Goal: Complete application form: Complete application form

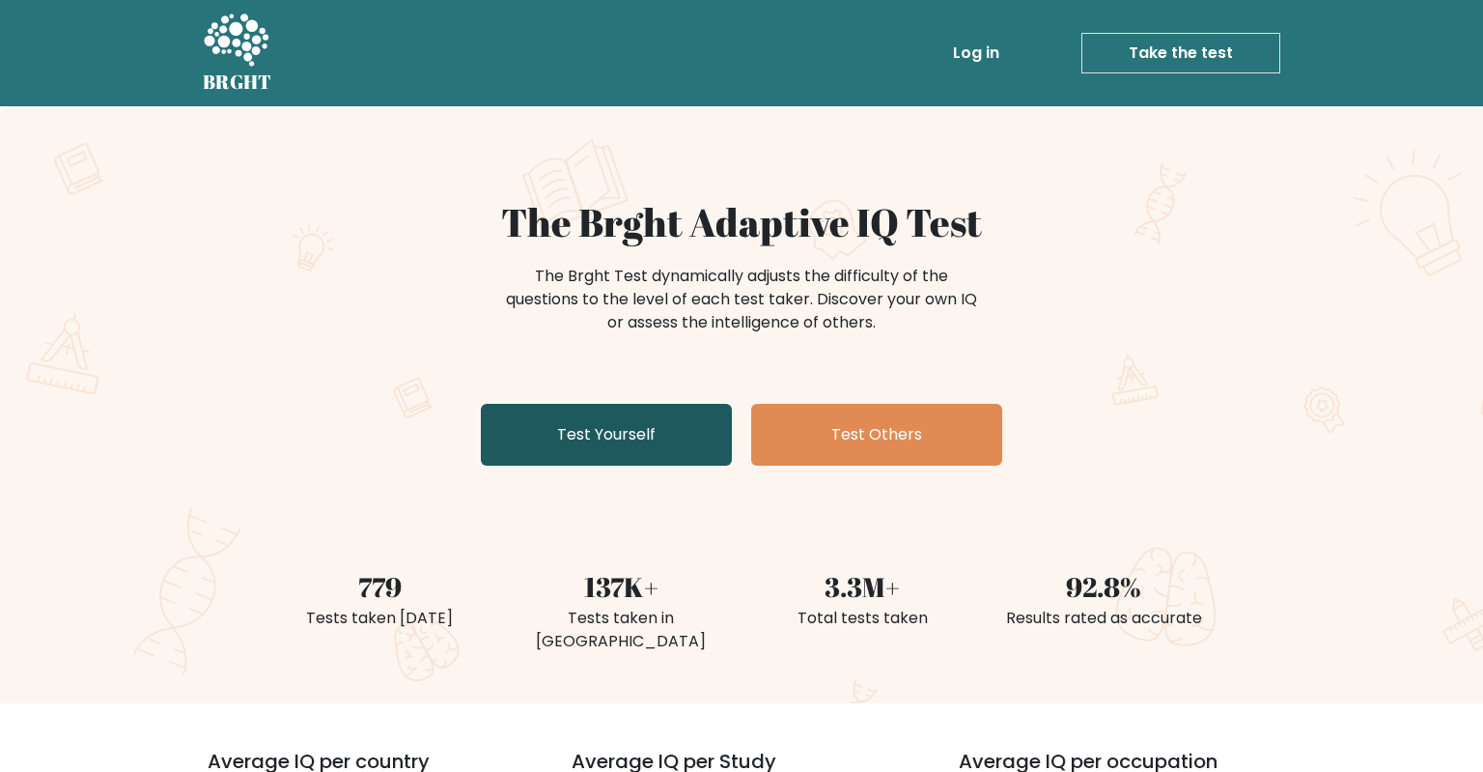
click at [574, 425] on link "Test Yourself" at bounding box center [606, 435] width 251 height 62
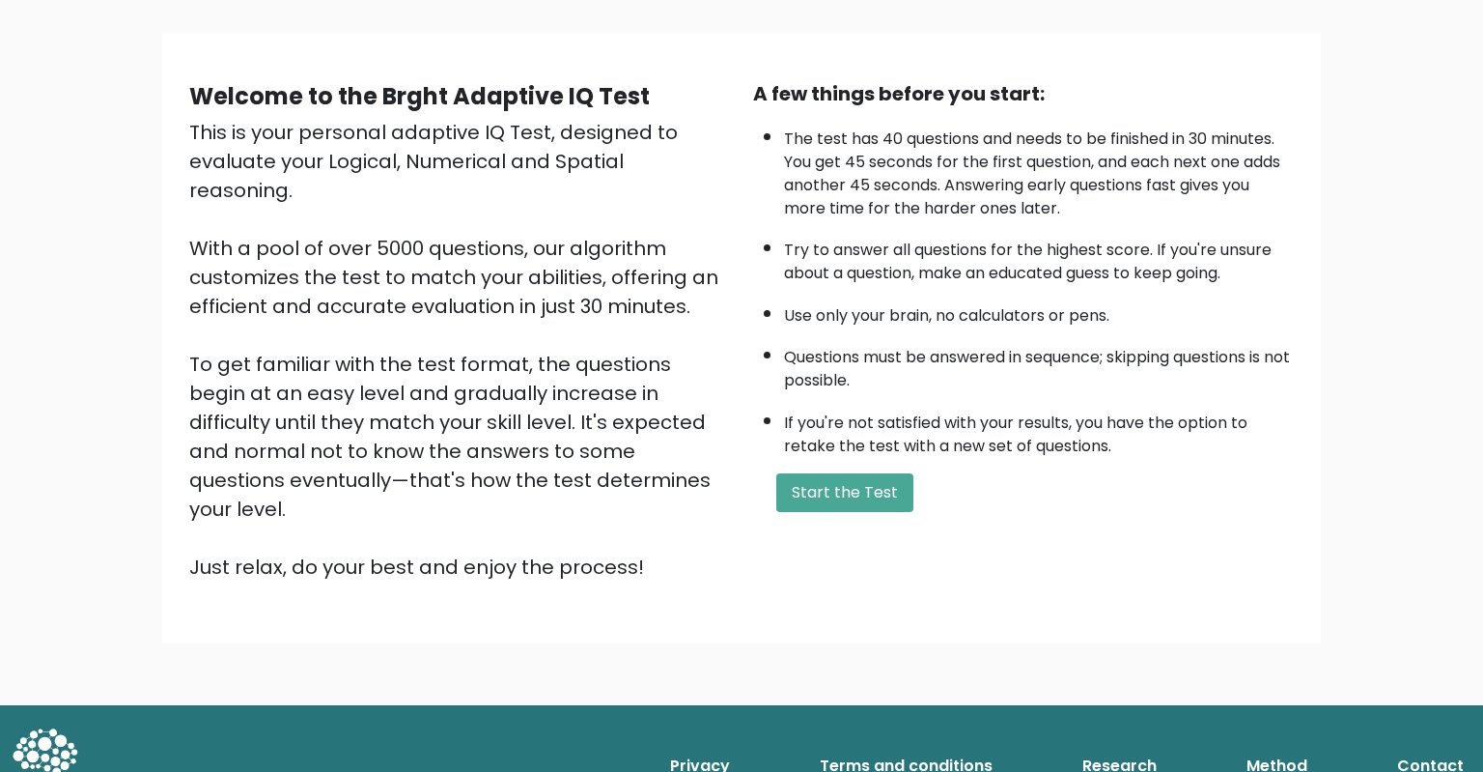
scroll to position [130, 0]
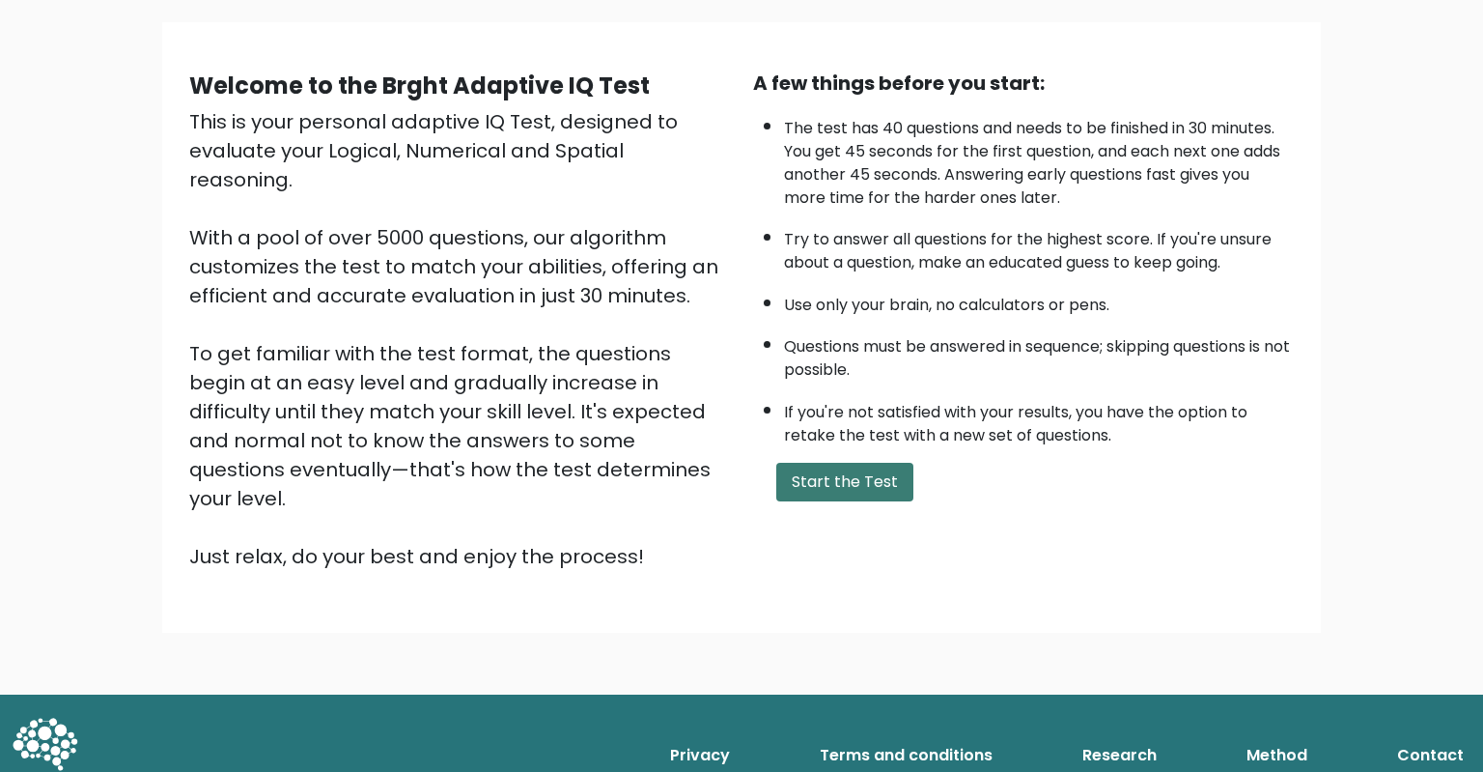
click at [835, 501] on button "Start the Test" at bounding box center [844, 482] width 137 height 39
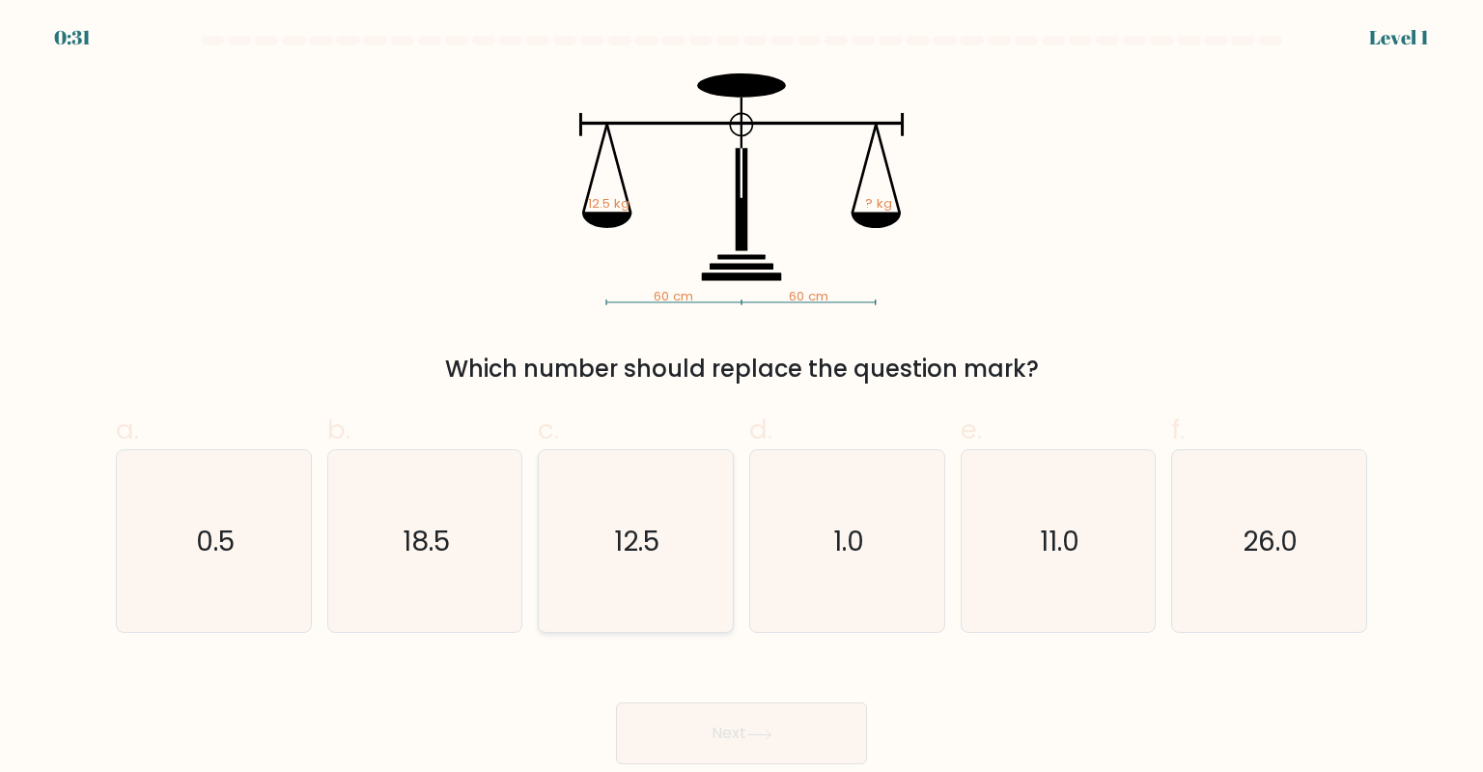
click at [649, 540] on text "12.5" at bounding box center [637, 540] width 45 height 39
click at [742, 399] on input "c. 12.5" at bounding box center [742, 392] width 1 height 13
radio input "true"
click at [799, 741] on button "Next" at bounding box center [741, 733] width 251 height 62
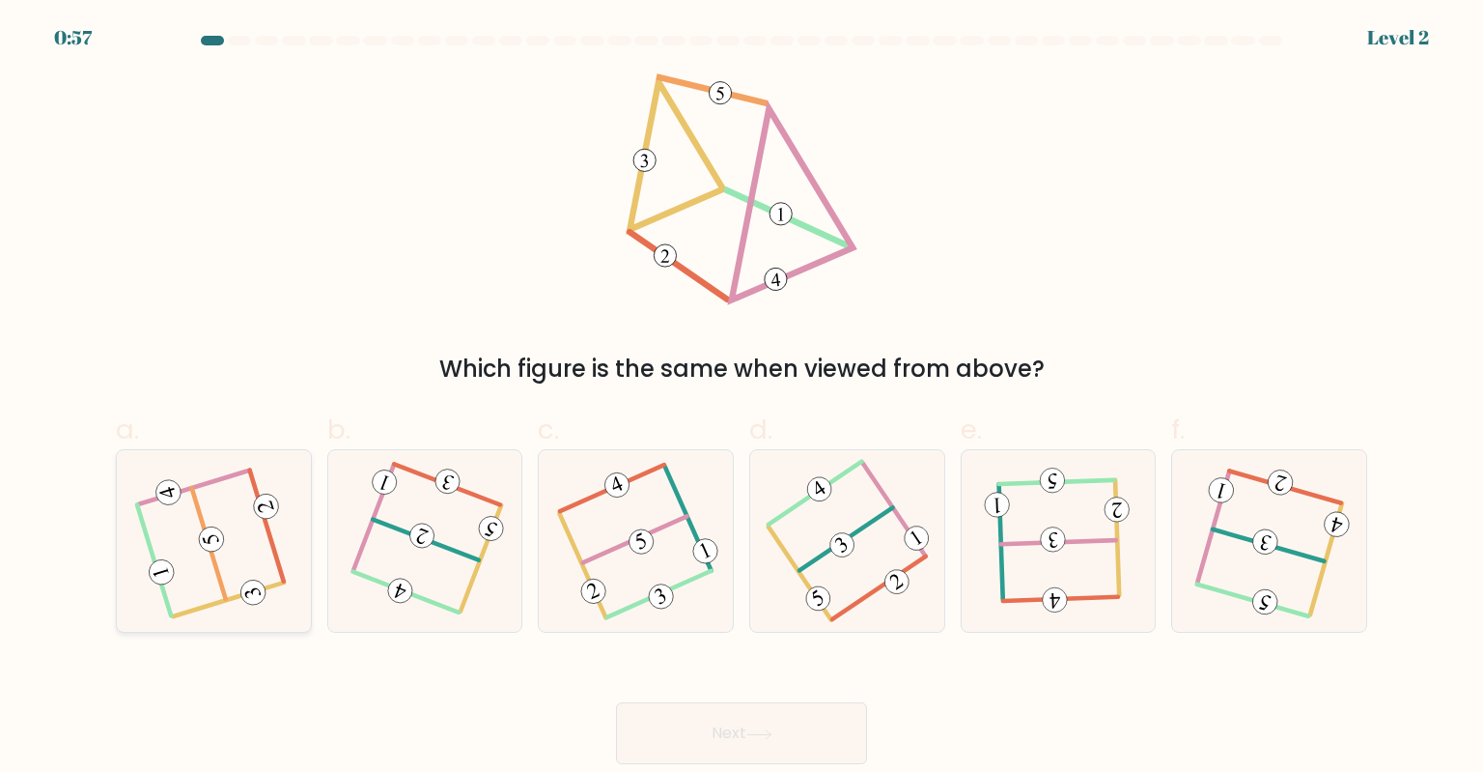
click at [213, 547] on 714 at bounding box center [211, 538] width 31 height 31
click at [742, 399] on input "a." at bounding box center [742, 392] width 1 height 13
radio input "true"
click at [723, 739] on button "Next" at bounding box center [741, 733] width 251 height 62
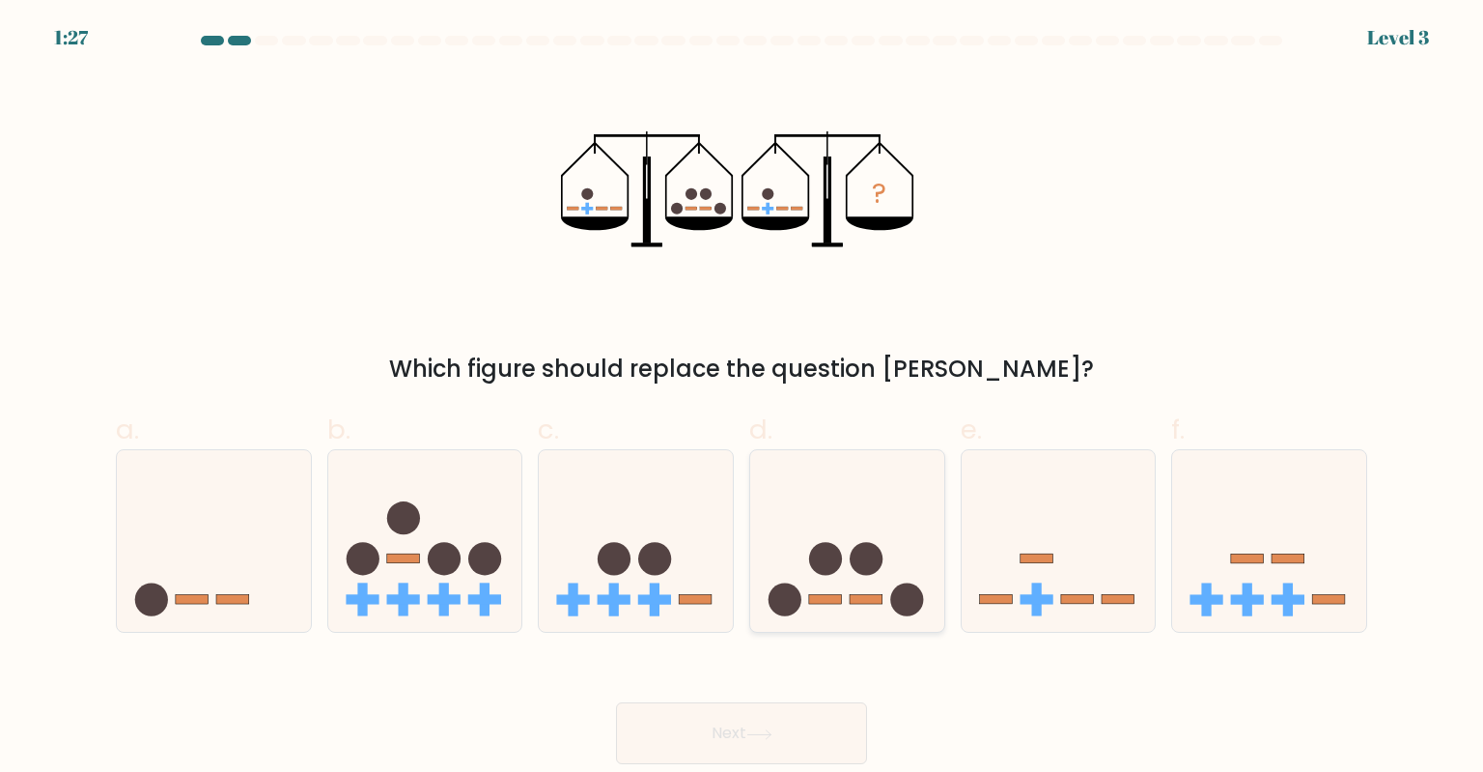
click at [863, 579] on icon at bounding box center [847, 541] width 194 height 160
click at [743, 399] on input "d." at bounding box center [742, 392] width 1 height 13
radio input "true"
drag, startPoint x: 800, startPoint y: 742, endPoint x: 809, endPoint y: 735, distance: 11.0
click at [800, 740] on button "Next" at bounding box center [741, 733] width 251 height 62
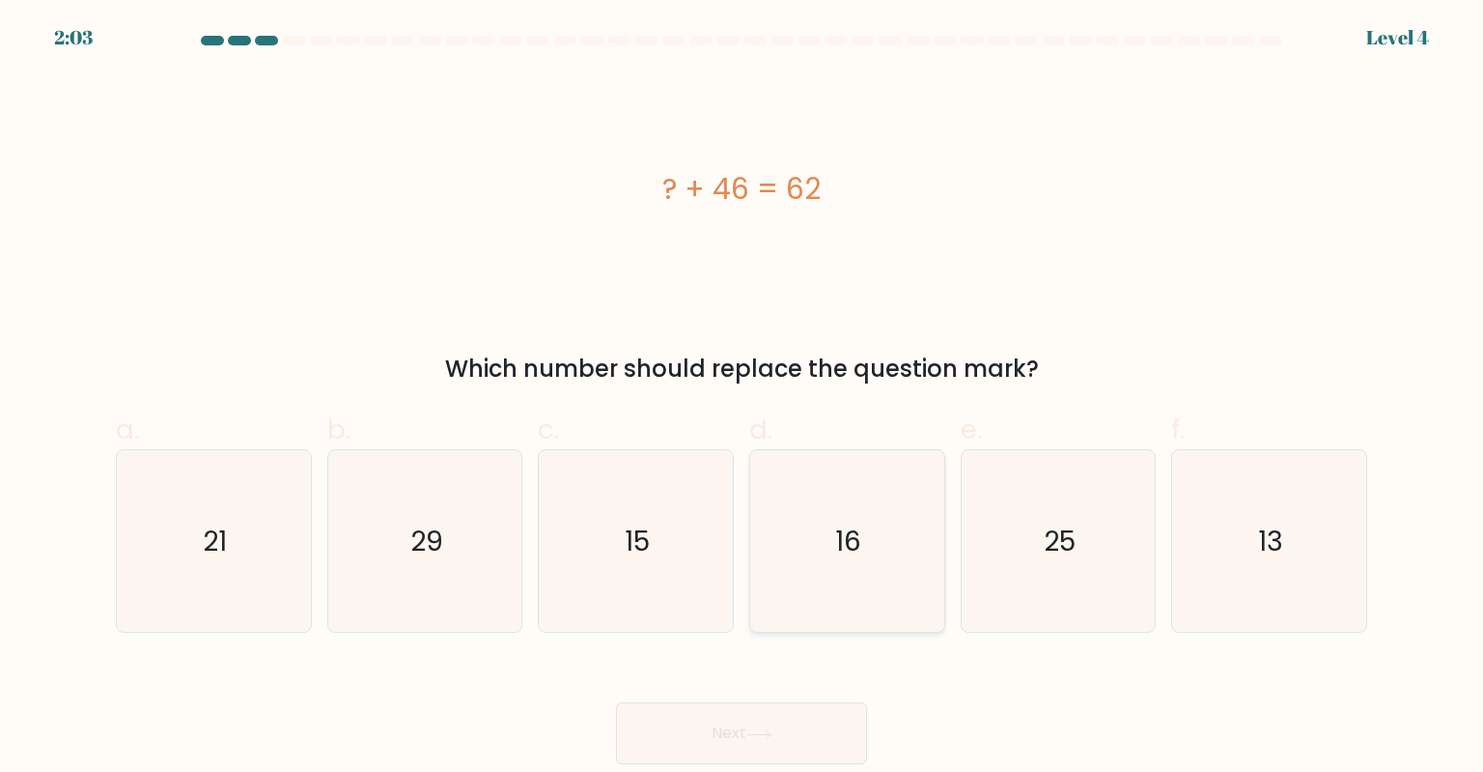
click at [800, 490] on icon "16" at bounding box center [847, 541] width 182 height 182
click at [743, 399] on input "d. 16" at bounding box center [742, 392] width 1 height 13
radio input "true"
click at [832, 720] on button "Next" at bounding box center [741, 733] width 251 height 62
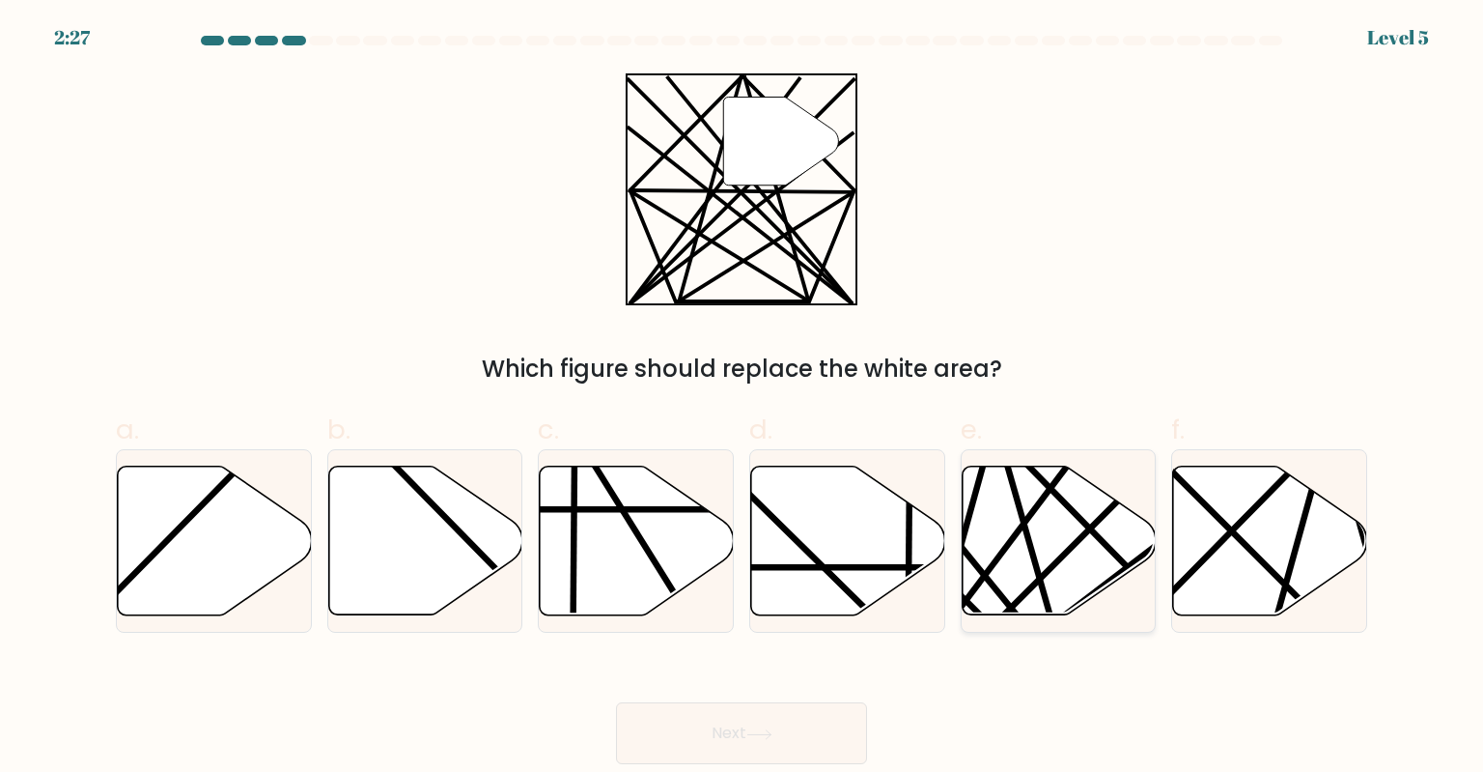
click at [1061, 544] on icon at bounding box center [1059, 540] width 194 height 149
click at [743, 399] on input "e." at bounding box center [742, 392] width 1 height 13
radio input "true"
click at [768, 722] on button "Next" at bounding box center [741, 733] width 251 height 62
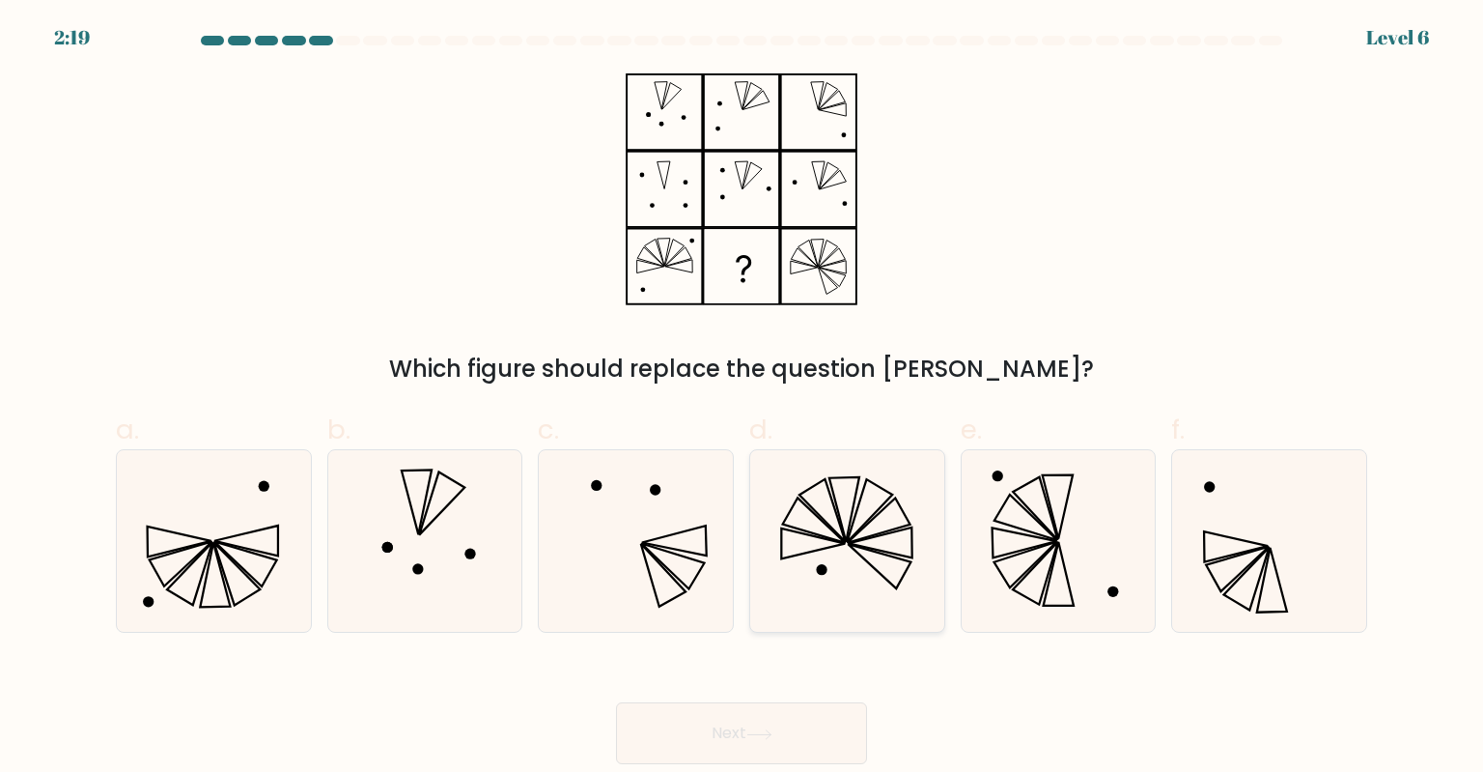
click at [852, 540] on icon at bounding box center [879, 520] width 63 height 44
click at [743, 399] on input "d." at bounding box center [742, 392] width 1 height 13
radio input "true"
click at [784, 728] on button "Next" at bounding box center [741, 733] width 251 height 62
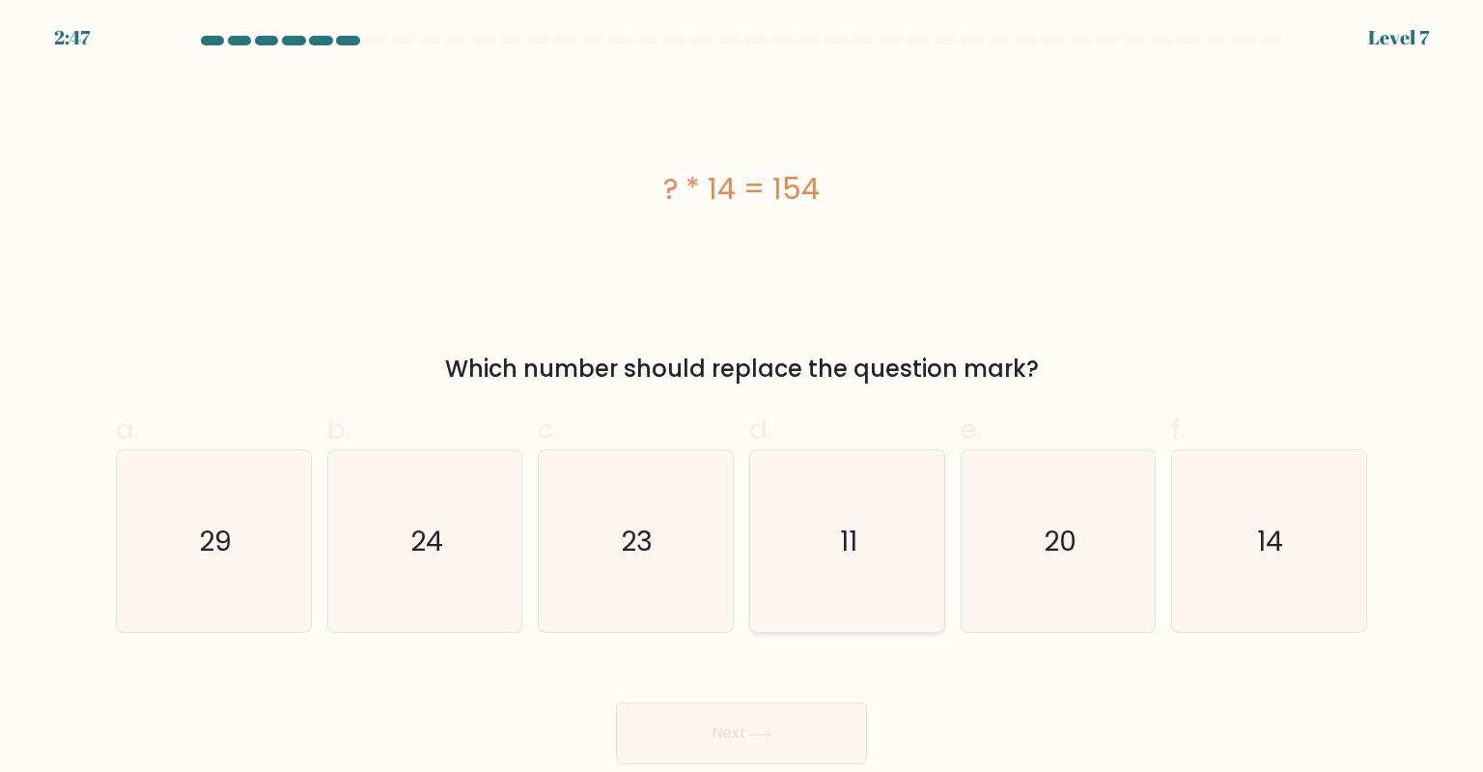
click at [852, 537] on text "11" at bounding box center [848, 540] width 17 height 39
click at [743, 399] on input "d. 11" at bounding box center [742, 392] width 1 height 13
radio input "true"
click at [826, 732] on button "Next" at bounding box center [741, 733] width 251 height 62
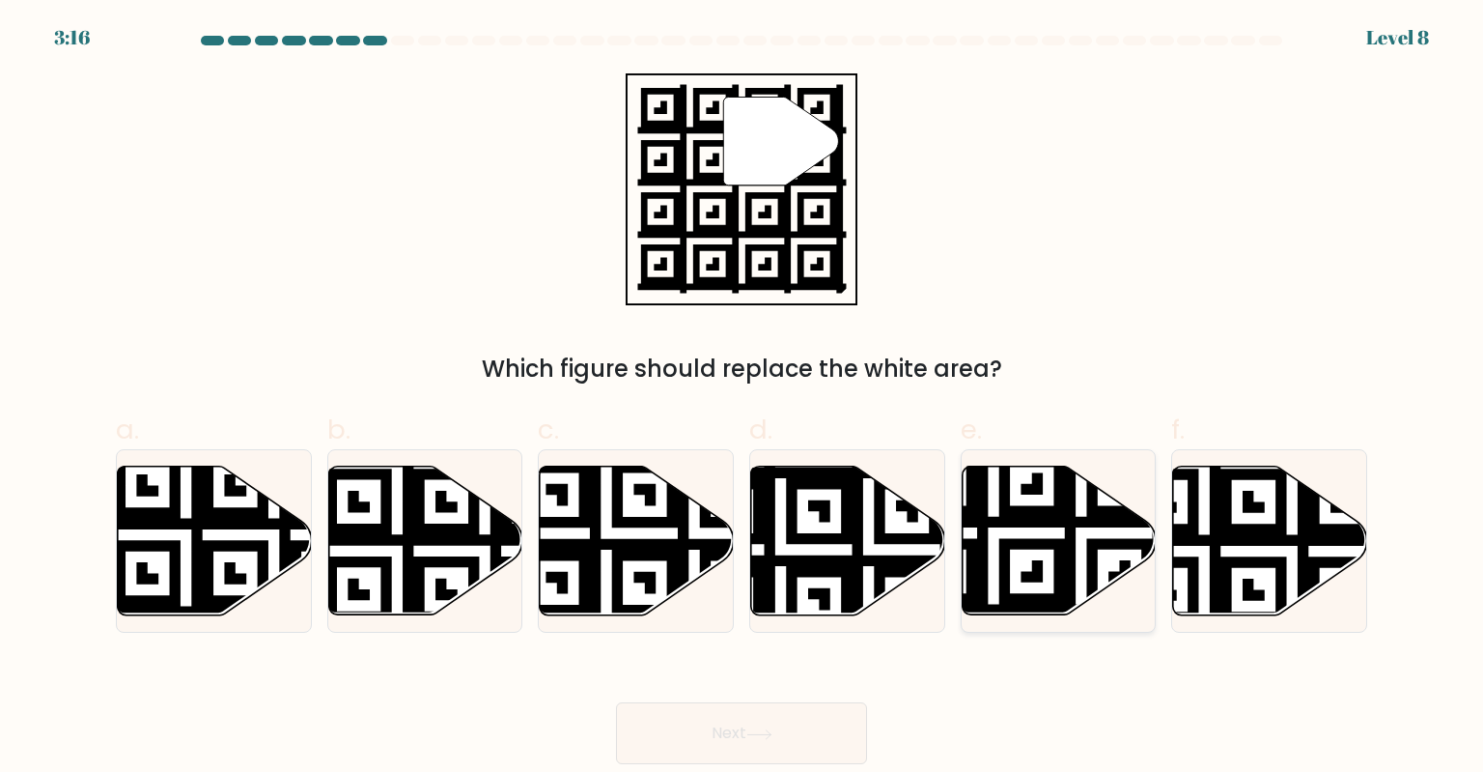
click at [1092, 550] on icon at bounding box center [993, 620] width 351 height 351
click at [743, 399] on input "e." at bounding box center [742, 392] width 1 height 13
radio input "true"
drag, startPoint x: 768, startPoint y: 722, endPoint x: 777, endPoint y: 717, distance: 10.8
click at [768, 721] on button "Next" at bounding box center [741, 733] width 251 height 62
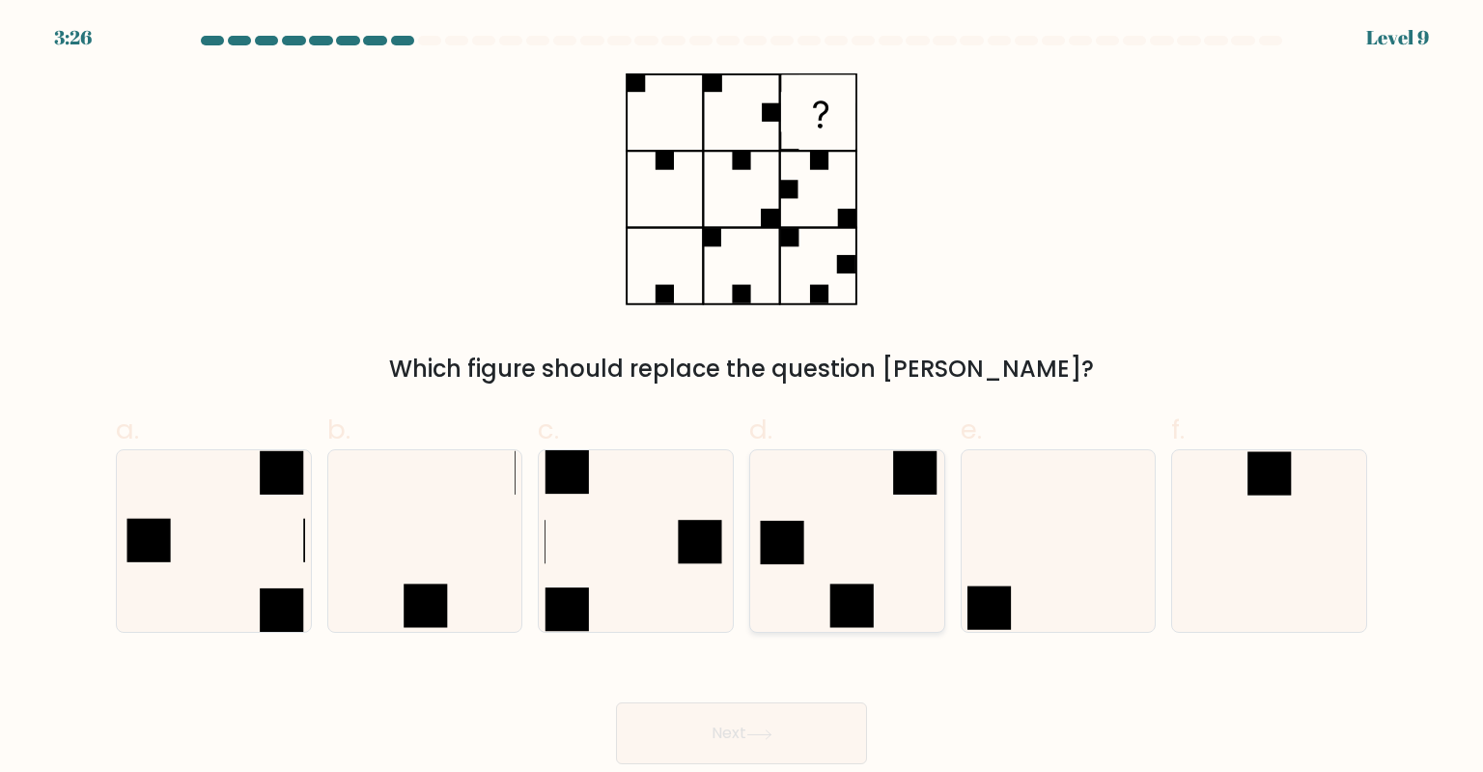
drag, startPoint x: 871, startPoint y: 554, endPoint x: 863, endPoint y: 576, distance: 22.6
click at [871, 553] on icon at bounding box center [847, 541] width 182 height 182
click at [743, 399] on input "d." at bounding box center [742, 392] width 1 height 13
radio input "true"
click at [763, 740] on button "Next" at bounding box center [741, 733] width 251 height 62
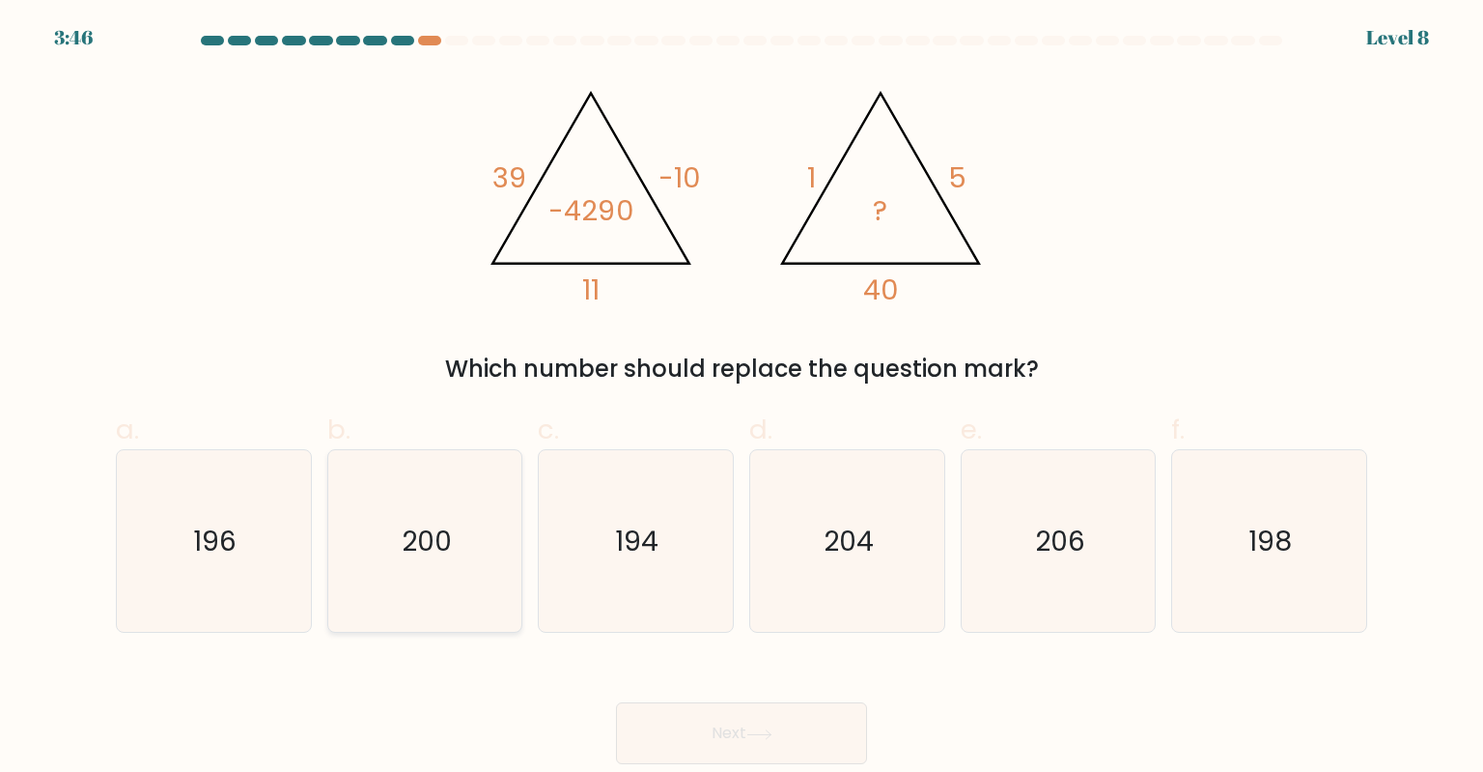
click at [423, 524] on text "200" at bounding box center [427, 540] width 50 height 39
click at [742, 399] on input "b. 200" at bounding box center [742, 392] width 1 height 13
radio input "true"
click at [781, 738] on button "Next" at bounding box center [741, 733] width 251 height 62
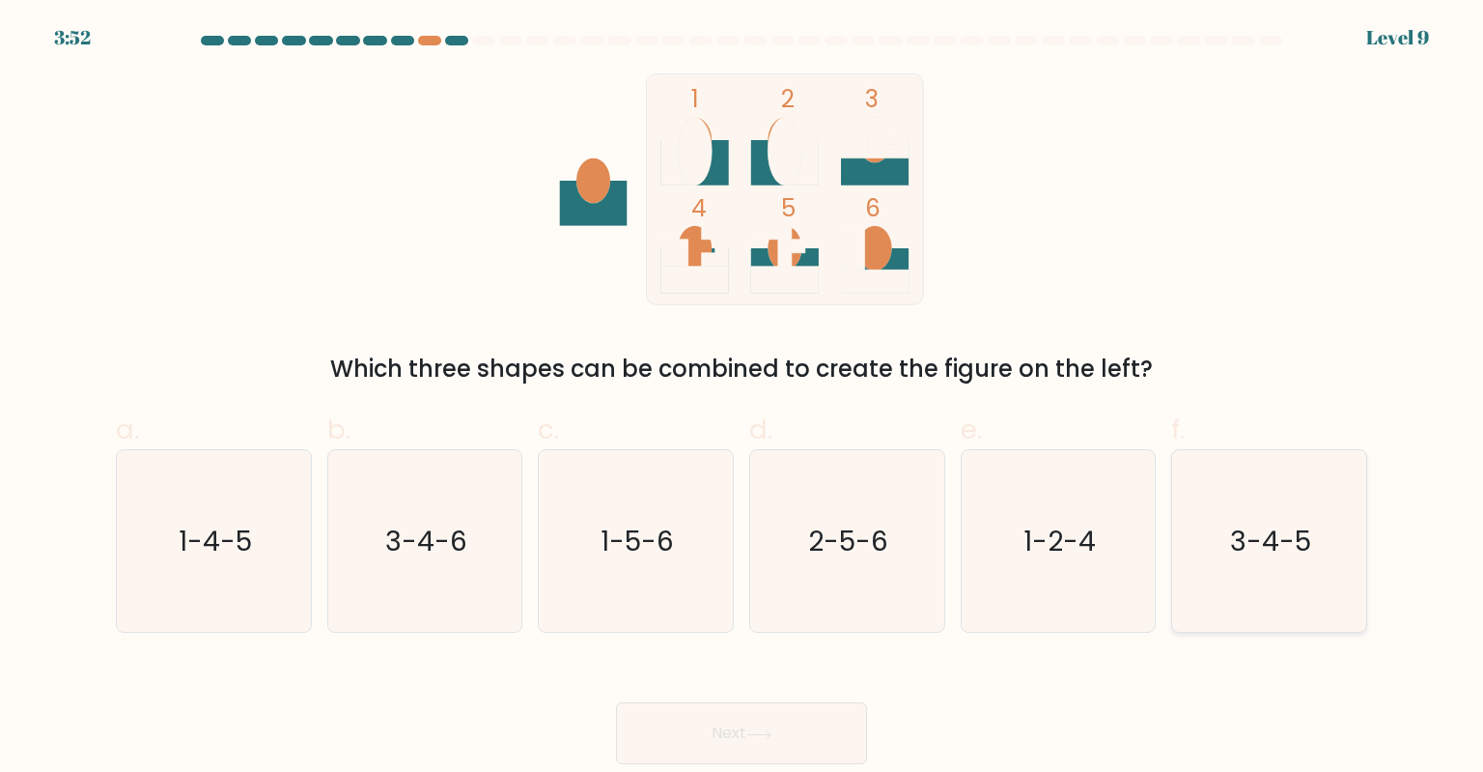
click at [1247, 547] on text "3-4-5" at bounding box center [1270, 540] width 81 height 39
click at [743, 399] on input "f. 3-4-5" at bounding box center [742, 392] width 1 height 13
radio input "true"
click at [763, 738] on icon at bounding box center [759, 734] width 26 height 11
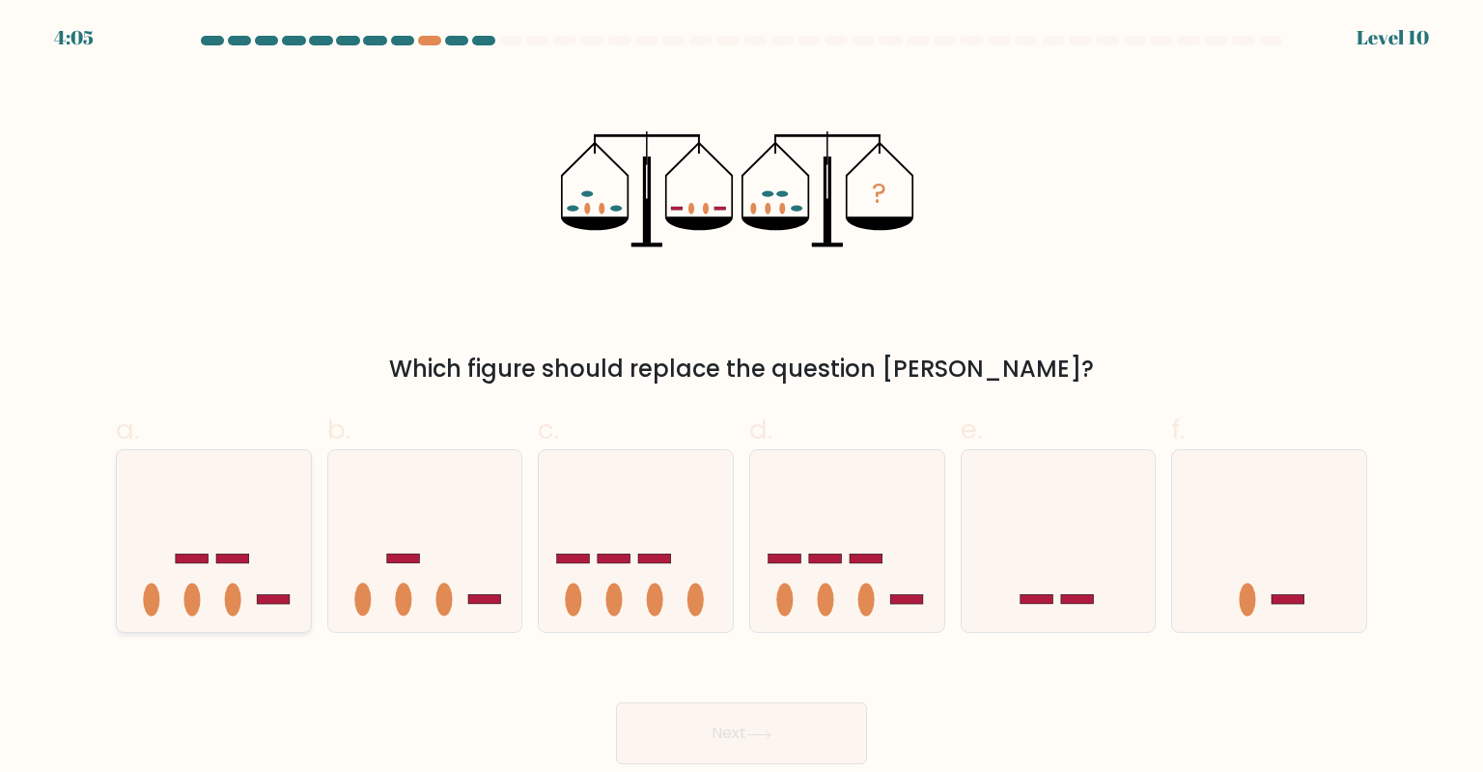
click at [232, 601] on ellipse at bounding box center [233, 599] width 16 height 33
click at [742, 399] on input "a." at bounding box center [742, 392] width 1 height 13
radio input "true"
click at [832, 740] on button "Next" at bounding box center [741, 733] width 251 height 62
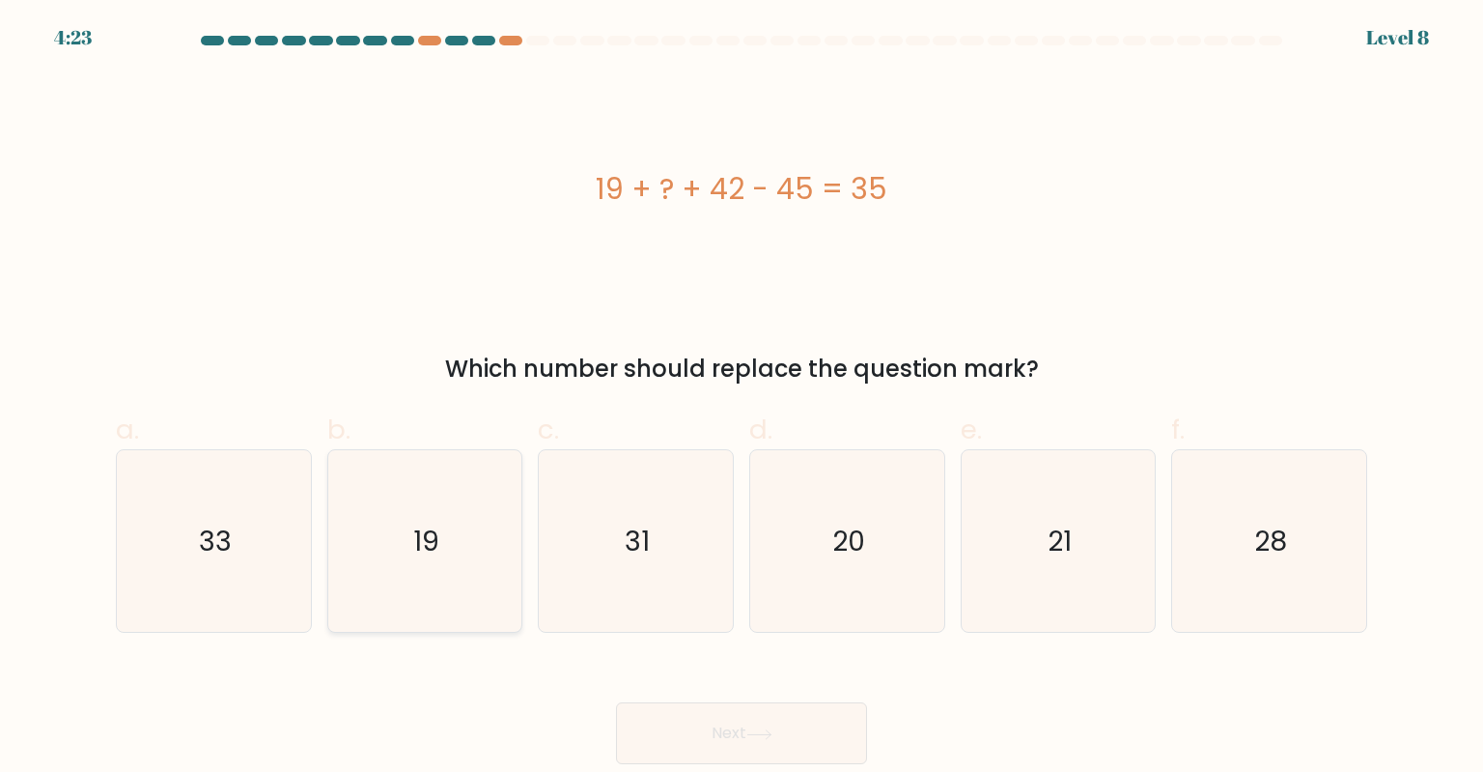
click at [454, 560] on icon "19" at bounding box center [425, 541] width 182 height 182
click at [742, 399] on input "b. 19" at bounding box center [742, 392] width 1 height 13
radio input "true"
click at [798, 740] on button "Next" at bounding box center [741, 733] width 251 height 62
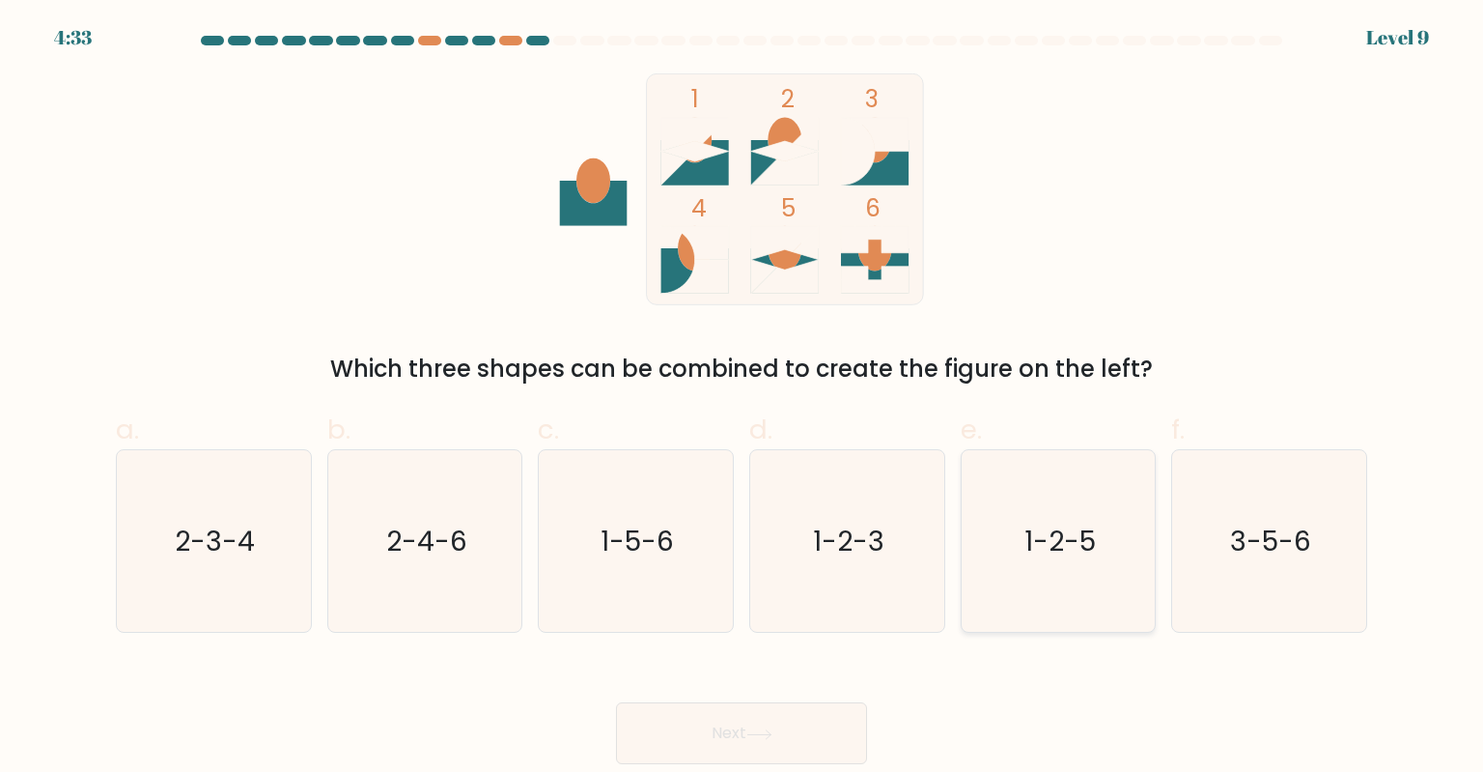
click at [1064, 538] on text "1-2-5" at bounding box center [1060, 540] width 71 height 39
click at [743, 399] on input "e. 1-2-5" at bounding box center [742, 392] width 1 height 13
radio input "true"
click at [831, 723] on button "Next" at bounding box center [741, 733] width 251 height 62
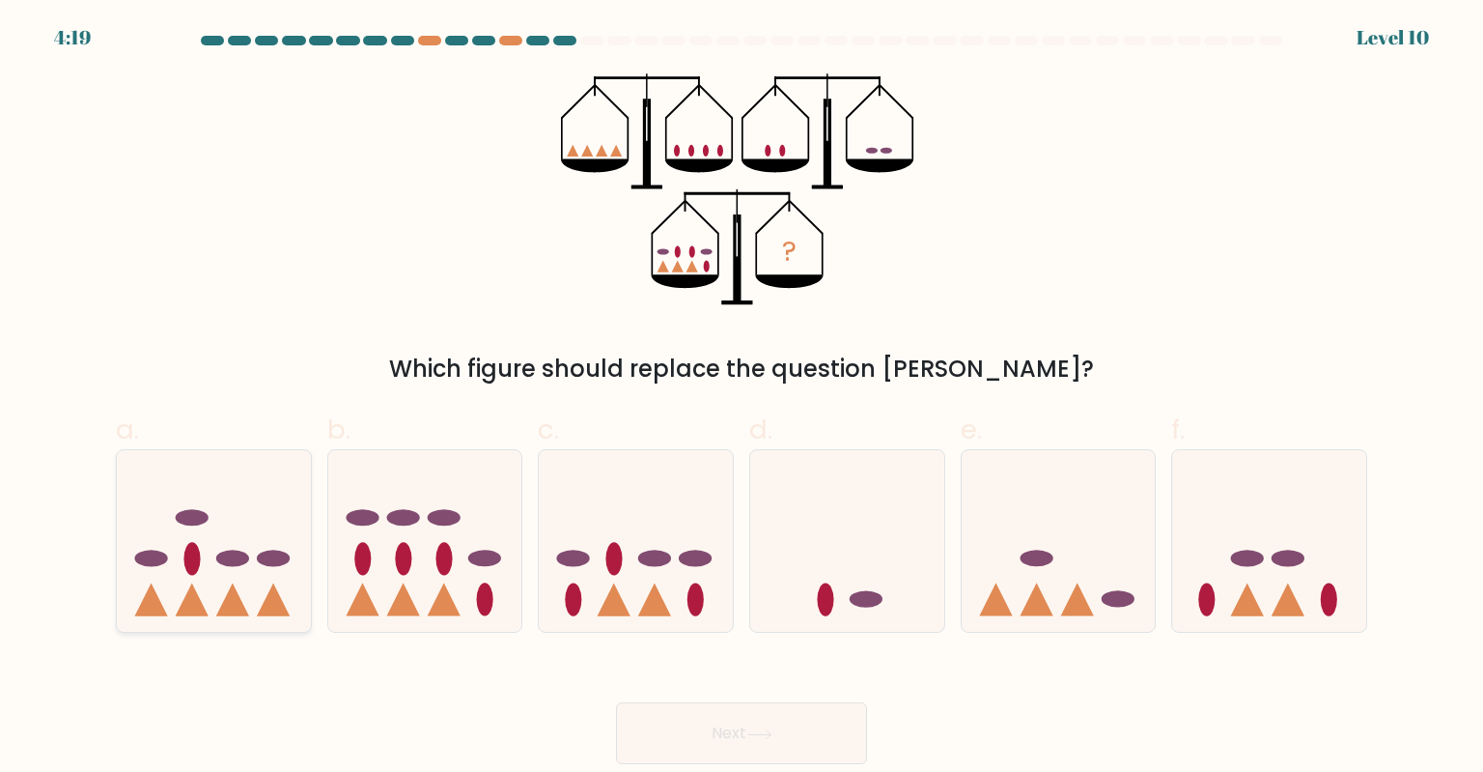
click at [208, 591] on icon at bounding box center [214, 541] width 194 height 160
click at [742, 399] on input "a." at bounding box center [742, 392] width 1 height 13
radio input "true"
click at [179, 591] on icon at bounding box center [214, 541] width 192 height 159
click at [742, 399] on input "a." at bounding box center [742, 392] width 1 height 13
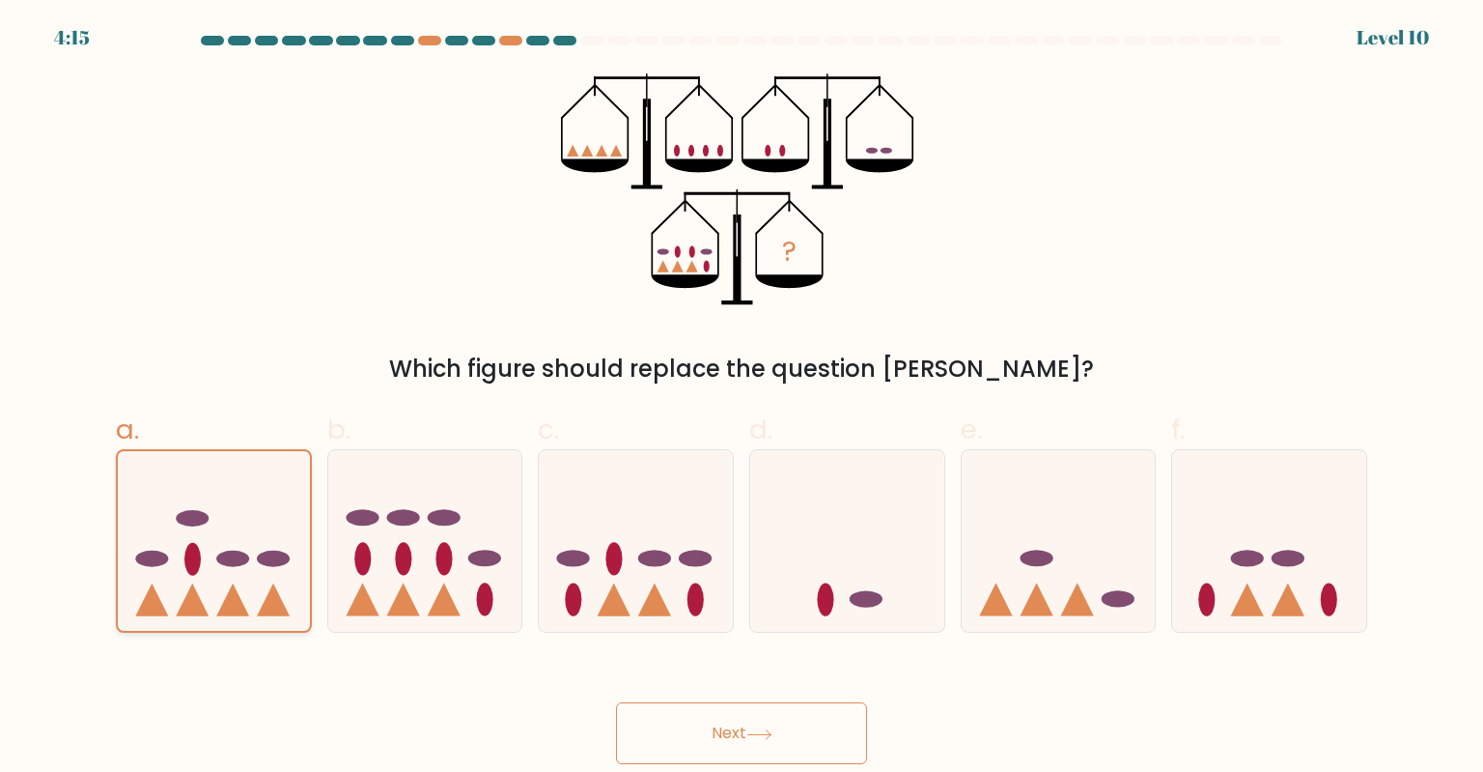
click at [269, 601] on icon at bounding box center [273, 598] width 33 height 33
click at [742, 399] on input "a." at bounding box center [742, 392] width 1 height 13
click at [767, 729] on icon at bounding box center [759, 734] width 26 height 11
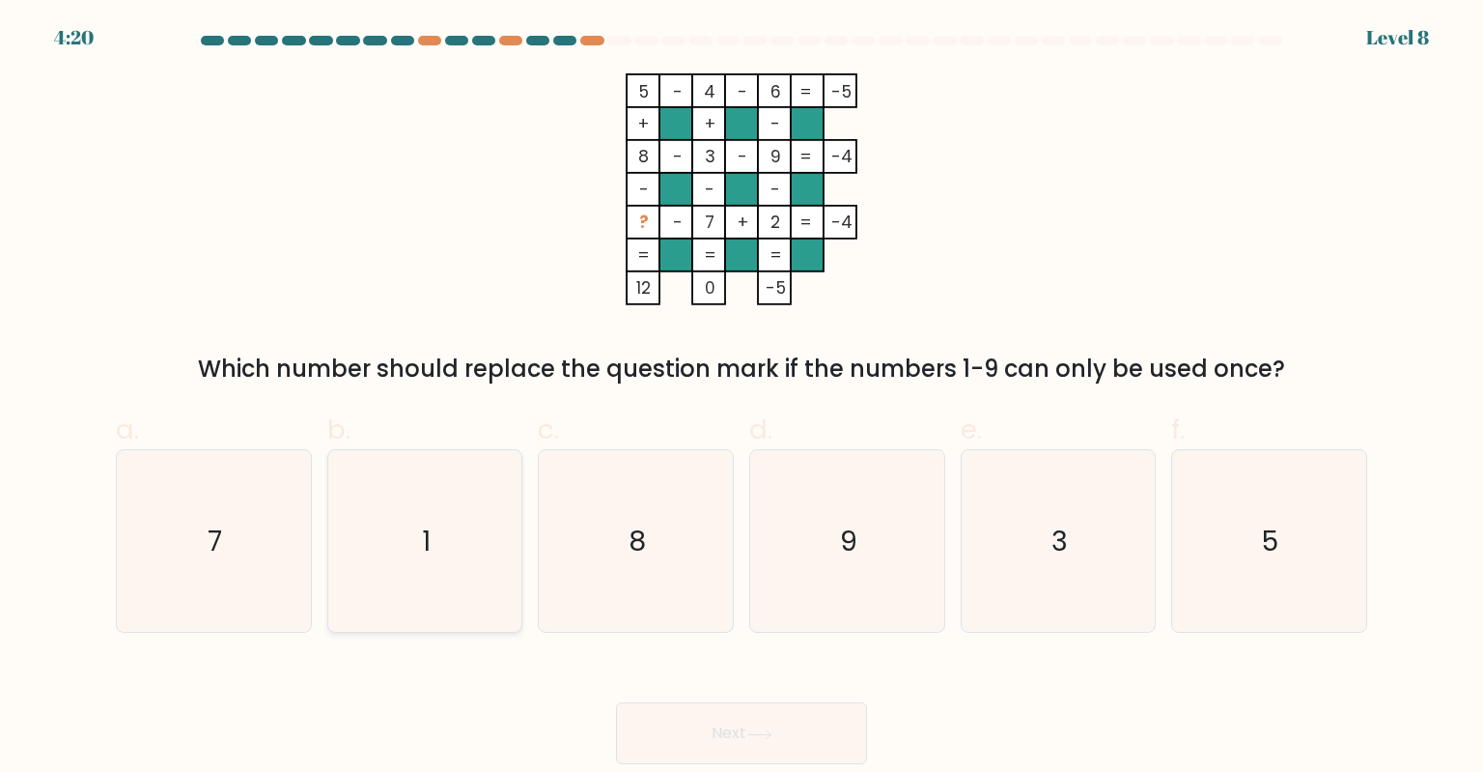
click at [429, 544] on text "1" at bounding box center [426, 540] width 9 height 39
click at [742, 399] on input "b. 1" at bounding box center [742, 392] width 1 height 13
radio input "true"
click at [744, 732] on button "Next" at bounding box center [741, 733] width 251 height 62
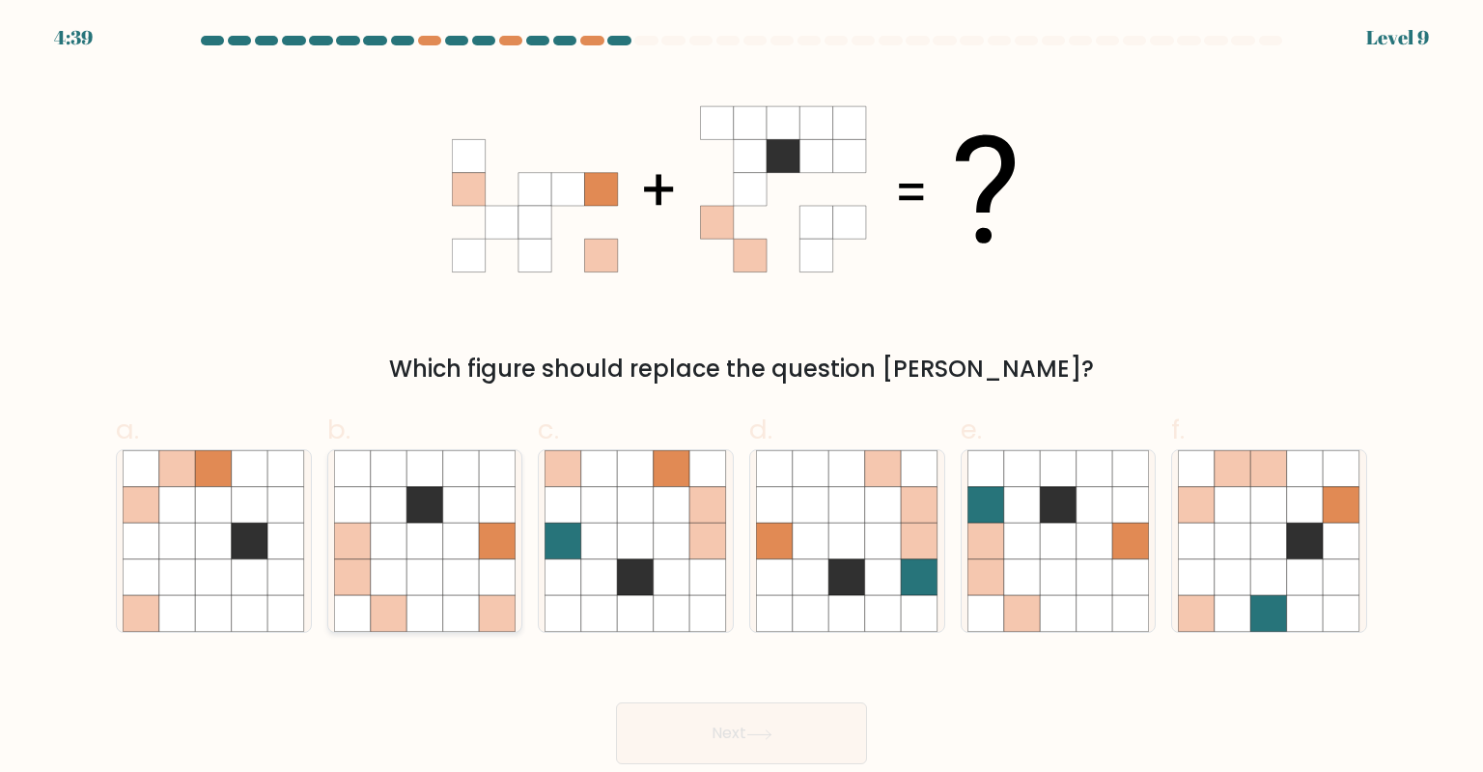
click at [407, 560] on icon at bounding box center [425, 577] width 37 height 37
click at [742, 399] on input "b." at bounding box center [742, 392] width 1 height 13
radio input "true"
click at [793, 740] on button "Next" at bounding box center [741, 733] width 251 height 62
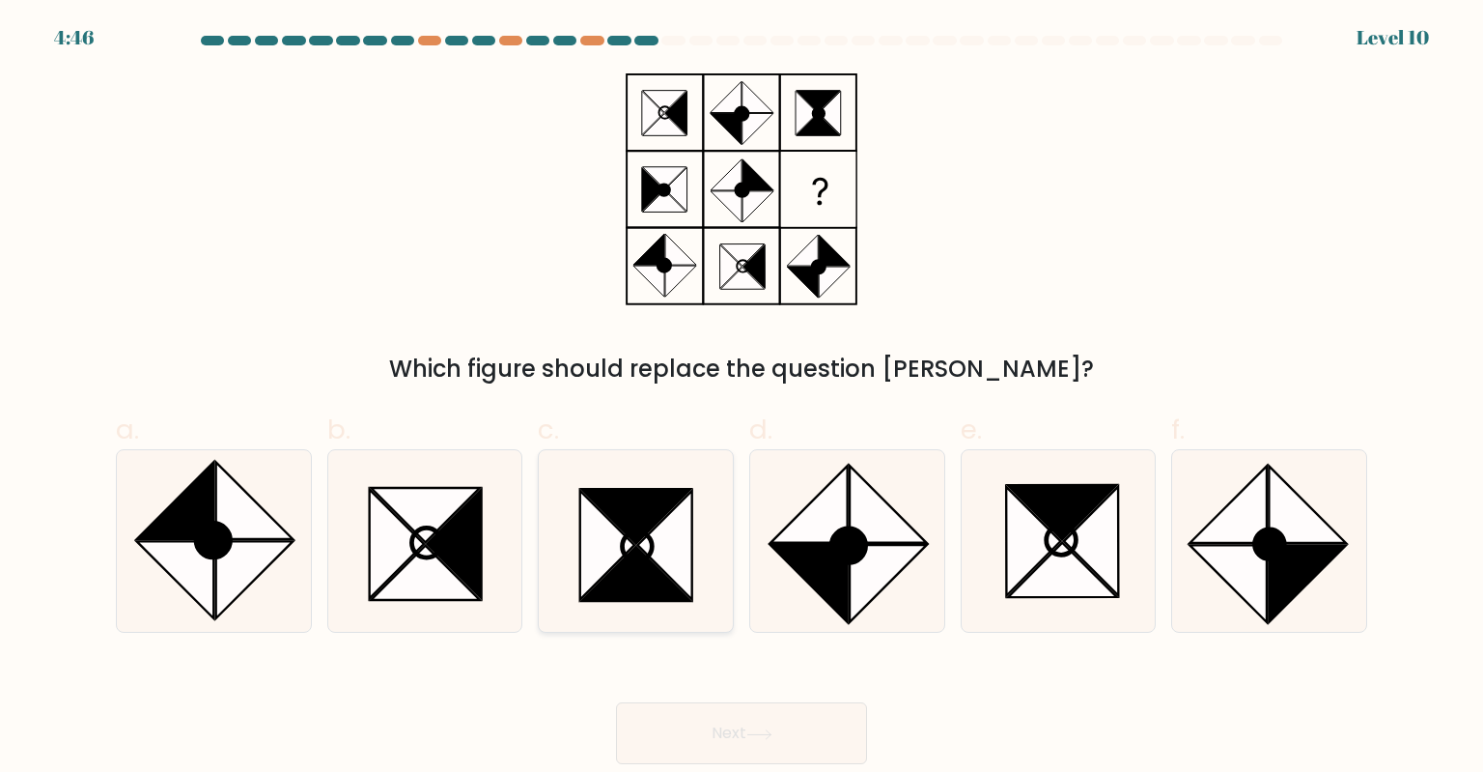
click at [615, 553] on icon at bounding box center [607, 545] width 54 height 109
click at [742, 399] on input "c." at bounding box center [742, 392] width 1 height 13
radio input "true"
click at [730, 728] on button "Next" at bounding box center [741, 733] width 251 height 62
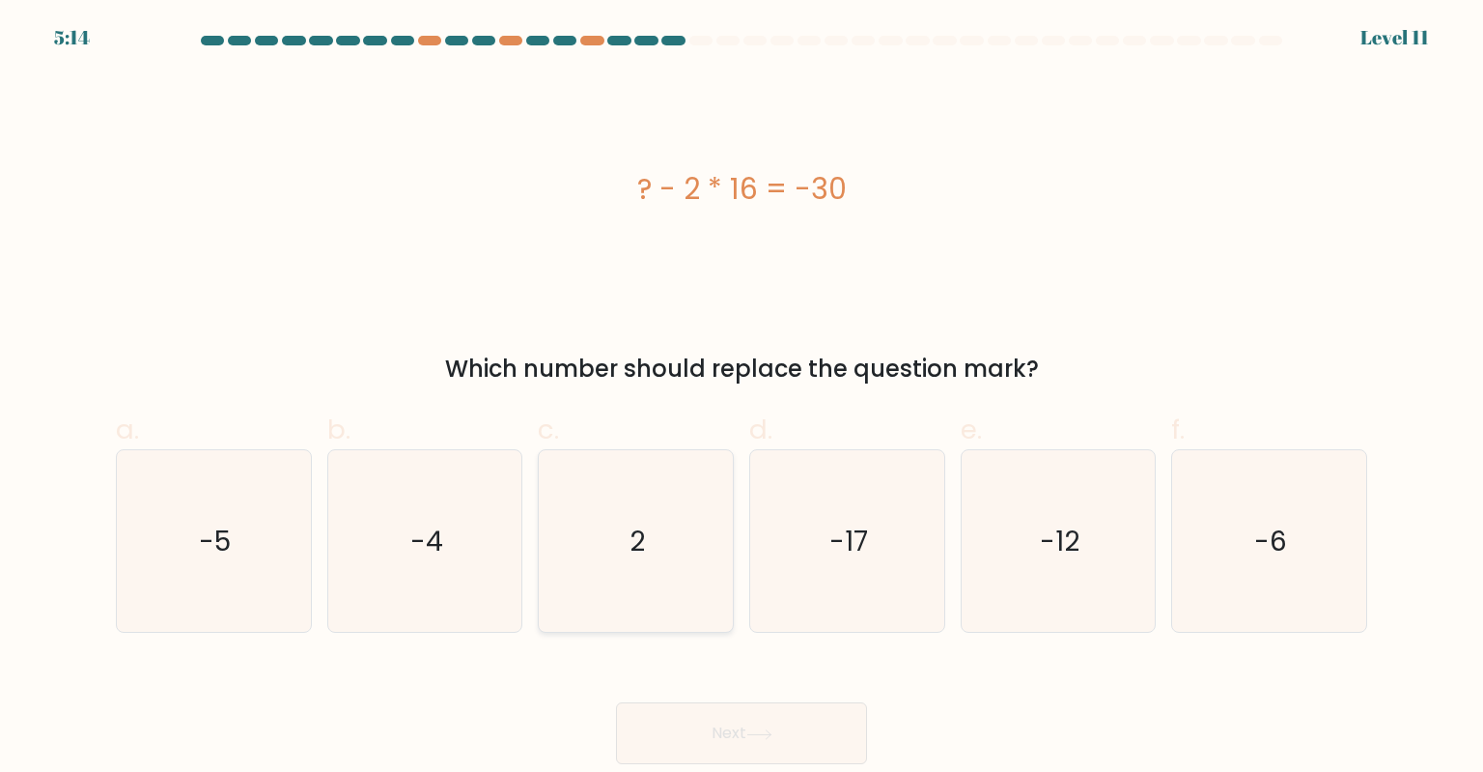
click at [660, 587] on icon "2" at bounding box center [636, 541] width 182 height 182
click at [742, 399] on input "c. 2" at bounding box center [742, 392] width 1 height 13
radio input "true"
drag, startPoint x: 764, startPoint y: 719, endPoint x: 796, endPoint y: 728, distance: 33.0
click at [764, 718] on button "Next" at bounding box center [741, 733] width 251 height 62
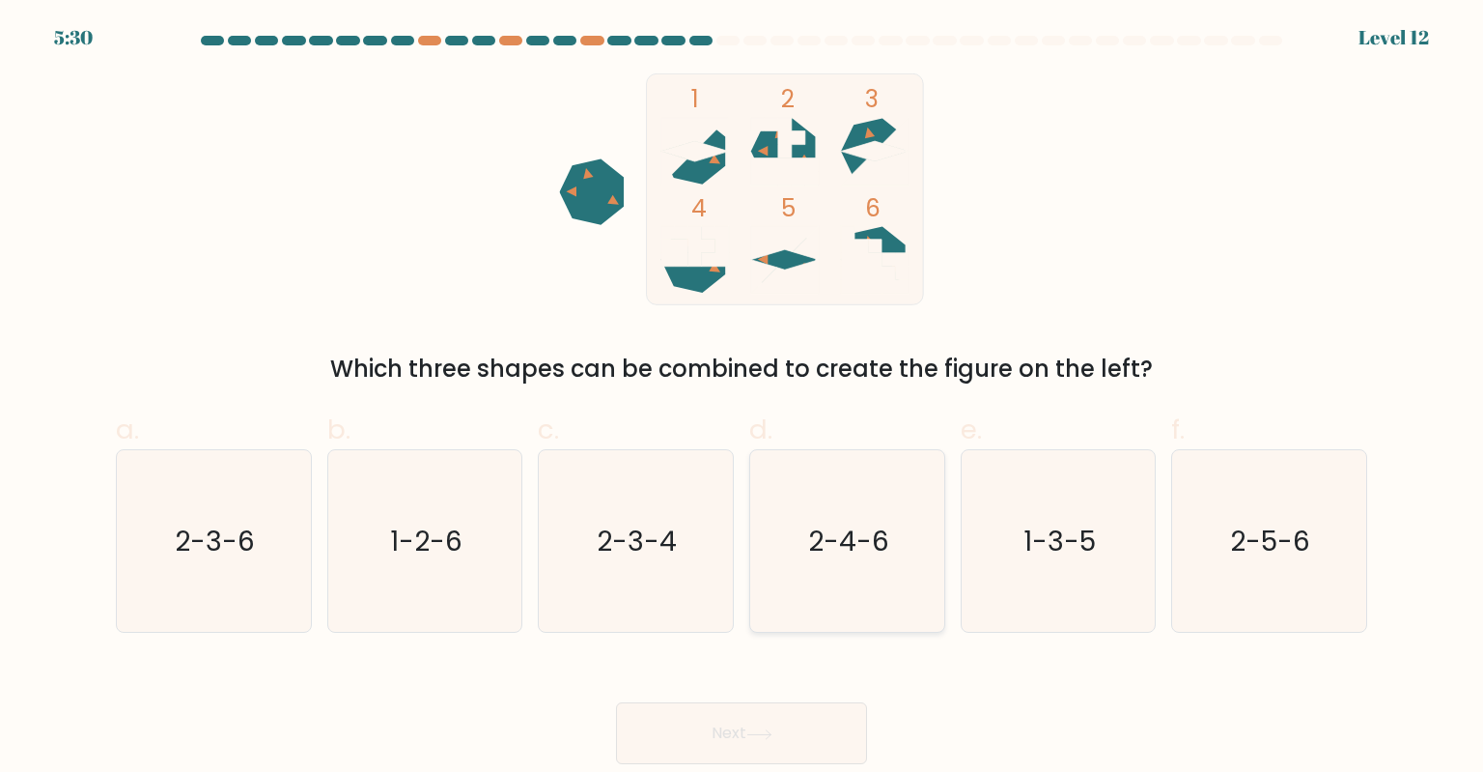
click at [921, 591] on icon "2-4-6" at bounding box center [847, 541] width 182 height 182
click at [743, 399] on input "d. 2-4-6" at bounding box center [742, 392] width 1 height 13
radio input "true"
click at [771, 718] on button "Next" at bounding box center [741, 733] width 251 height 62
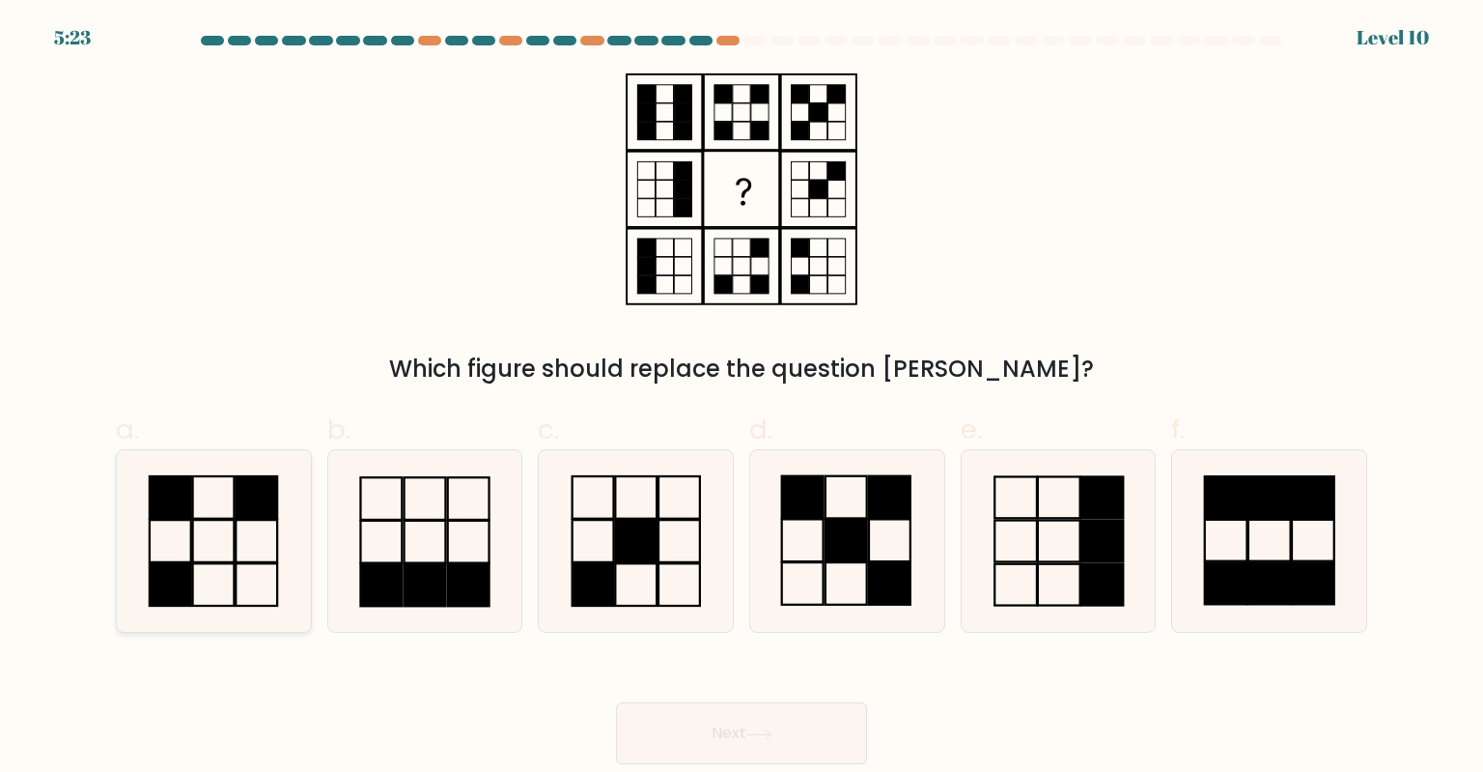
click at [191, 519] on rect at bounding box center [171, 497] width 42 height 42
click at [742, 399] on input "a." at bounding box center [742, 392] width 1 height 13
radio input "true"
click at [729, 752] on button "Next" at bounding box center [741, 733] width 251 height 62
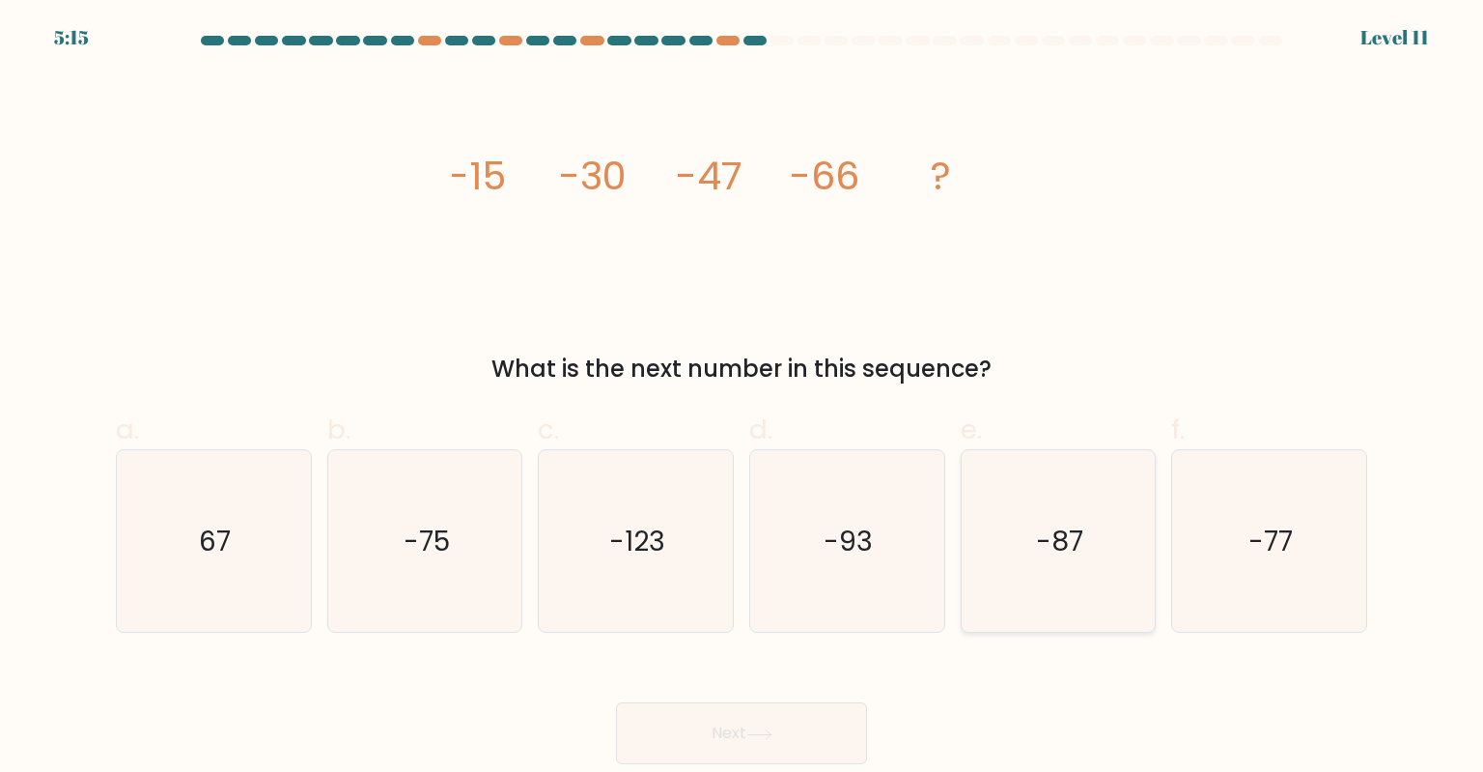
click at [1048, 560] on icon "-87" at bounding box center [1059, 541] width 182 height 182
click at [743, 399] on input "e. -87" at bounding box center [742, 392] width 1 height 13
radio input "true"
click at [773, 716] on button "Next" at bounding box center [741, 733] width 251 height 62
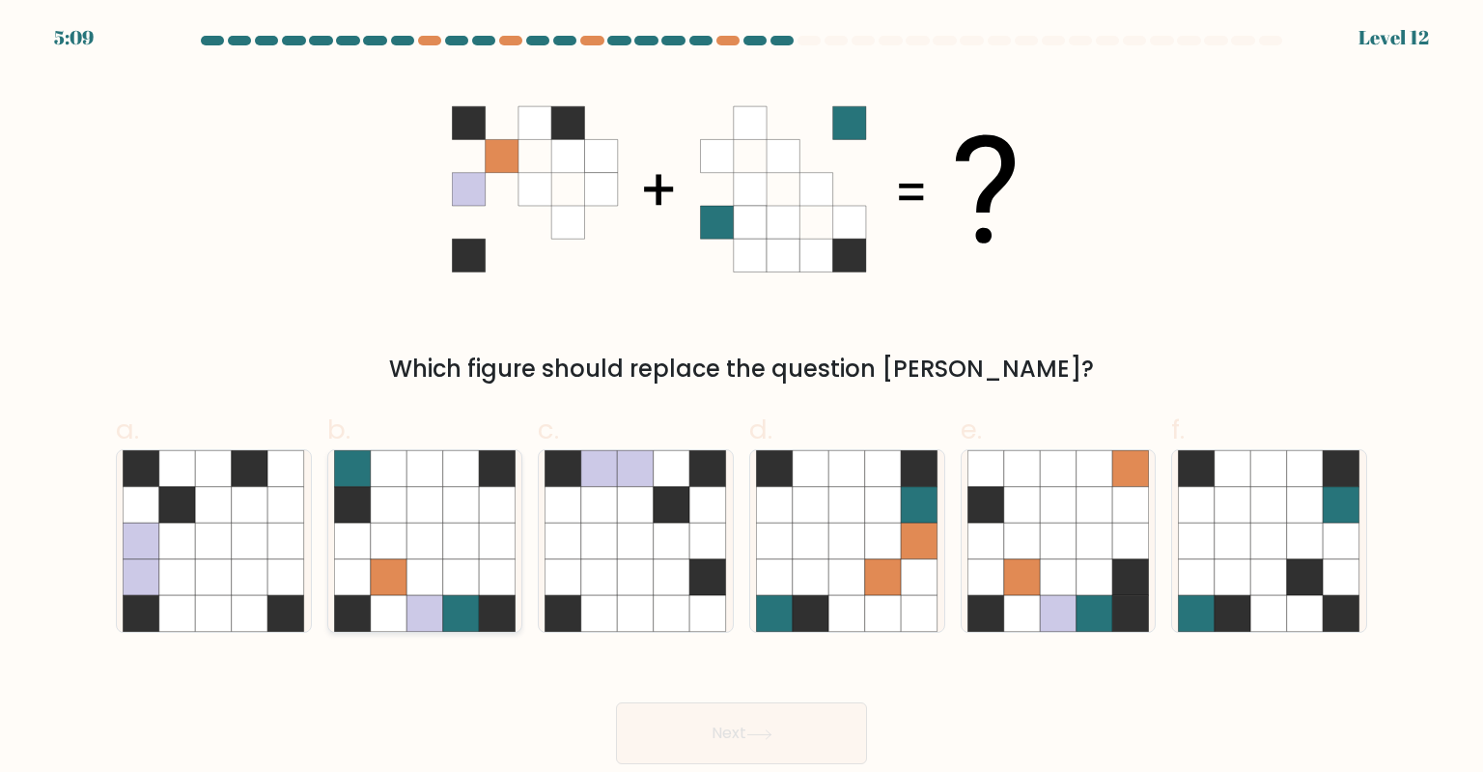
click at [399, 551] on icon at bounding box center [389, 540] width 37 height 37
click at [742, 399] on input "b." at bounding box center [742, 392] width 1 height 13
radio input "true"
click at [721, 740] on button "Next" at bounding box center [741, 733] width 251 height 62
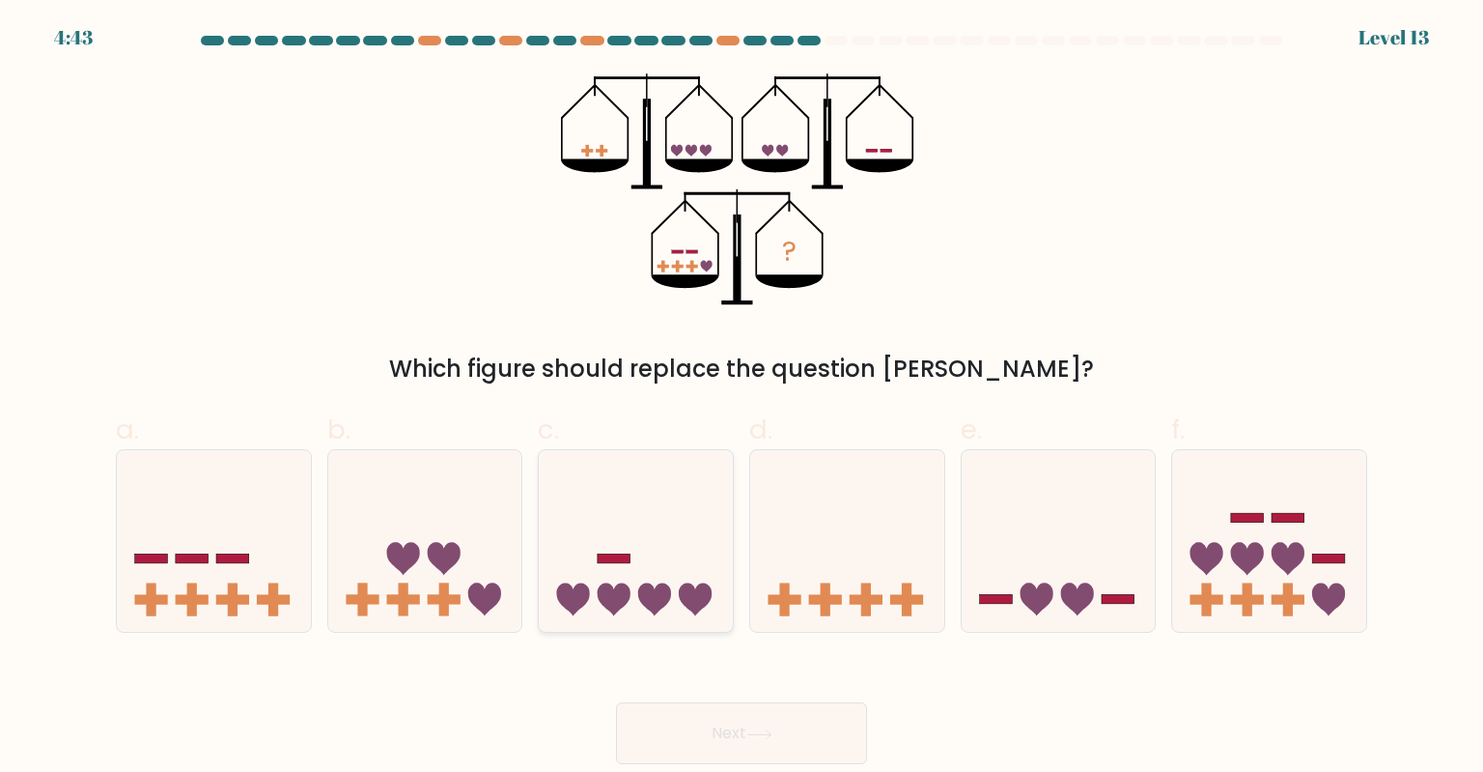
click at [601, 594] on icon at bounding box center [614, 599] width 33 height 33
click at [742, 399] on input "c." at bounding box center [742, 392] width 1 height 13
radio input "true"
click at [764, 735] on icon at bounding box center [759, 734] width 26 height 11
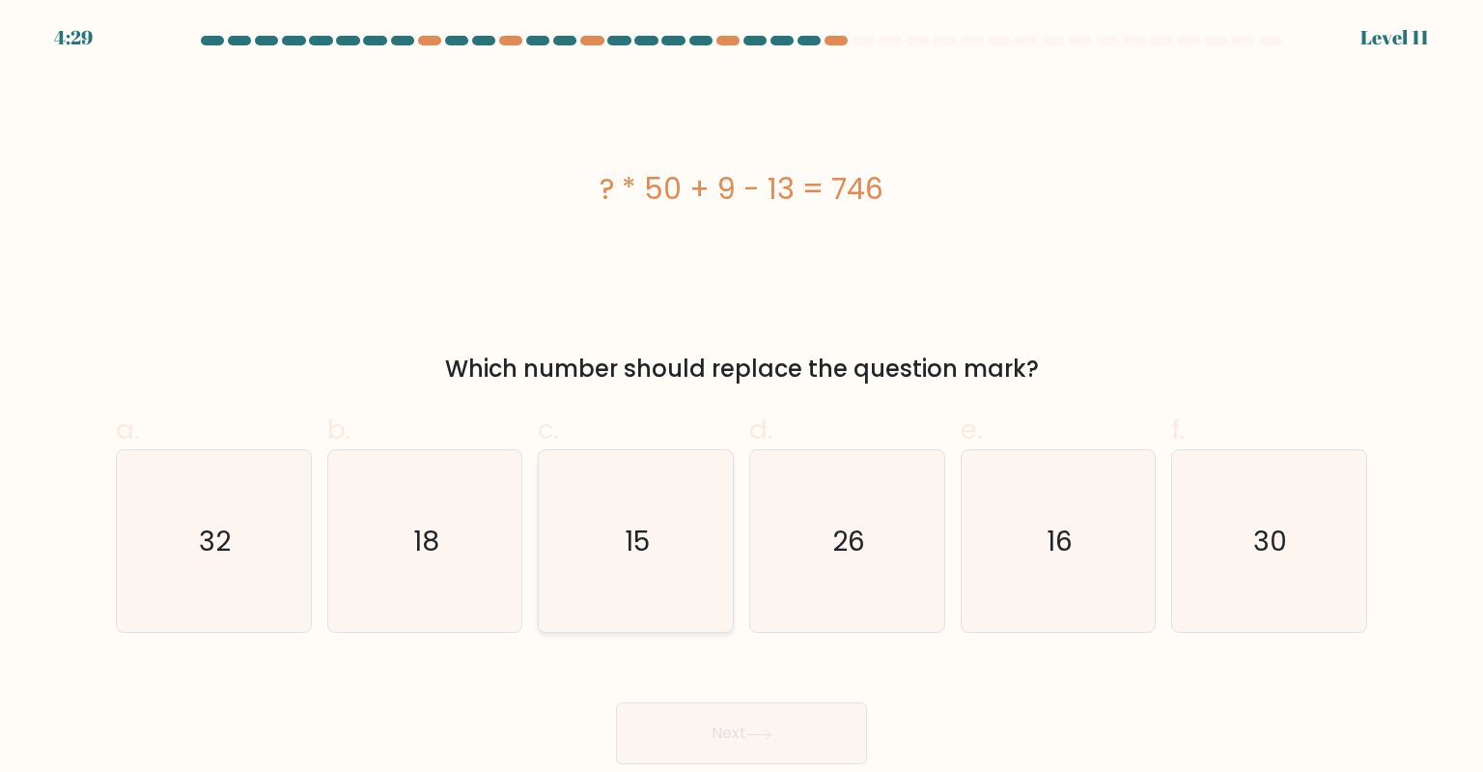
click at [641, 553] on icon "15" at bounding box center [636, 541] width 182 height 182
click at [742, 399] on input "c. 15" at bounding box center [742, 392] width 1 height 13
radio input "true"
drag, startPoint x: 763, startPoint y: 725, endPoint x: 789, endPoint y: 728, distance: 26.2
click at [763, 724] on button "Next" at bounding box center [741, 733] width 251 height 62
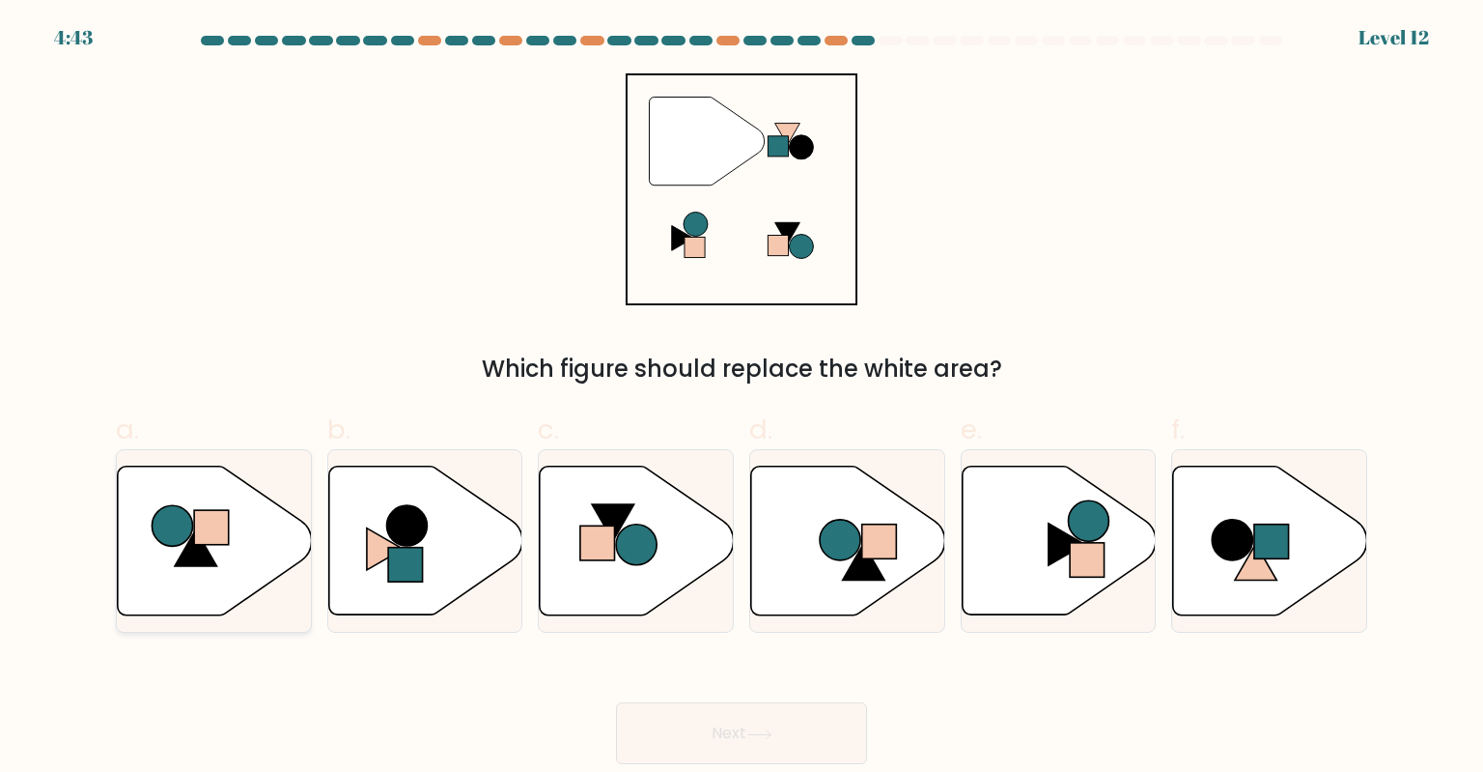
click at [187, 547] on icon at bounding box center [196, 547] width 42 height 37
click at [742, 399] on input "a." at bounding box center [742, 392] width 1 height 13
radio input "true"
click at [778, 724] on button "Next" at bounding box center [741, 733] width 251 height 62
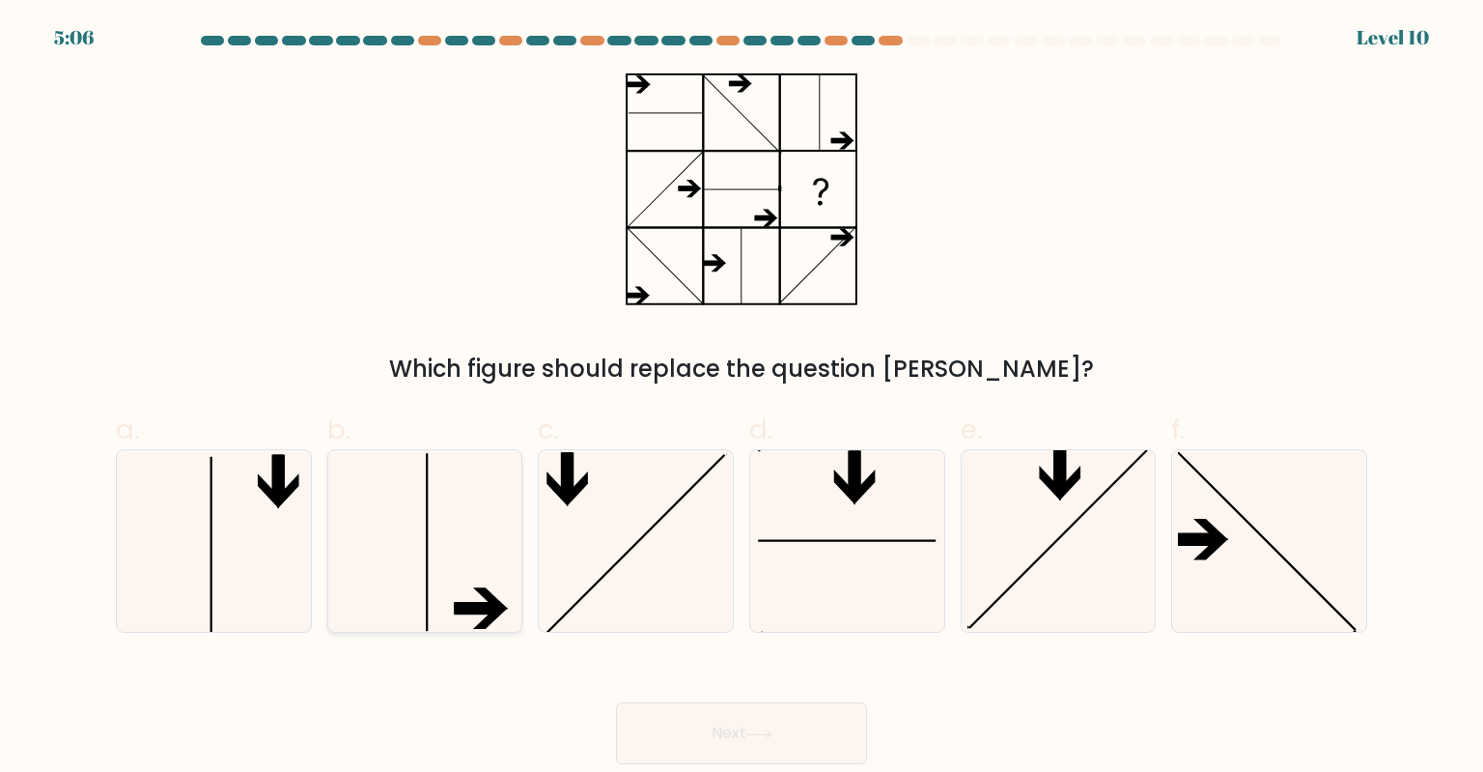
click at [429, 570] on icon at bounding box center [425, 541] width 182 height 182
click at [742, 399] on input "b." at bounding box center [742, 392] width 1 height 13
radio input "true"
click at [1277, 537] on icon at bounding box center [1269, 541] width 182 height 182
click at [743, 399] on input "f." at bounding box center [742, 392] width 1 height 13
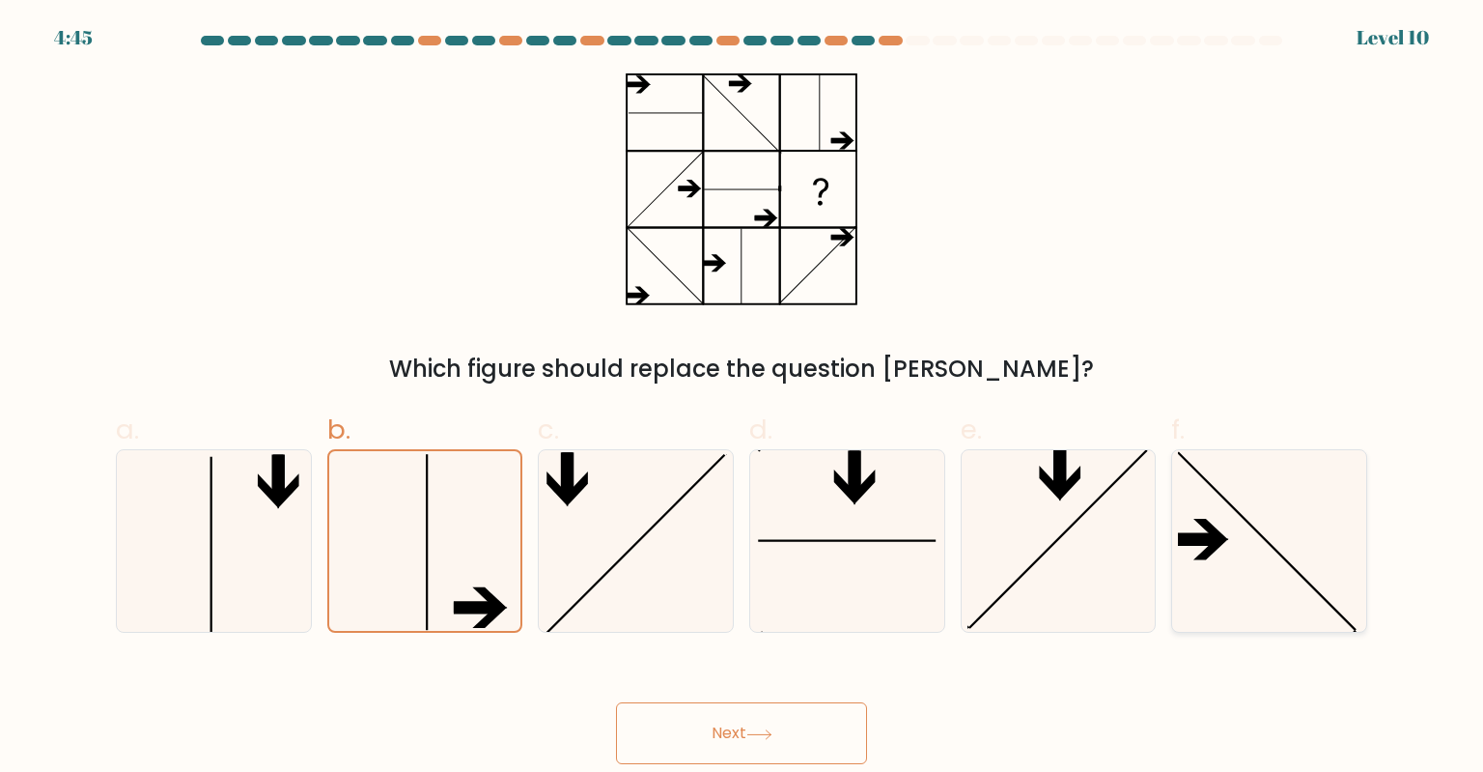
radio input "true"
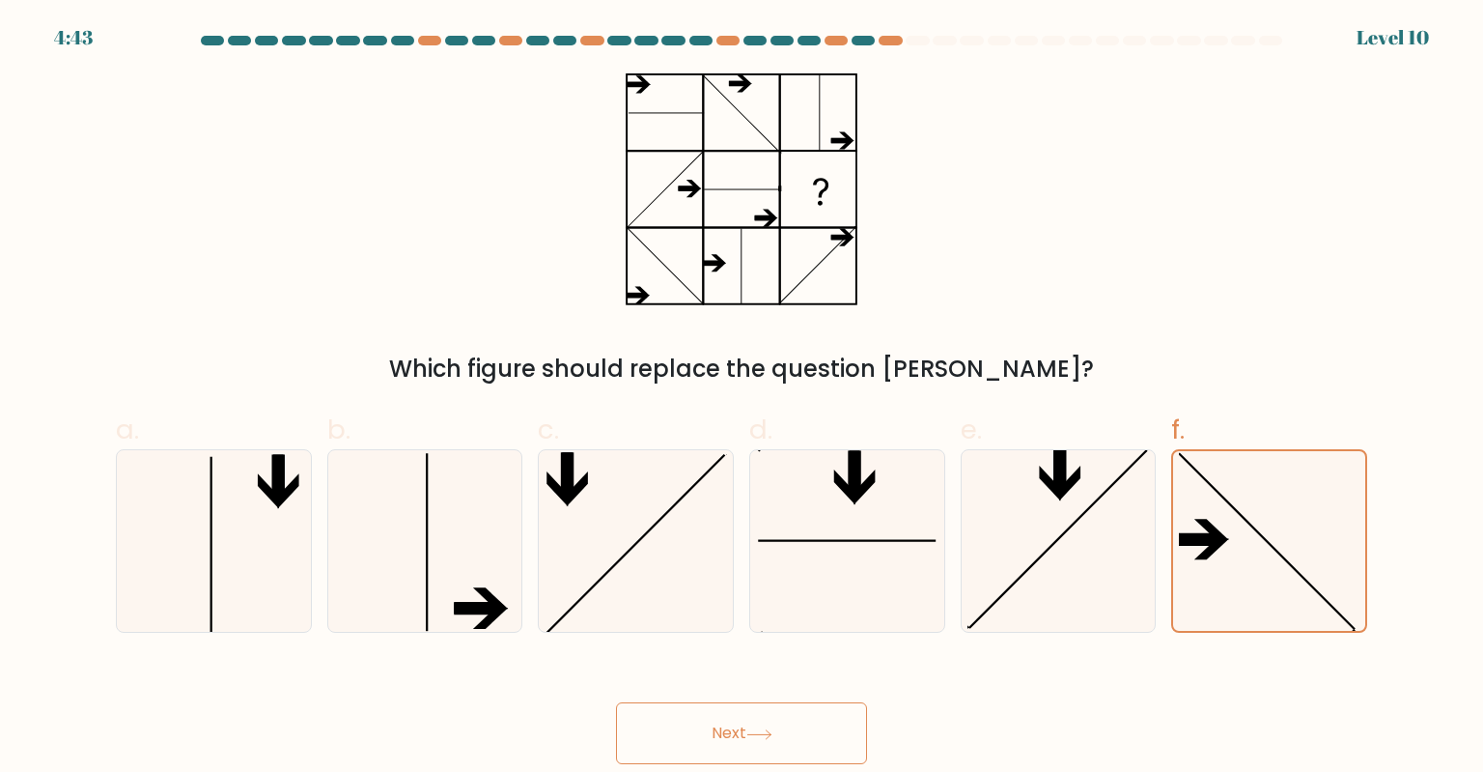
click at [701, 733] on button "Next" at bounding box center [741, 733] width 251 height 62
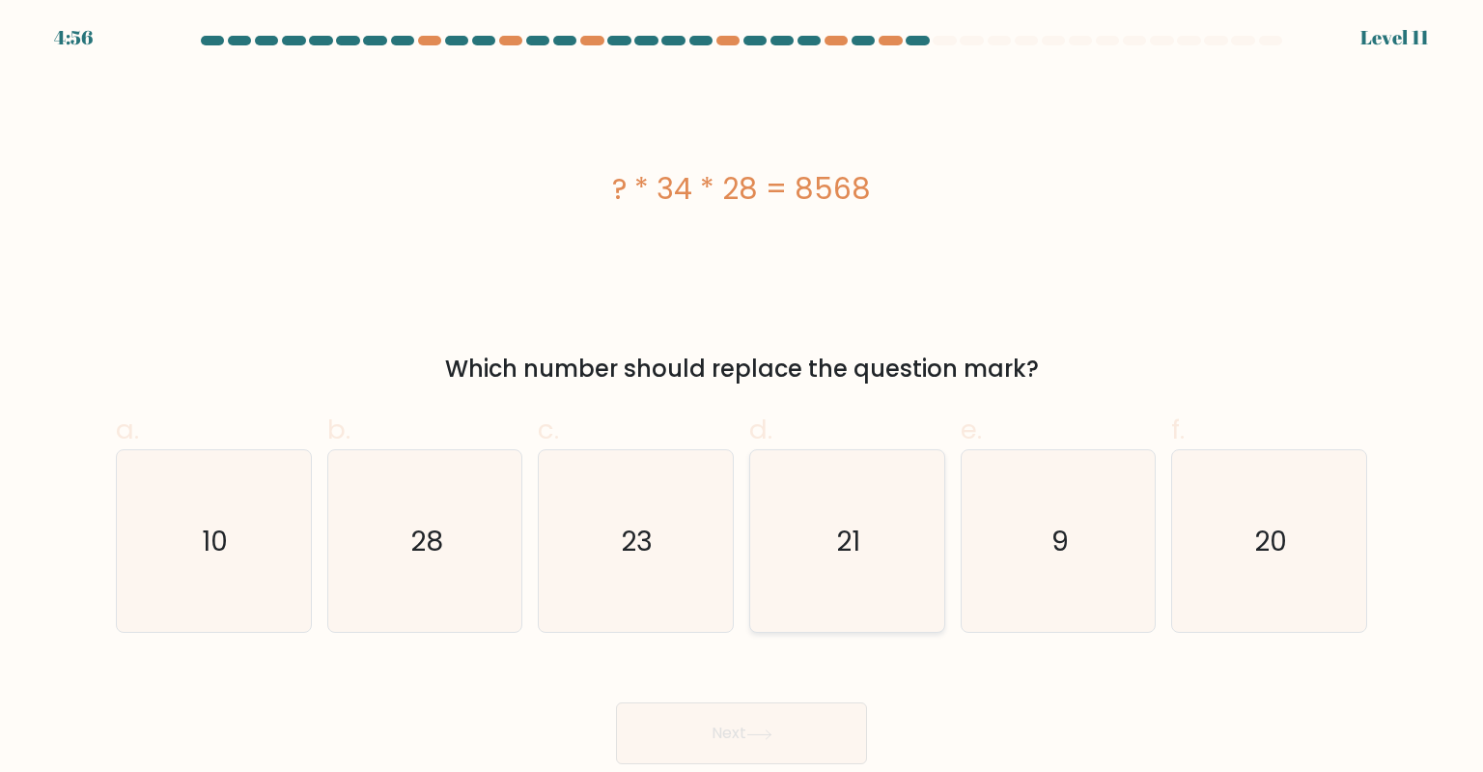
click at [868, 550] on icon "21" at bounding box center [847, 541] width 182 height 182
click at [743, 399] on input "d. 21" at bounding box center [742, 392] width 1 height 13
radio input "true"
drag, startPoint x: 755, startPoint y: 734, endPoint x: 779, endPoint y: 728, distance: 24.8
click at [755, 732] on icon at bounding box center [759, 734] width 26 height 11
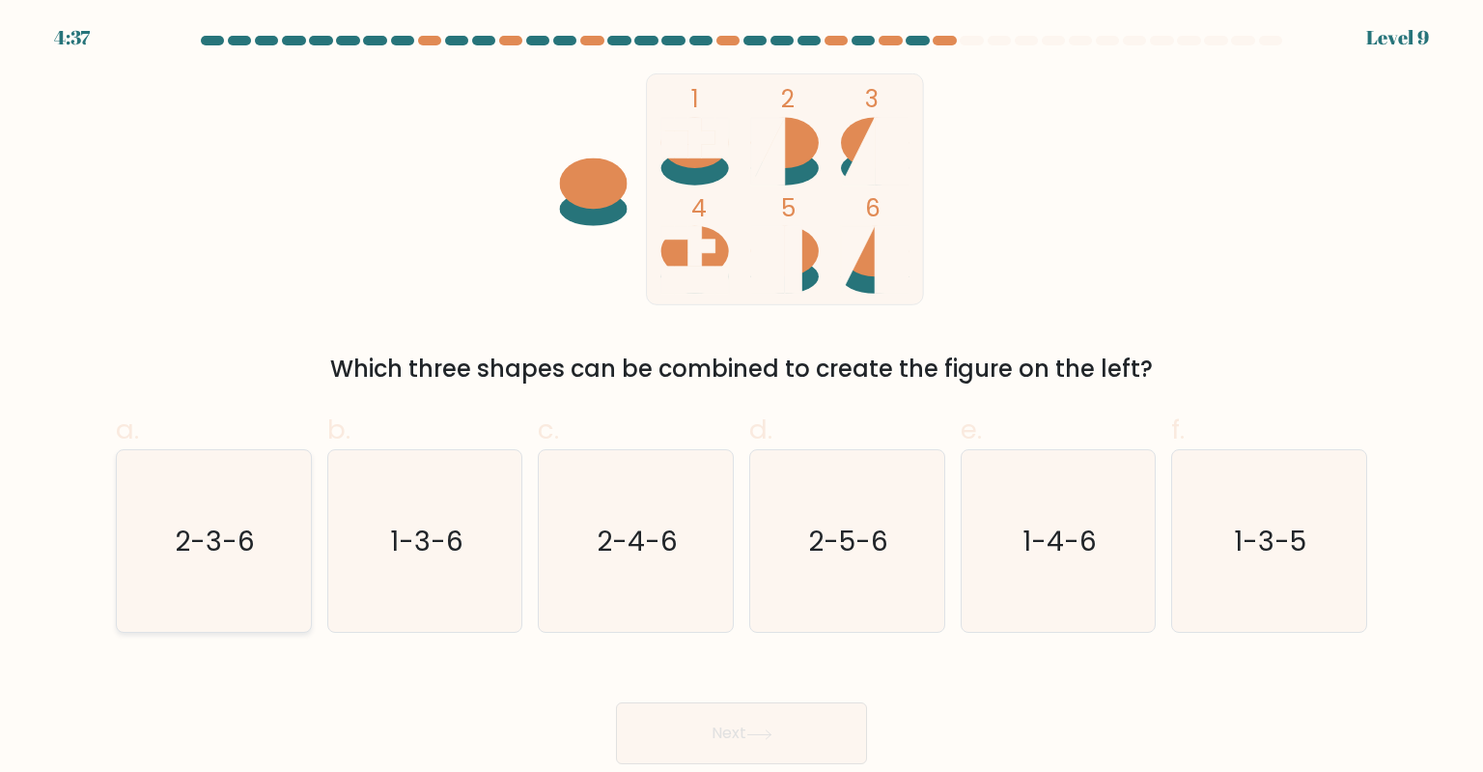
click at [191, 531] on text "2-3-6" at bounding box center [216, 540] width 80 height 39
click at [742, 399] on input "a. 2-3-6" at bounding box center [742, 392] width 1 height 13
radio input "true"
drag, startPoint x: 730, startPoint y: 724, endPoint x: 879, endPoint y: 733, distance: 149.0
click at [730, 722] on button "Next" at bounding box center [741, 733] width 251 height 62
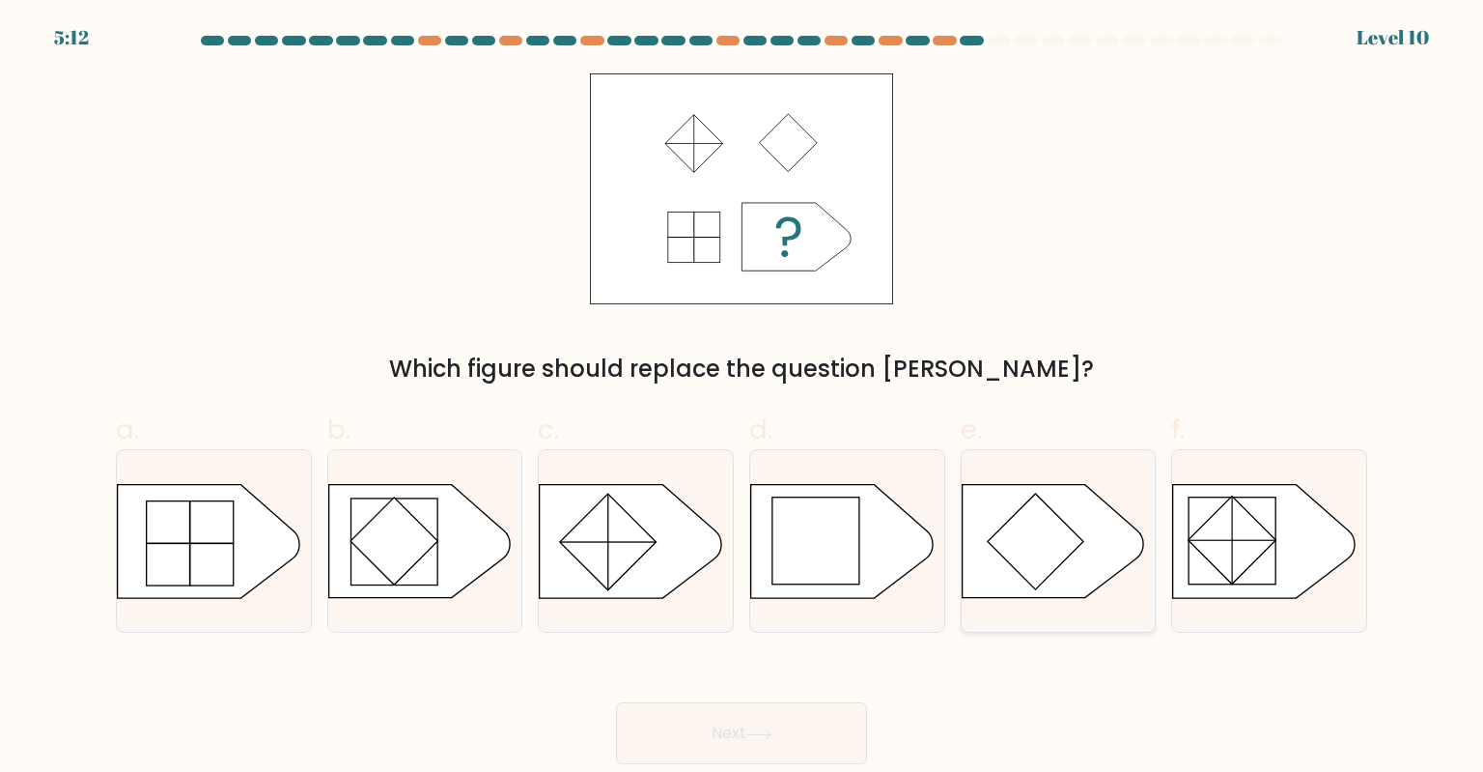
click at [1044, 521] on rect at bounding box center [1036, 541] width 96 height 96
click at [743, 399] on input "e." at bounding box center [742, 392] width 1 height 13
radio input "true"
click at [799, 720] on button "Next" at bounding box center [741, 733] width 251 height 62
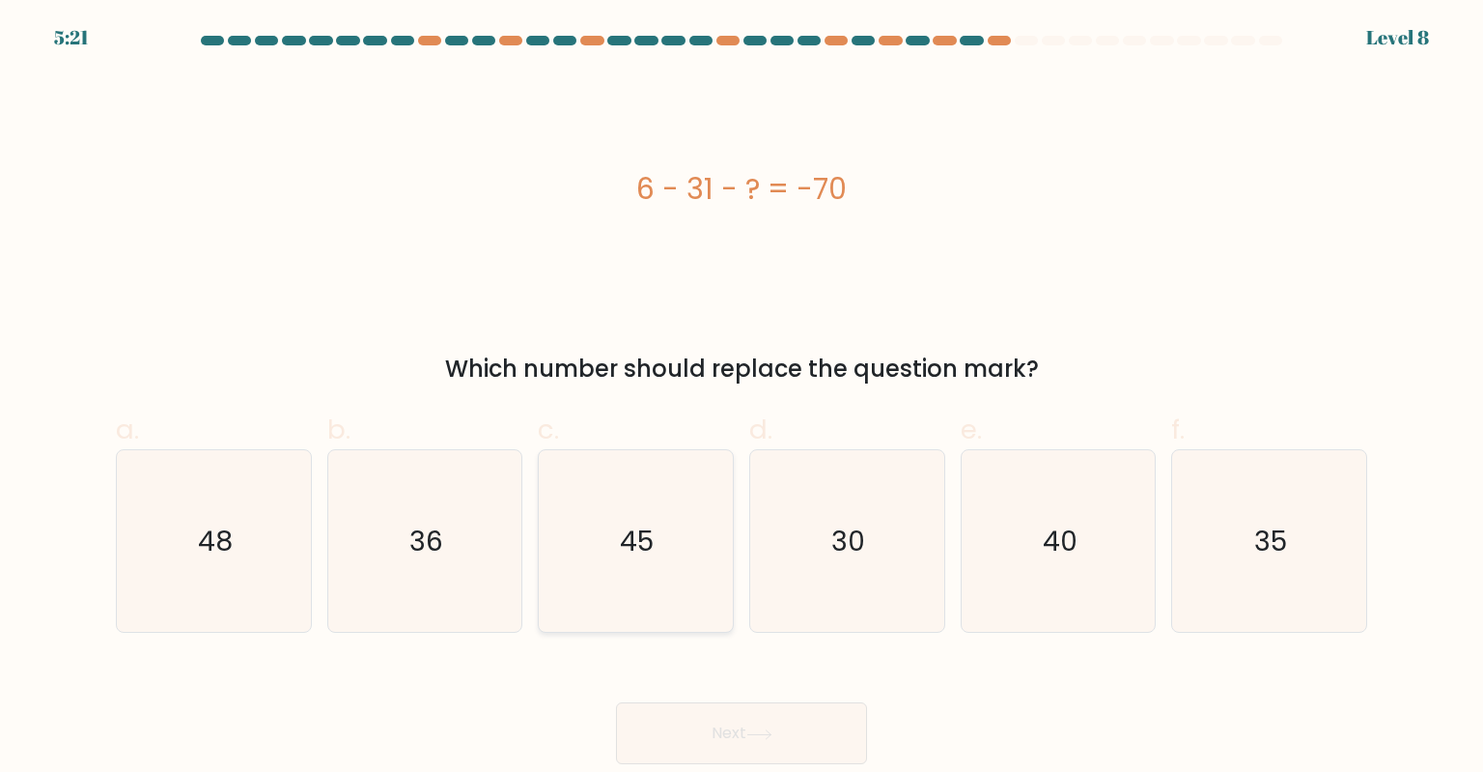
click at [674, 539] on icon "45" at bounding box center [636, 541] width 182 height 182
click at [742, 399] on input "c. 45" at bounding box center [742, 392] width 1 height 13
radio input "true"
click at [739, 729] on button "Next" at bounding box center [741, 733] width 251 height 62
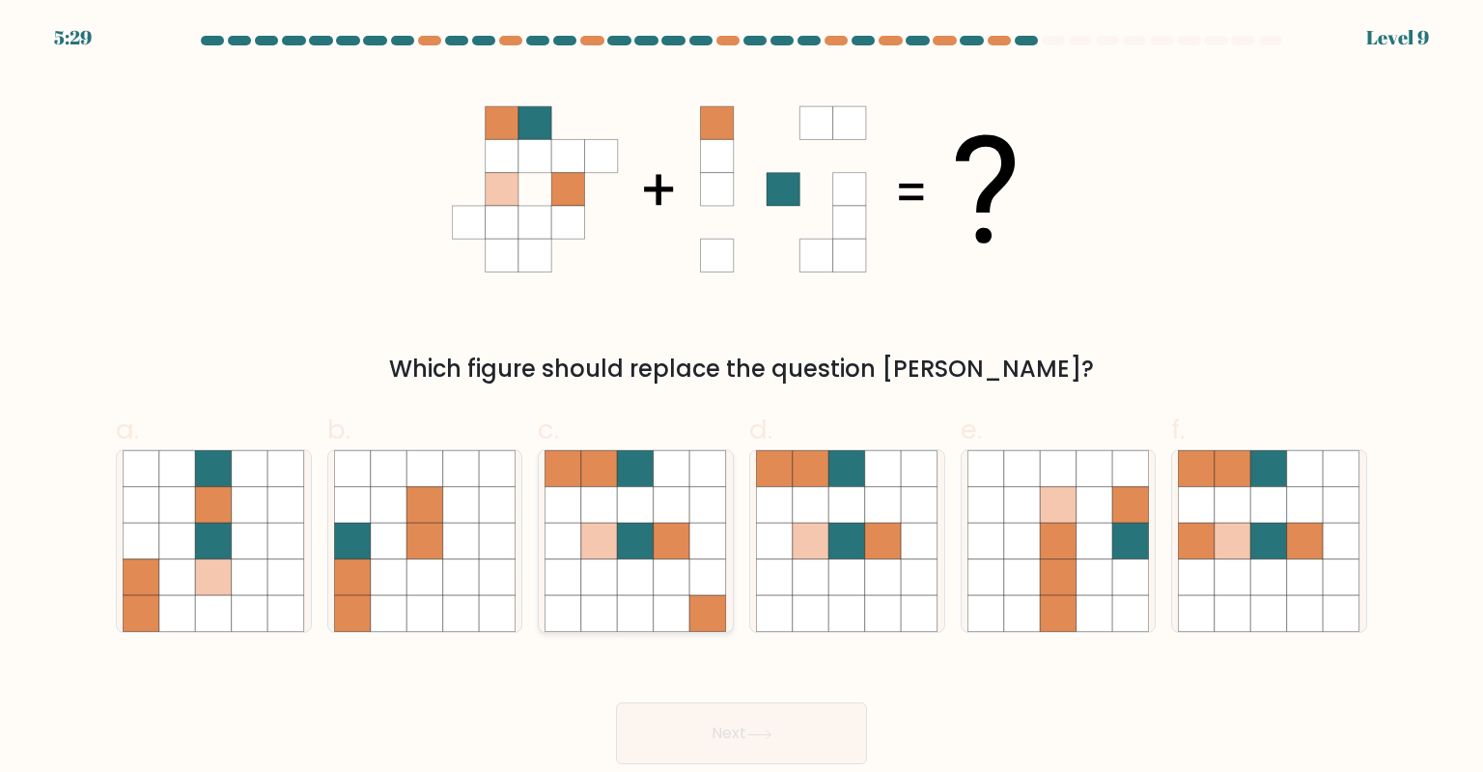
click at [644, 552] on icon at bounding box center [636, 540] width 37 height 37
click at [742, 399] on input "c." at bounding box center [742, 392] width 1 height 13
radio input "true"
drag, startPoint x: 741, startPoint y: 728, endPoint x: 769, endPoint y: 720, distance: 29.0
click at [741, 724] on button "Next" at bounding box center [741, 733] width 251 height 62
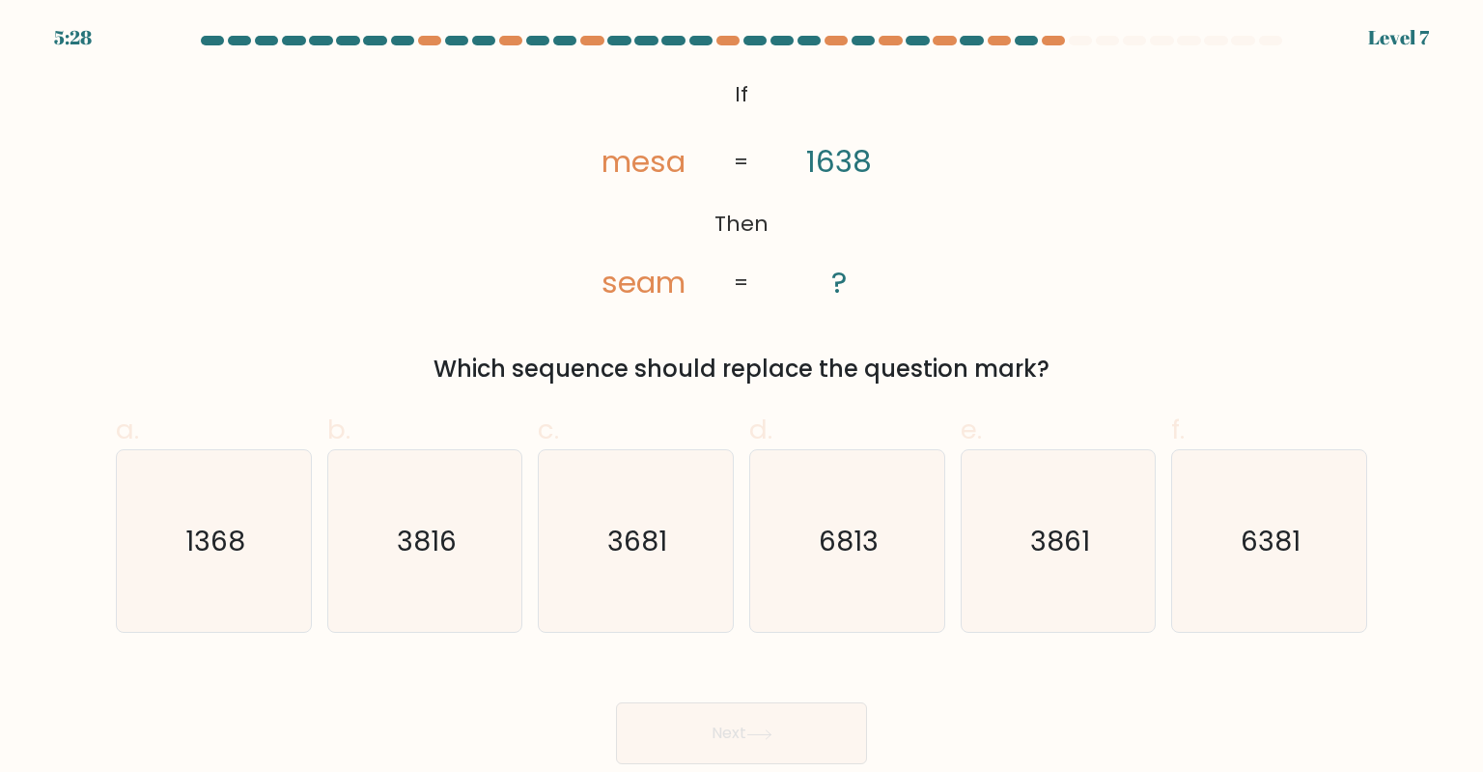
drag, startPoint x: 638, startPoint y: 535, endPoint x: 706, endPoint y: 673, distance: 153.7
click at [638, 537] on text "3681" at bounding box center [638, 540] width 60 height 39
drag, startPoint x: 745, startPoint y: 729, endPoint x: 755, endPoint y: 730, distance: 9.7
click at [746, 729] on button "Next" at bounding box center [741, 733] width 251 height 62
click at [639, 540] on text "3681" at bounding box center [638, 540] width 60 height 39
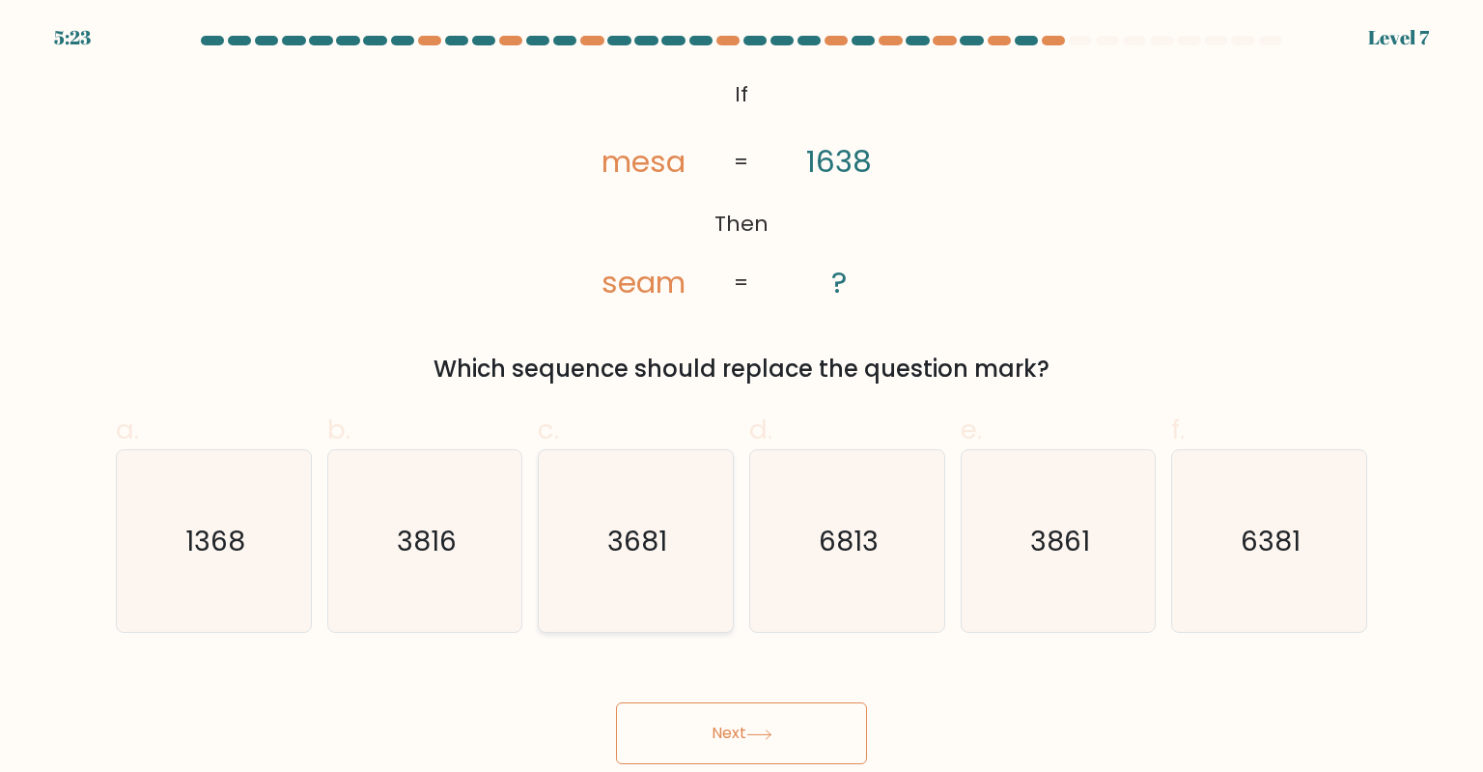
click at [612, 539] on text "3681" at bounding box center [638, 540] width 60 height 39
click at [742, 399] on input "c. 3681" at bounding box center [742, 392] width 1 height 13
radio input "true"
click at [750, 730] on button "Next" at bounding box center [741, 733] width 251 height 62
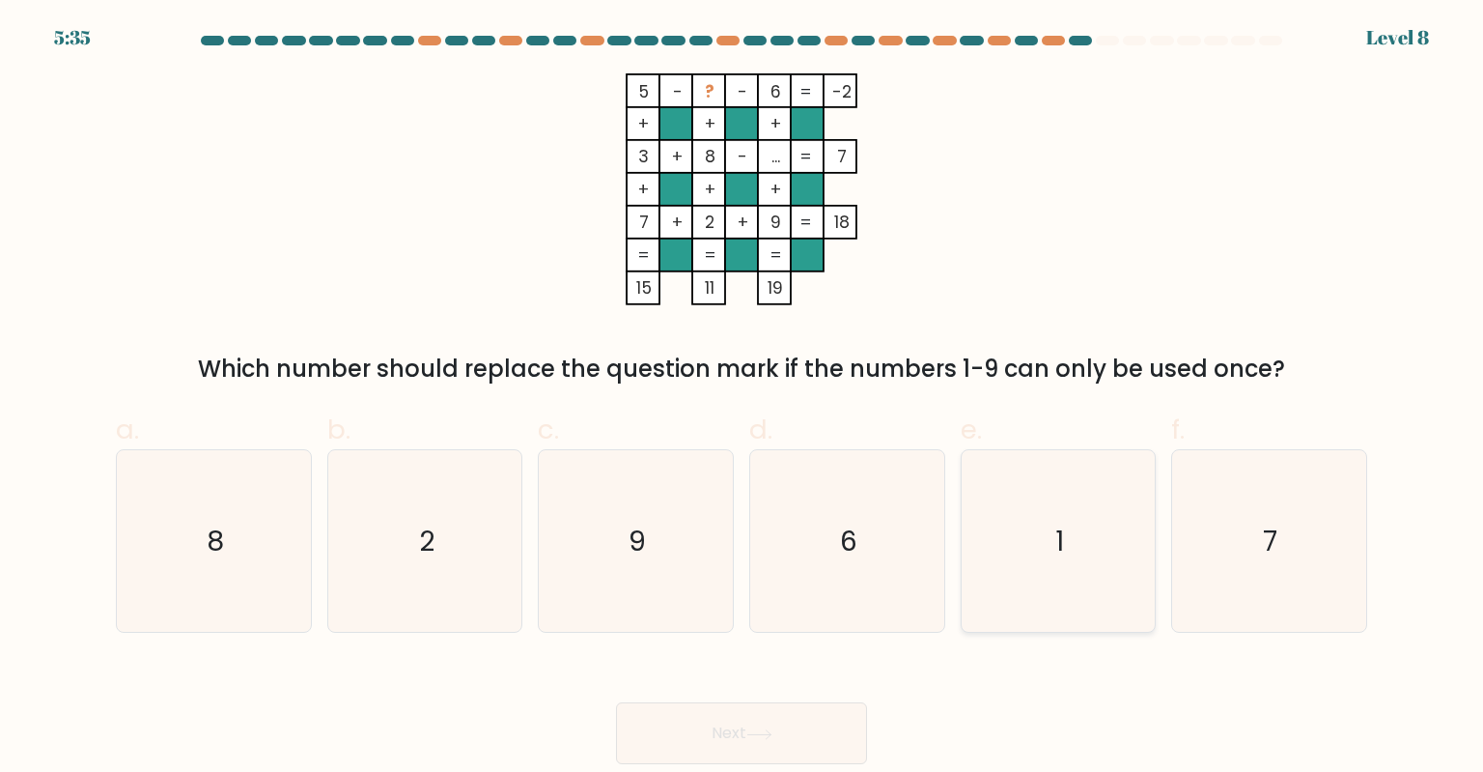
drag, startPoint x: 1099, startPoint y: 537, endPoint x: 1095, endPoint y: 566, distance: 29.2
click at [1099, 543] on icon "1" at bounding box center [1059, 541] width 182 height 182
click at [829, 742] on button "Next" at bounding box center [741, 733] width 251 height 62
click at [1068, 564] on icon "1" at bounding box center [1059, 541] width 182 height 182
click at [743, 399] on input "e. 1" at bounding box center [742, 392] width 1 height 13
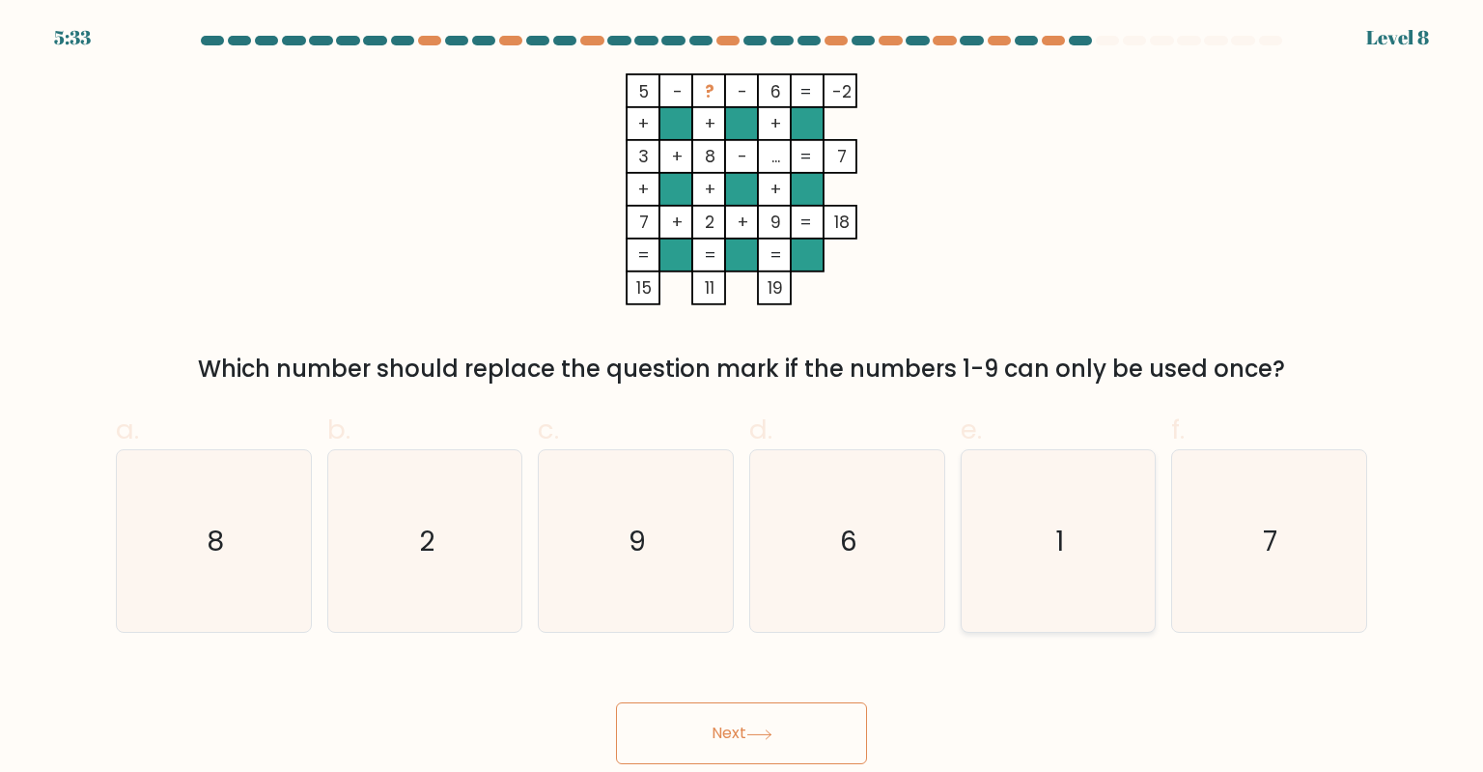
radio input "true"
drag, startPoint x: 782, startPoint y: 728, endPoint x: 787, endPoint y: 718, distance: 10.8
click at [784, 727] on button "Next" at bounding box center [741, 733] width 251 height 62
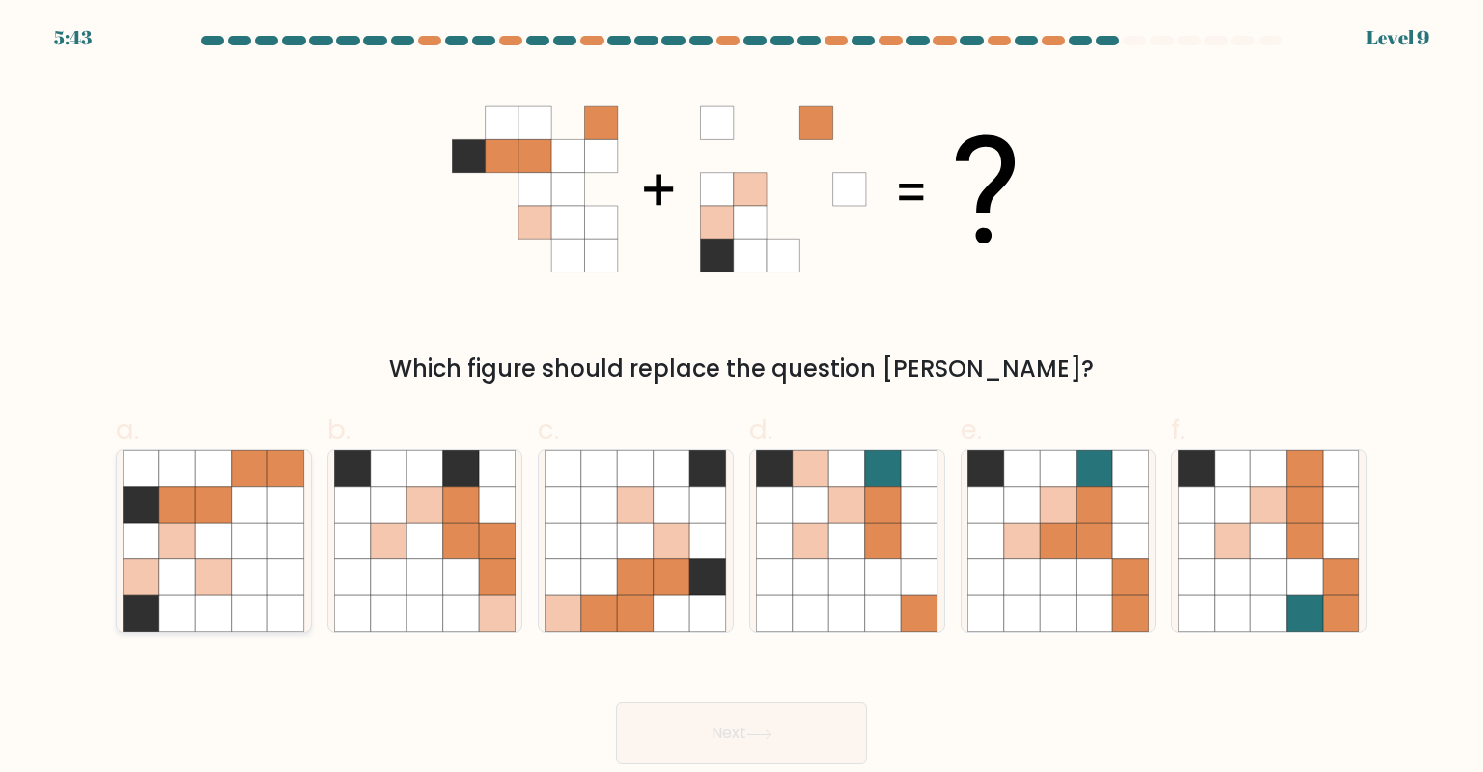
click at [171, 529] on icon at bounding box center [177, 540] width 37 height 37
click at [742, 399] on input "a." at bounding box center [742, 392] width 1 height 13
radio input "true"
click at [815, 738] on button "Next" at bounding box center [741, 733] width 251 height 62
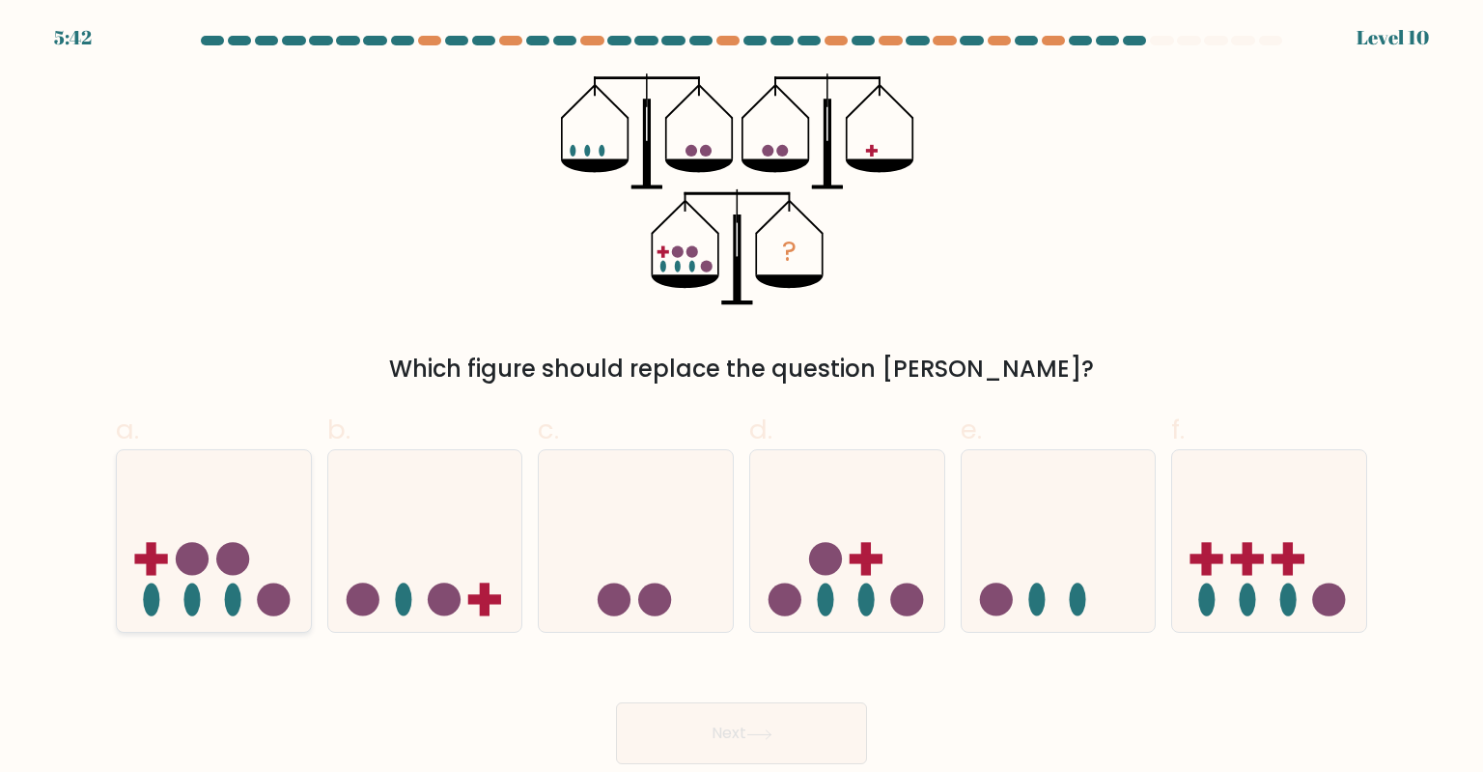
click at [203, 584] on icon at bounding box center [214, 541] width 194 height 160
click at [742, 399] on input "a." at bounding box center [742, 392] width 1 height 13
radio input "true"
click at [660, 744] on button "Next" at bounding box center [741, 733] width 251 height 62
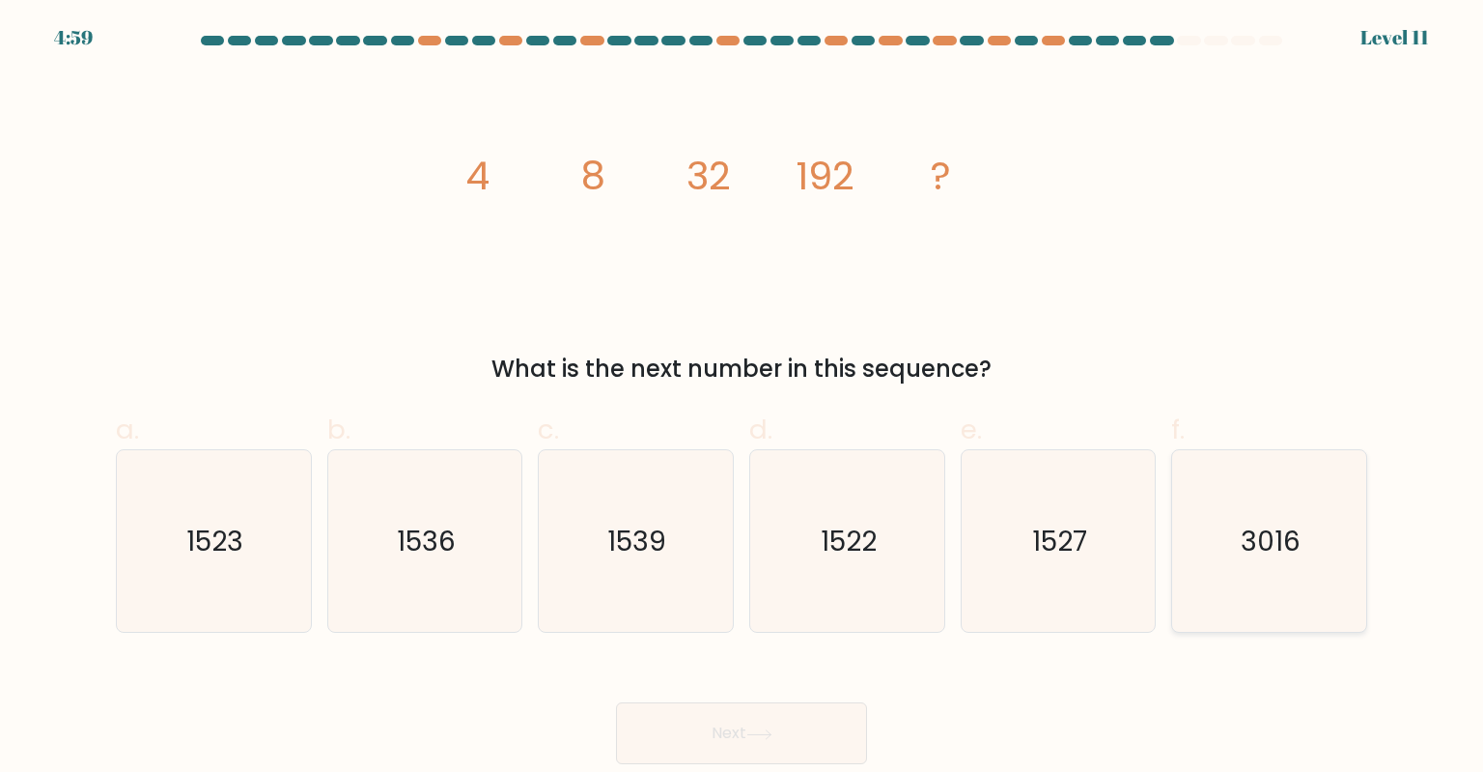
click at [1298, 521] on text "3016" at bounding box center [1271, 540] width 60 height 39
click at [743, 399] on input "f. 3016" at bounding box center [742, 392] width 1 height 13
radio input "true"
click at [783, 723] on button "Next" at bounding box center [741, 733] width 251 height 62
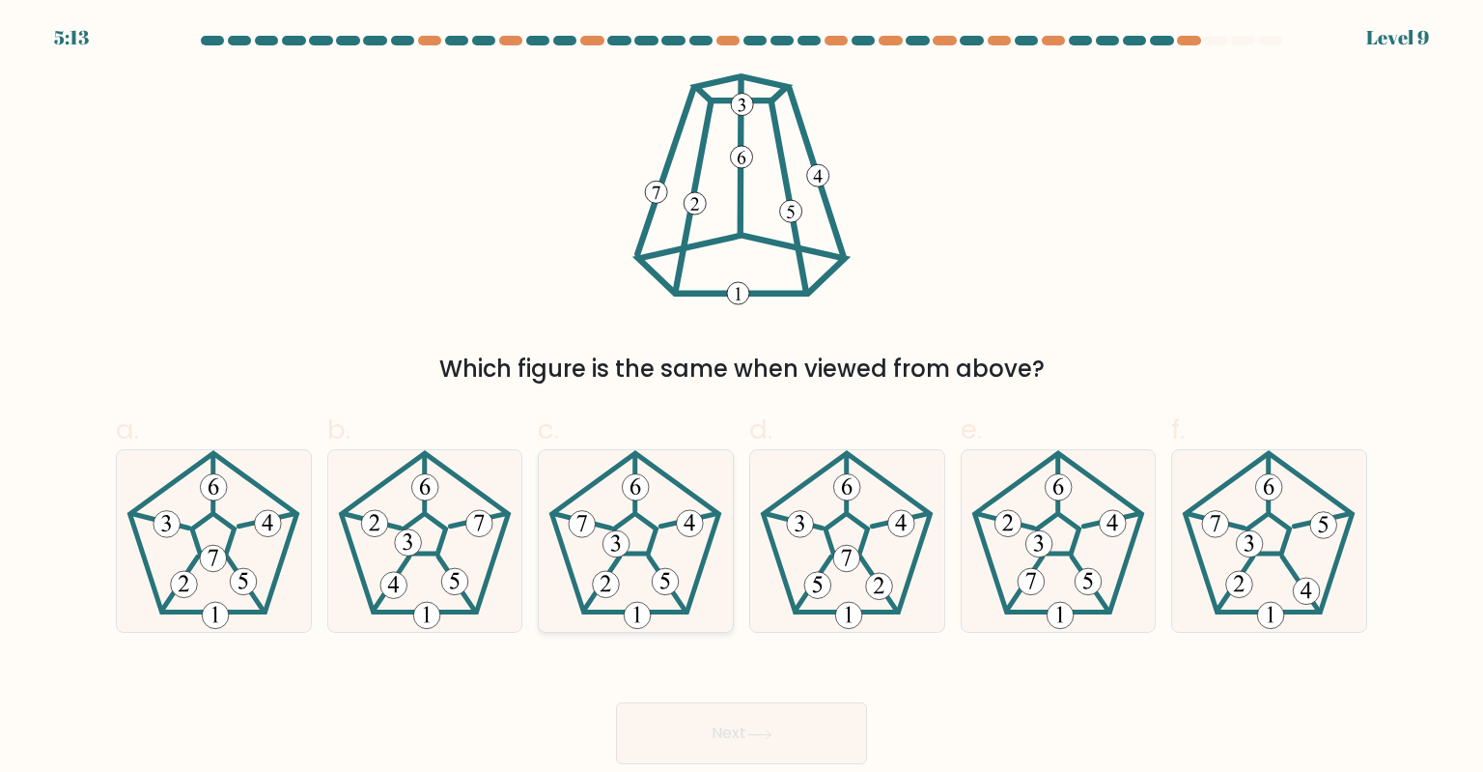
click at [629, 520] on 191 at bounding box center [635, 534] width 42 height 41
click at [742, 399] on input "c." at bounding box center [742, 392] width 1 height 13
radio input "true"
drag, startPoint x: 786, startPoint y: 734, endPoint x: 796, endPoint y: 728, distance: 11.3
click at [786, 736] on button "Next" at bounding box center [741, 733] width 251 height 62
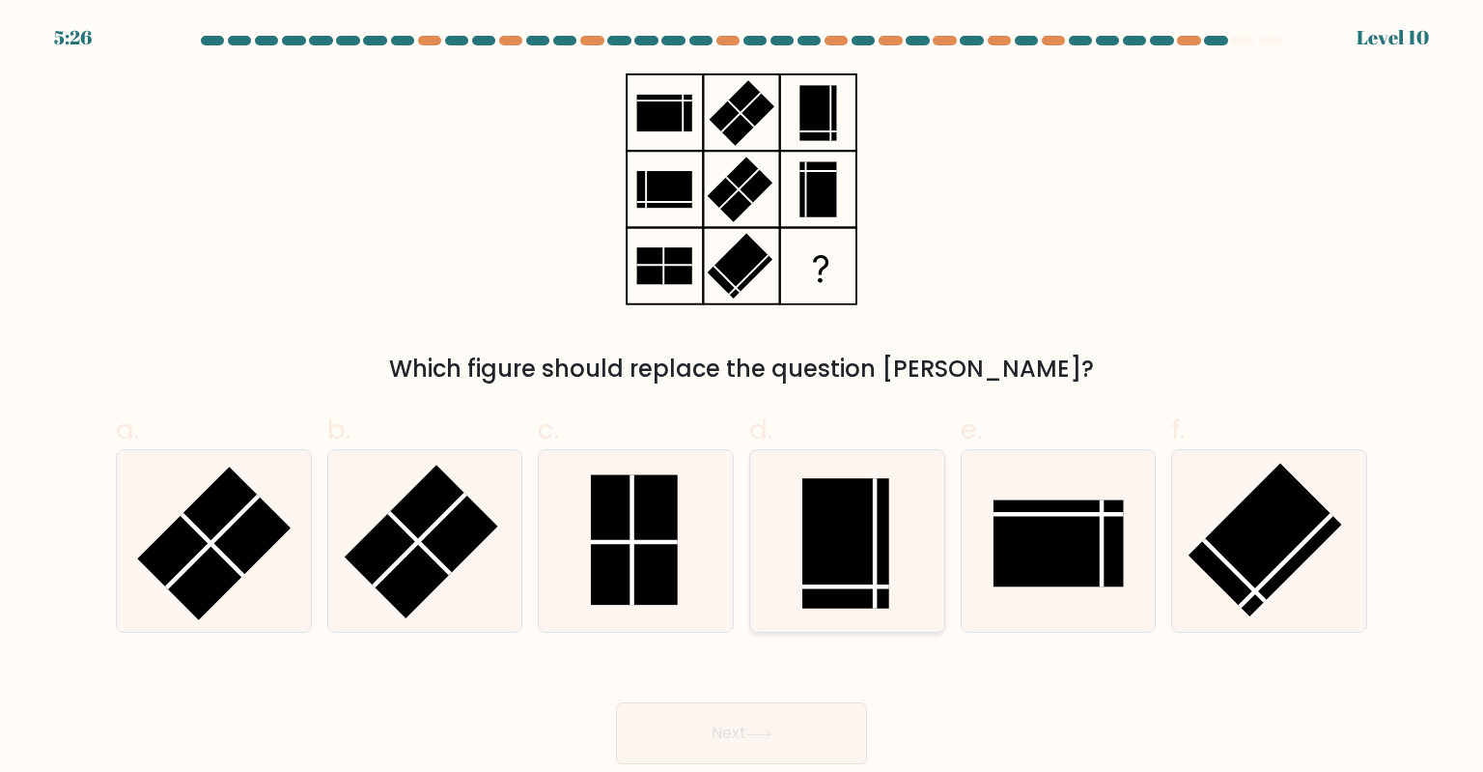
click at [830, 578] on rect at bounding box center [845, 543] width 87 height 130
click at [743, 399] on input "d." at bounding box center [742, 392] width 1 height 13
radio input "true"
click at [830, 578] on rect at bounding box center [846, 543] width 86 height 128
click at [743, 399] on input "d." at bounding box center [742, 392] width 1 height 13
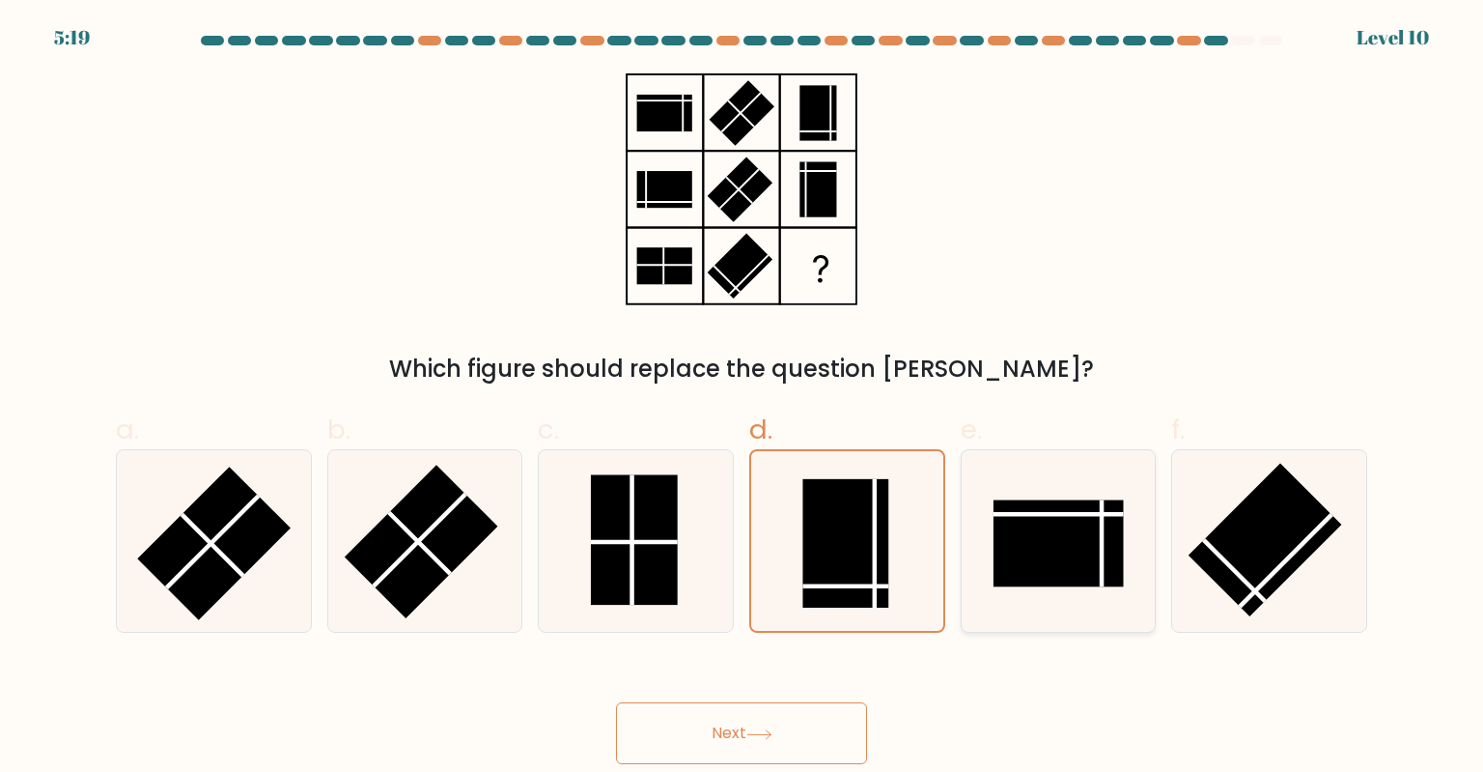
click at [1041, 543] on rect at bounding box center [1059, 543] width 130 height 87
click at [743, 399] on input "e." at bounding box center [742, 392] width 1 height 13
radio input "true"
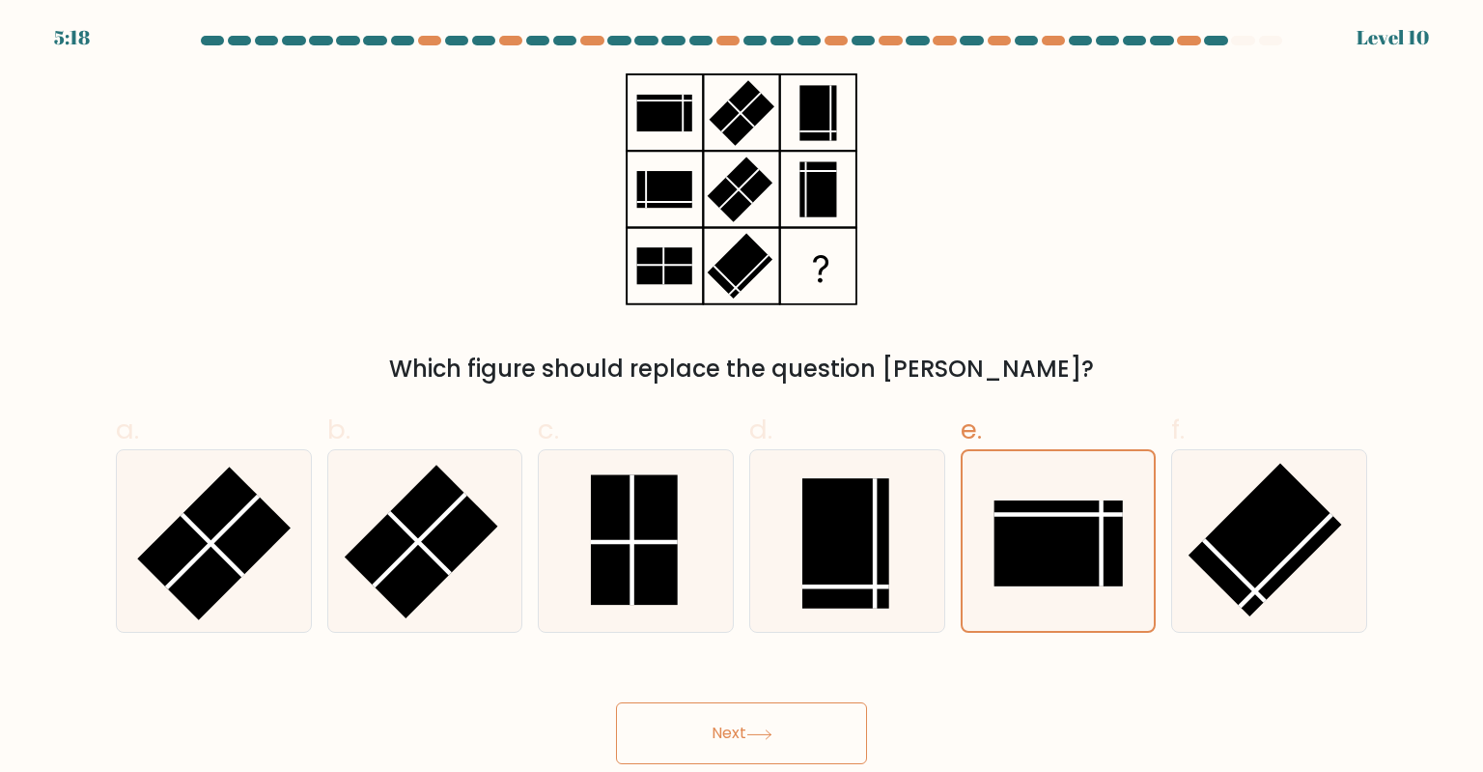
click at [818, 736] on button "Next" at bounding box center [741, 733] width 251 height 62
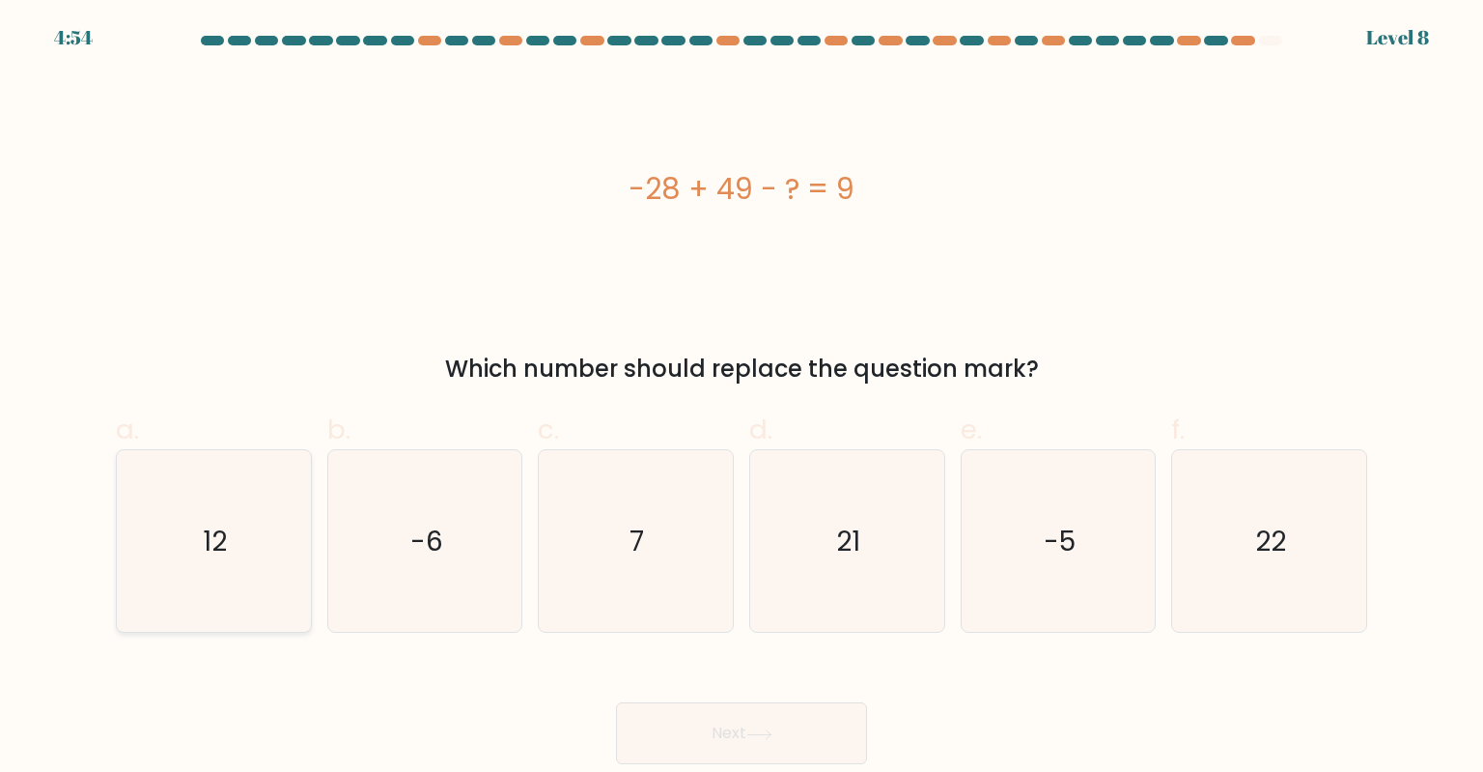
click at [246, 541] on icon "12" at bounding box center [214, 541] width 182 height 182
click at [742, 399] on input "a. 12" at bounding box center [742, 392] width 1 height 13
radio input "true"
drag, startPoint x: 726, startPoint y: 732, endPoint x: 807, endPoint y: 743, distance: 81.8
click at [727, 731] on button "Next" at bounding box center [741, 733] width 251 height 62
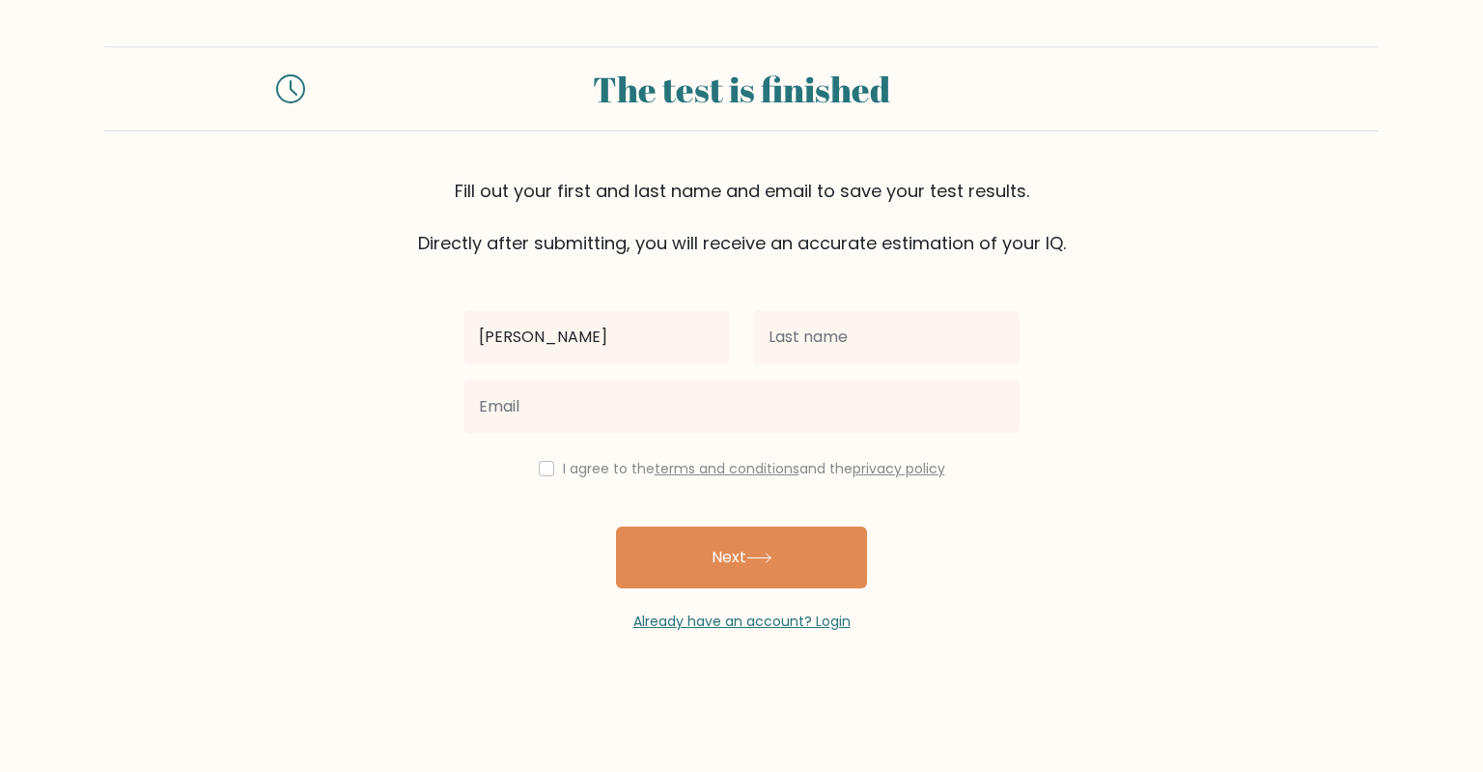
type input "[PERSON_NAME]"
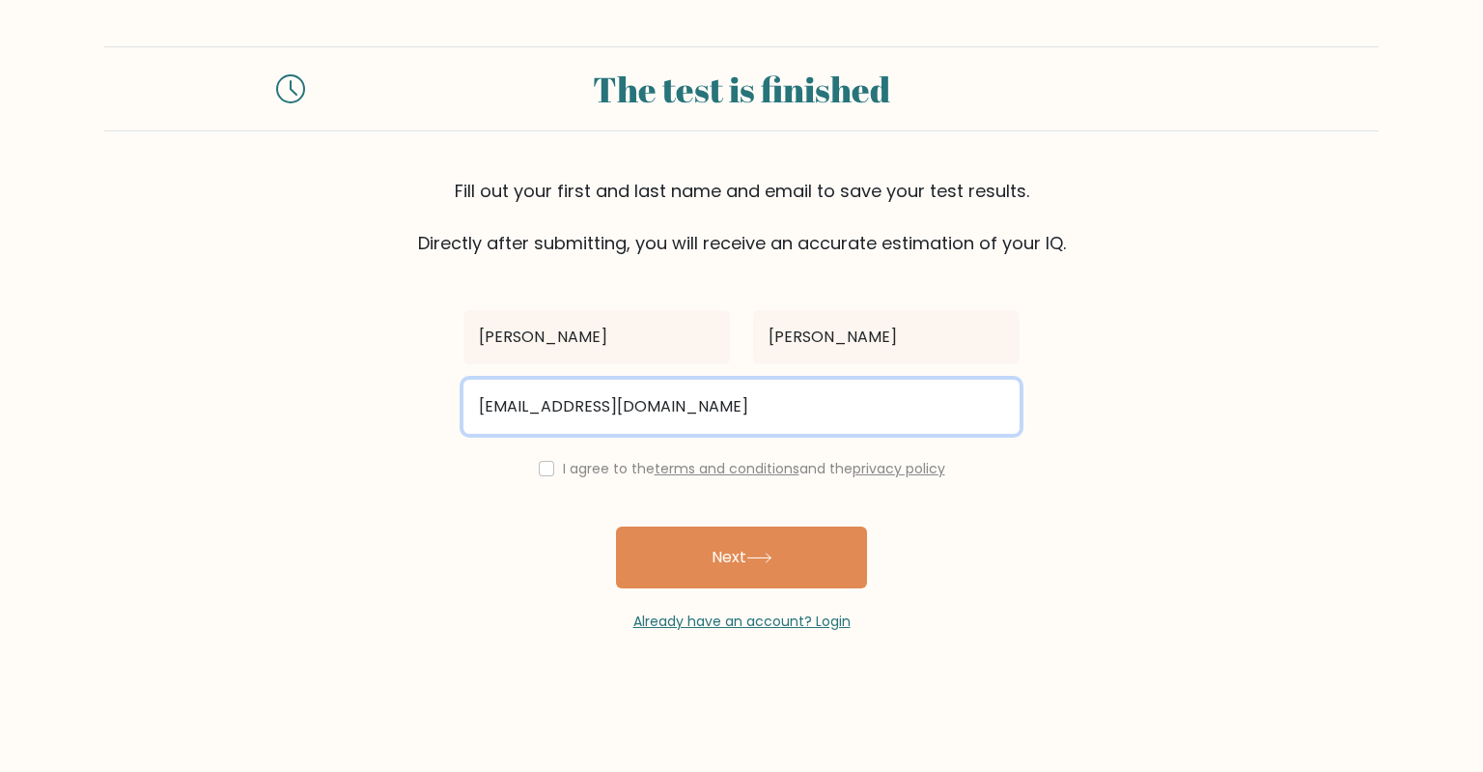
type input "[EMAIL_ADDRESS][DOMAIN_NAME]"
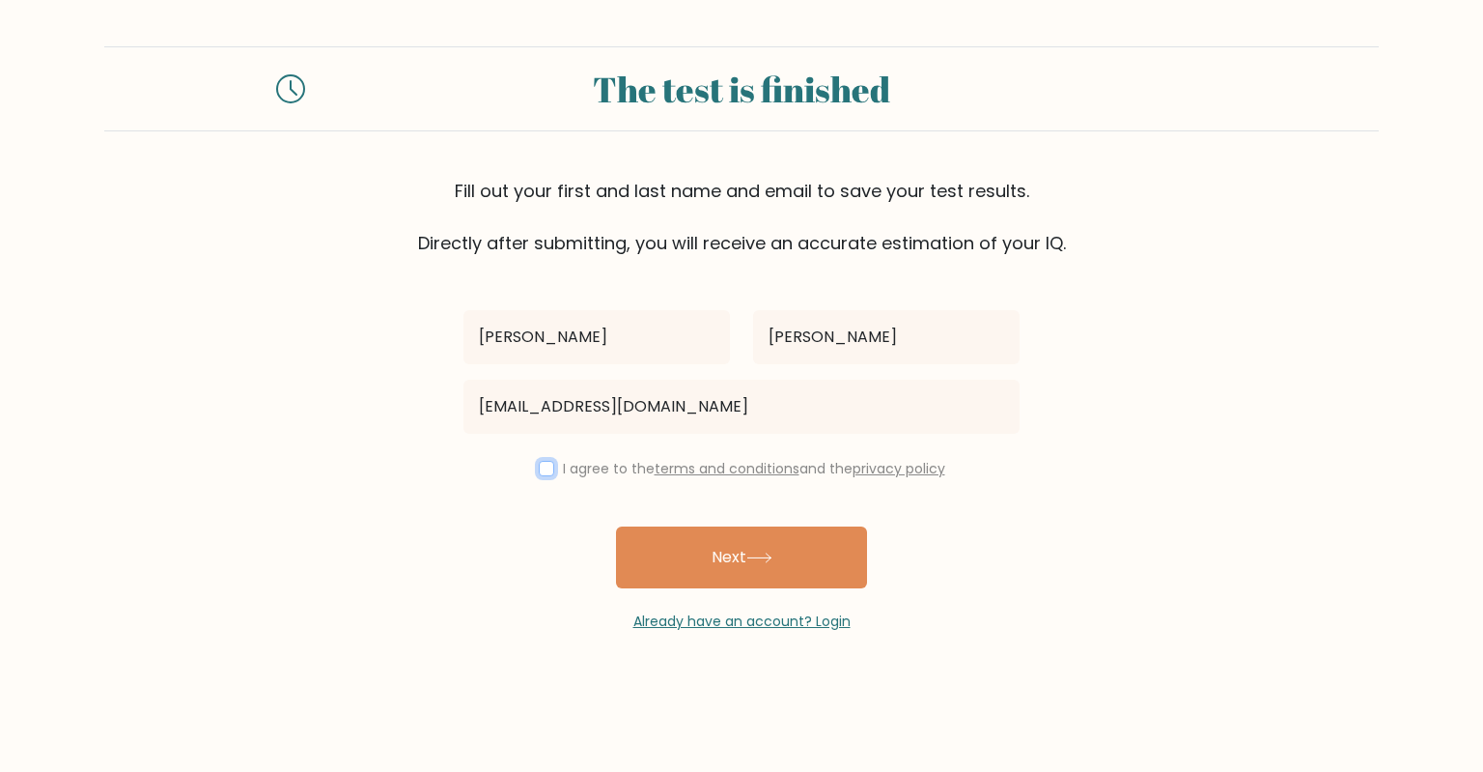
click at [539, 462] on input "checkbox" at bounding box center [546, 468] width 15 height 15
checkbox input "true"
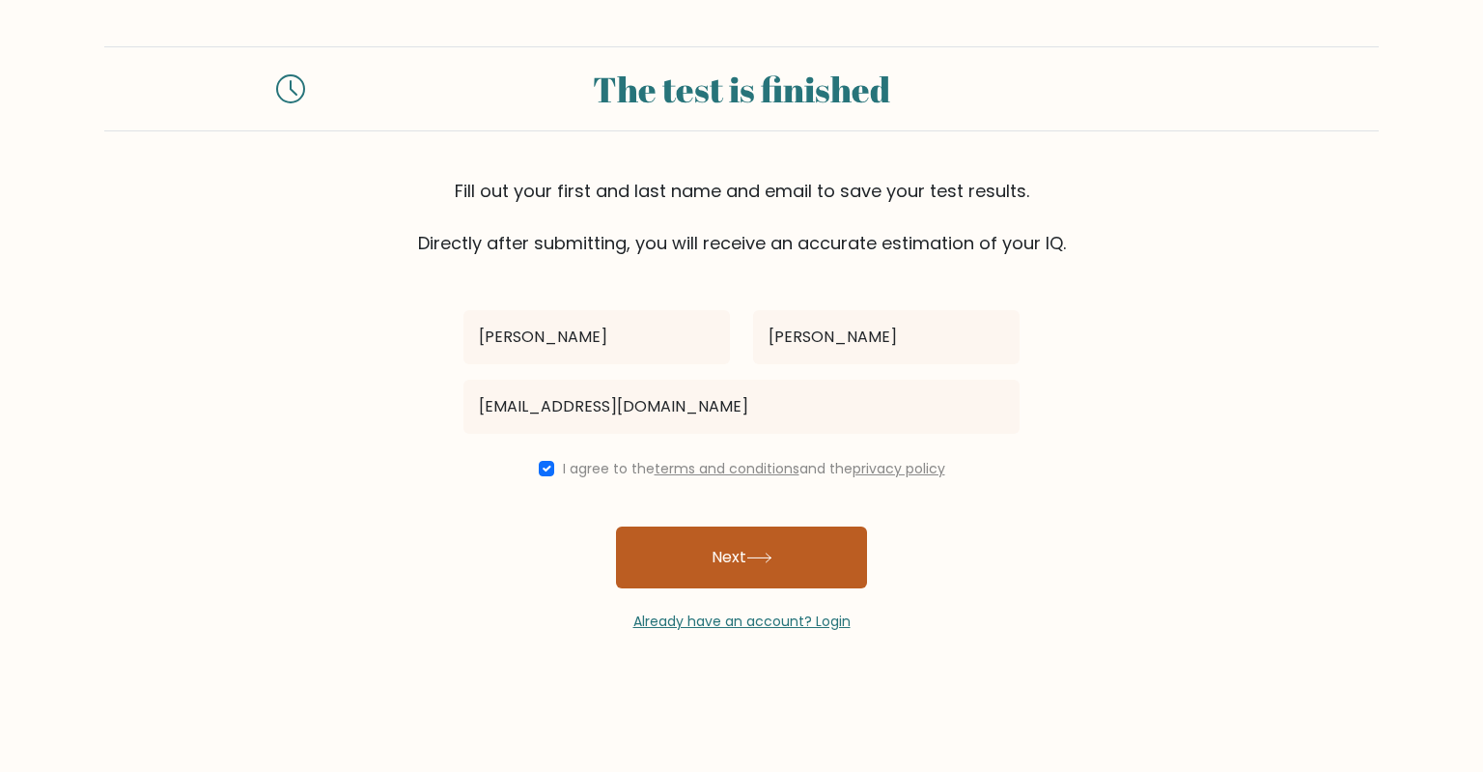
click at [753, 553] on icon at bounding box center [759, 557] width 26 height 11
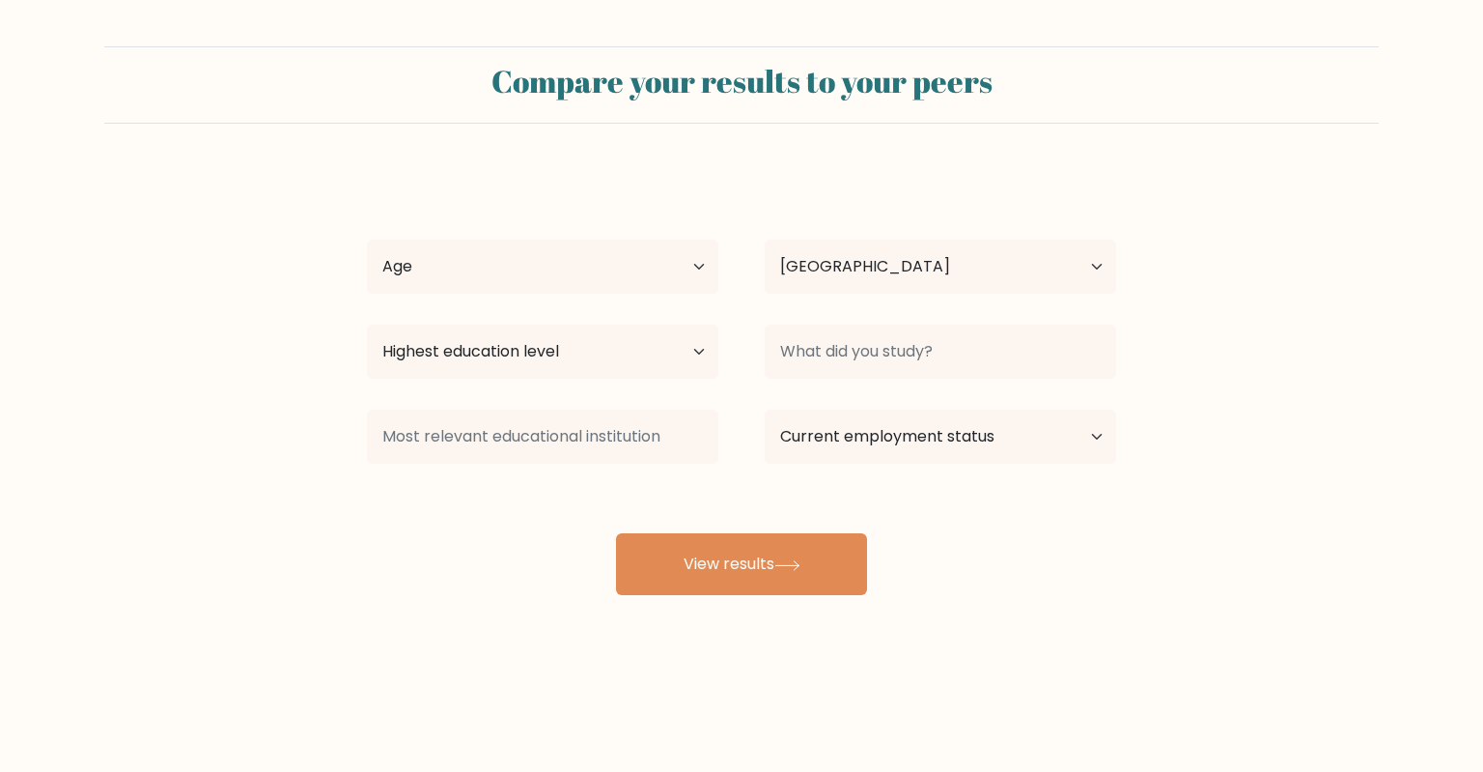
select select "US"
click at [367, 239] on select "Age Under 18 years old 18-24 years old 25-34 years old 35-44 years old 45-54 ye…" at bounding box center [542, 266] width 351 height 54
select select "65_plus"
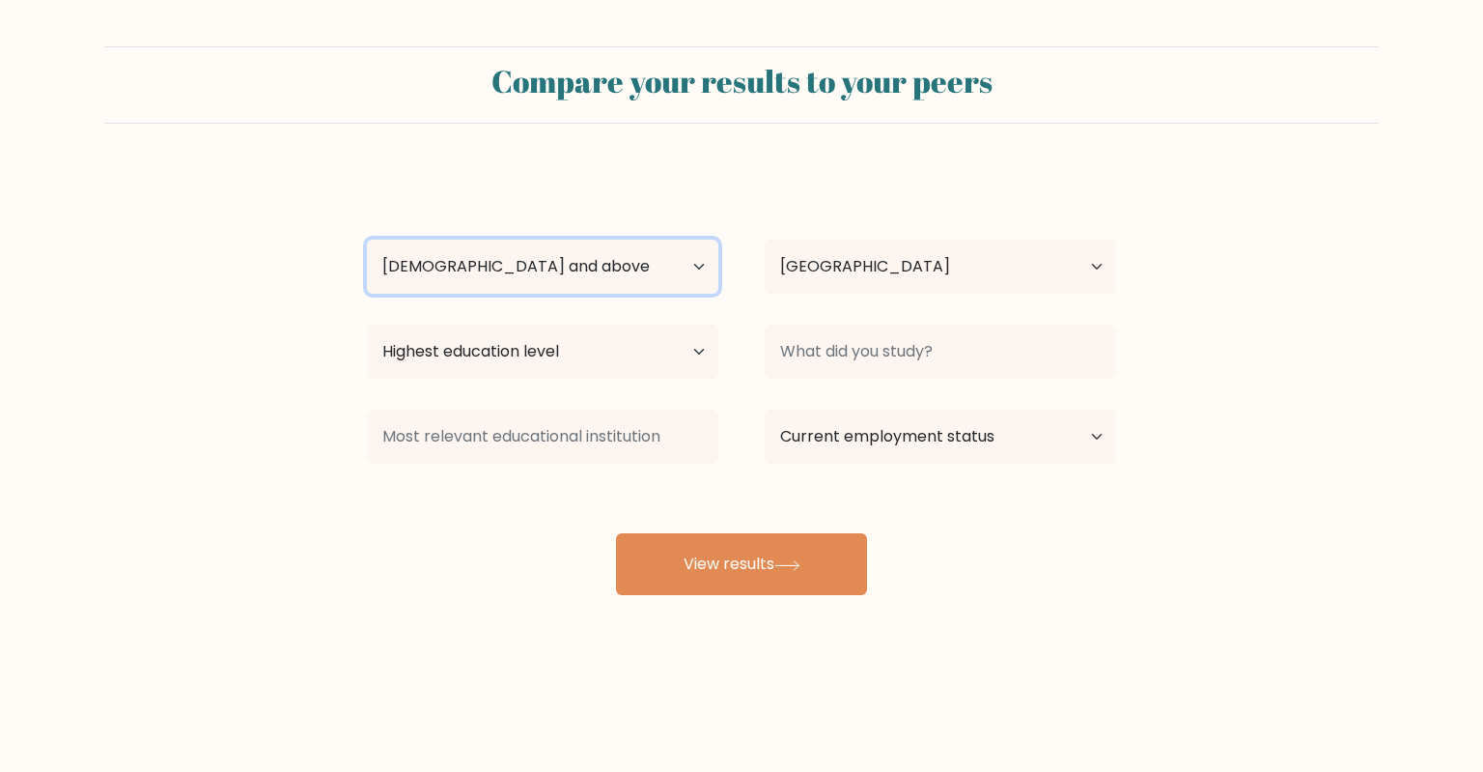
click option "65 years old and above" at bounding box center [0, 0] width 0 height 0
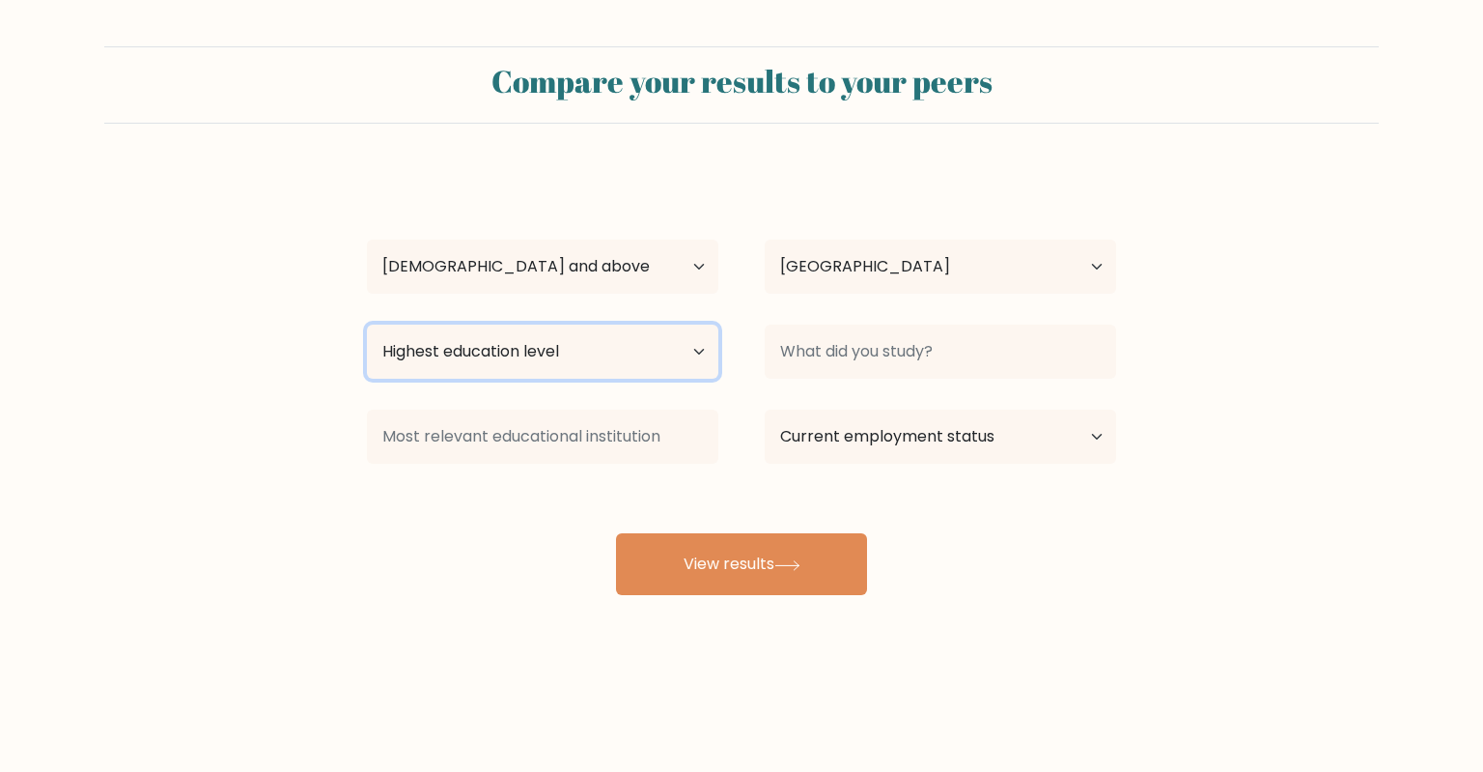
click at [367, 324] on select "Highest education level No schooling Primary Lower Secondary Upper Secondary Oc…" at bounding box center [542, 351] width 351 height 54
select select "bachelors_degree"
click option "Bachelor's degree" at bounding box center [0, 0] width 0 height 0
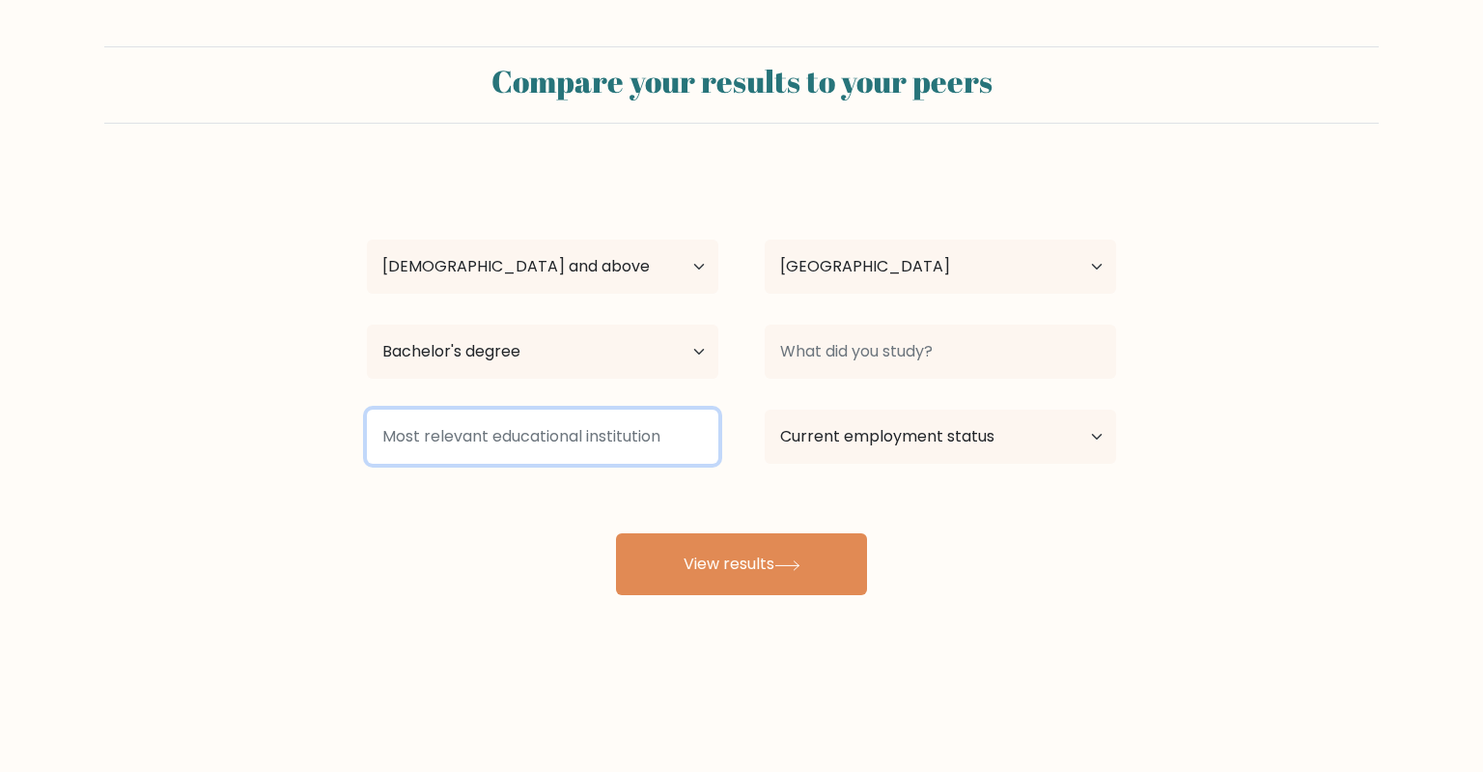
click at [532, 443] on input at bounding box center [542, 436] width 351 height 54
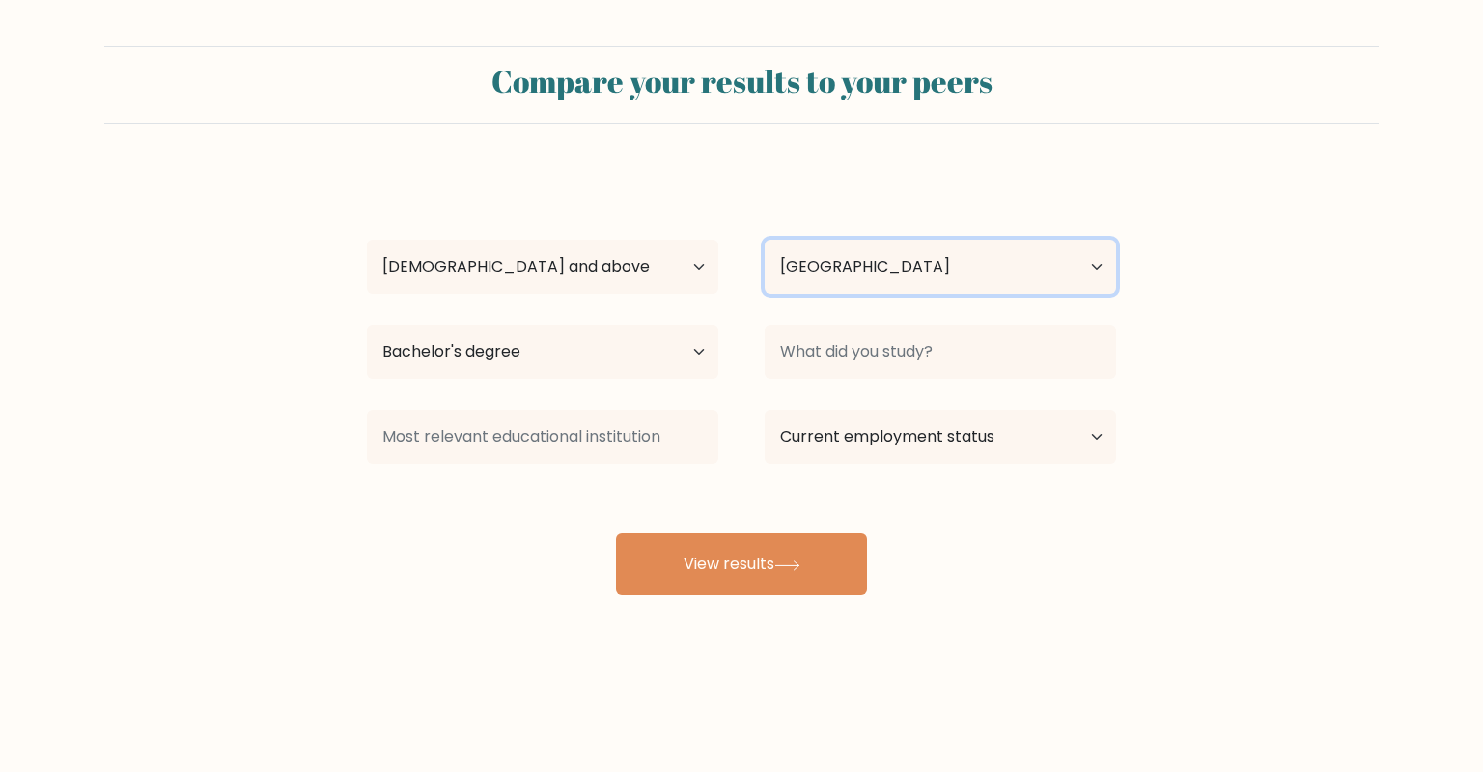
click at [765, 239] on select "Country Afghanistan Albania Algeria American Samoa Andorra Angola Anguilla Anta…" at bounding box center [940, 266] width 351 height 54
click at [1090, 265] on select "Country Afghanistan Albania Algeria American Samoa Andorra Angola Anguilla Anta…" at bounding box center [940, 266] width 351 height 54
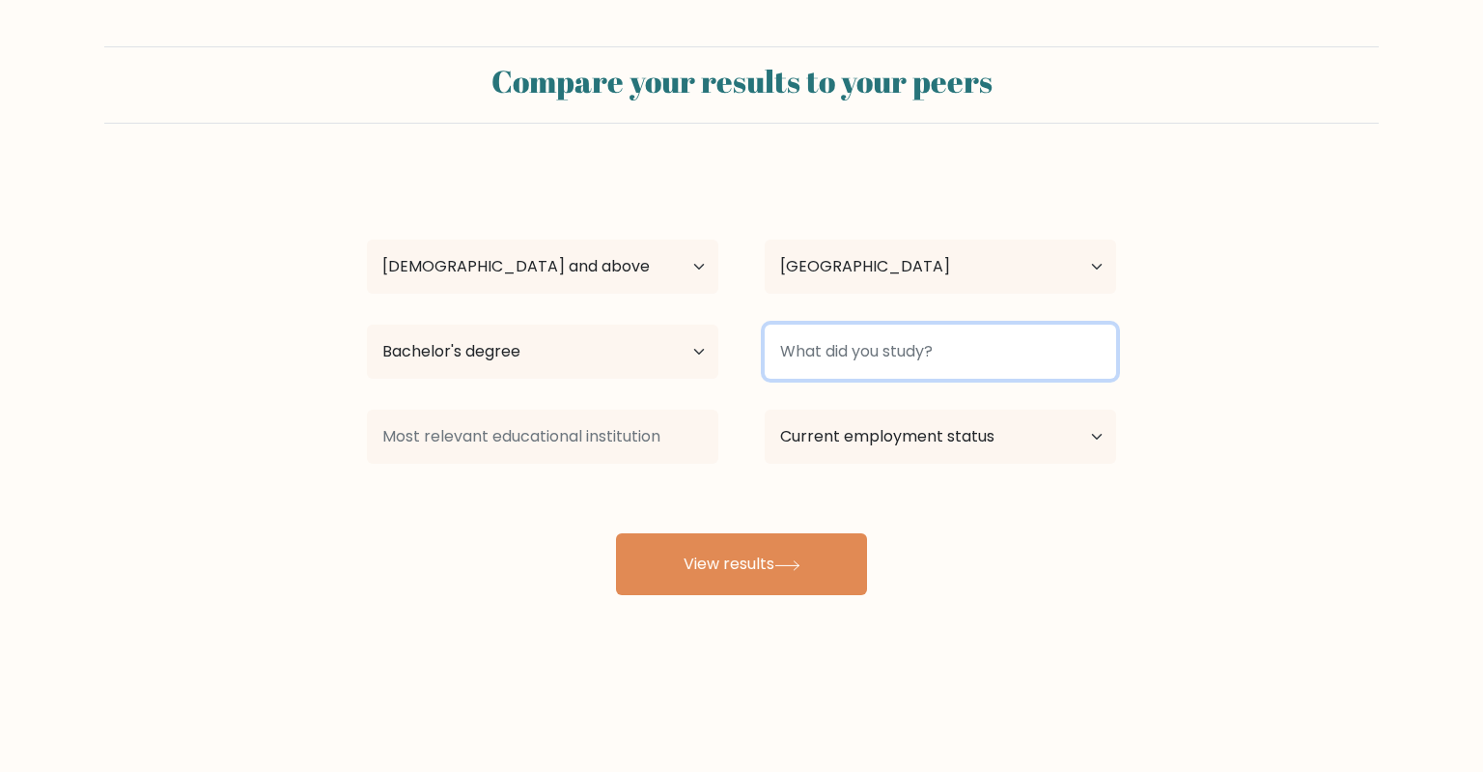
click at [1071, 357] on input at bounding box center [940, 351] width 351 height 54
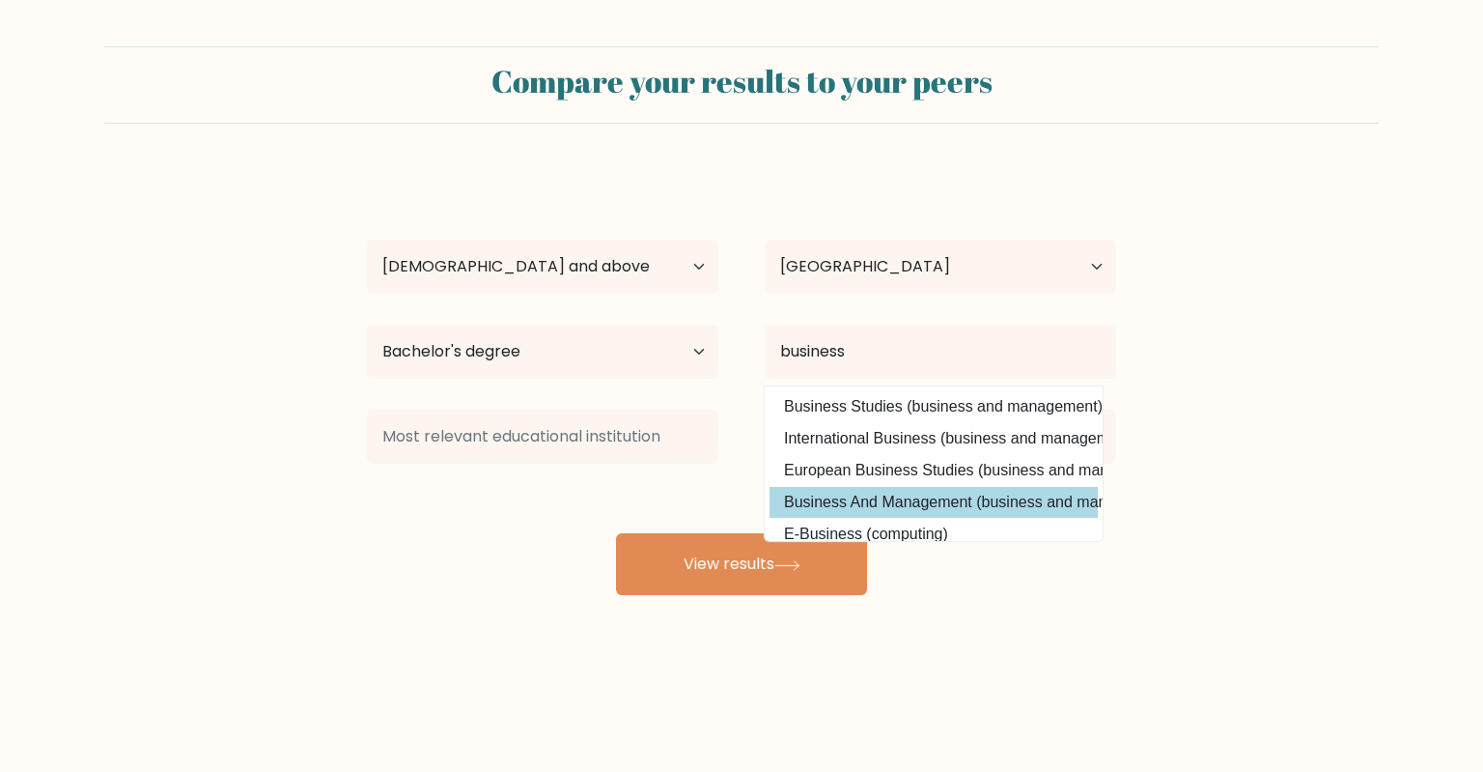
click at [947, 503] on option "Business And Management (business and management)" at bounding box center [934, 502] width 328 height 31
type input "Business And Management"
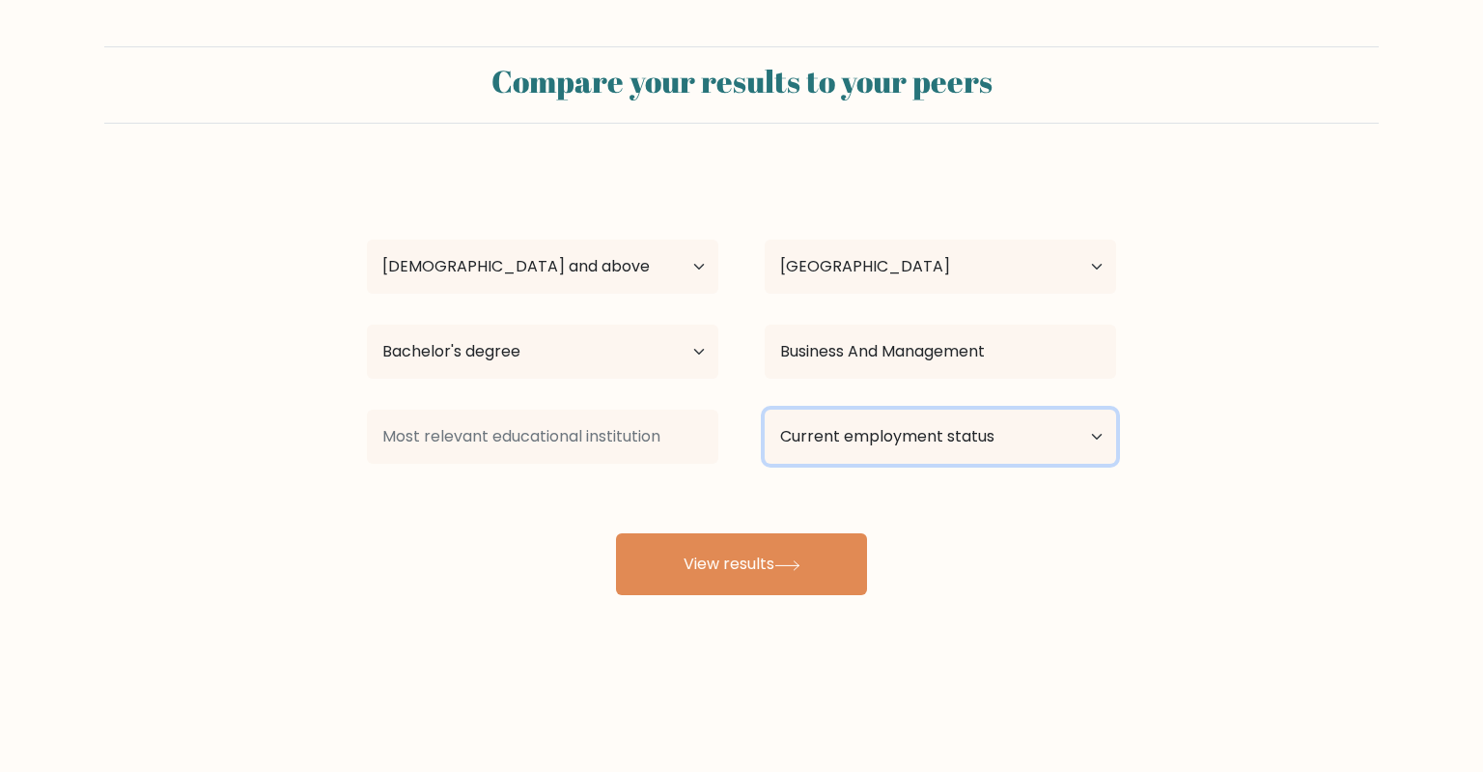
click at [765, 409] on select "Current employment status Employed Student Retired Other / prefer not to answer" at bounding box center [940, 436] width 351 height 54
select select "employed"
click option "Employed" at bounding box center [0, 0] width 0 height 0
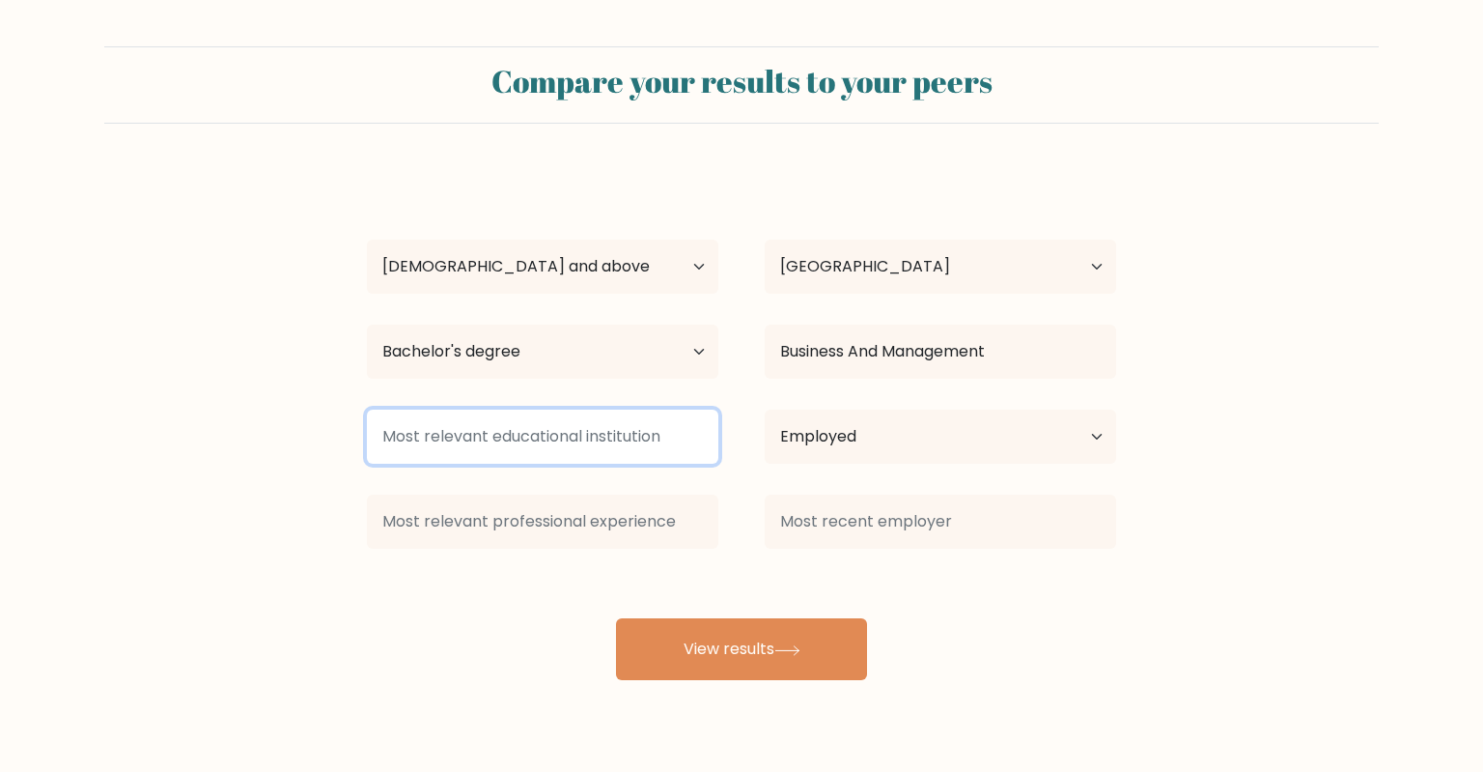
click at [587, 448] on input at bounding box center [542, 436] width 351 height 54
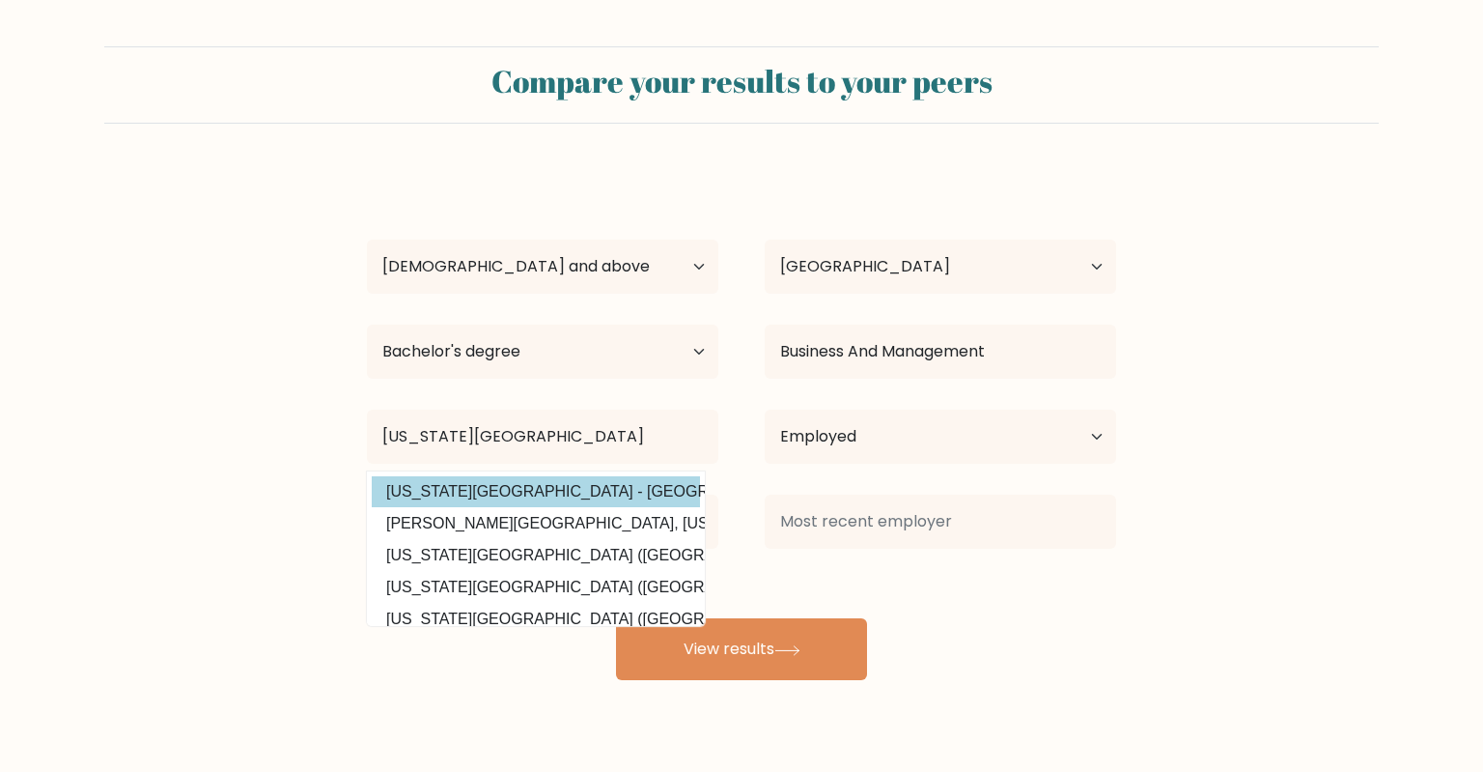
click at [634, 496] on option "Indiana University - Purdue University Indianapolis (United States)" at bounding box center [536, 491] width 328 height 31
type input "Indiana University - Purdue University Indianapolis"
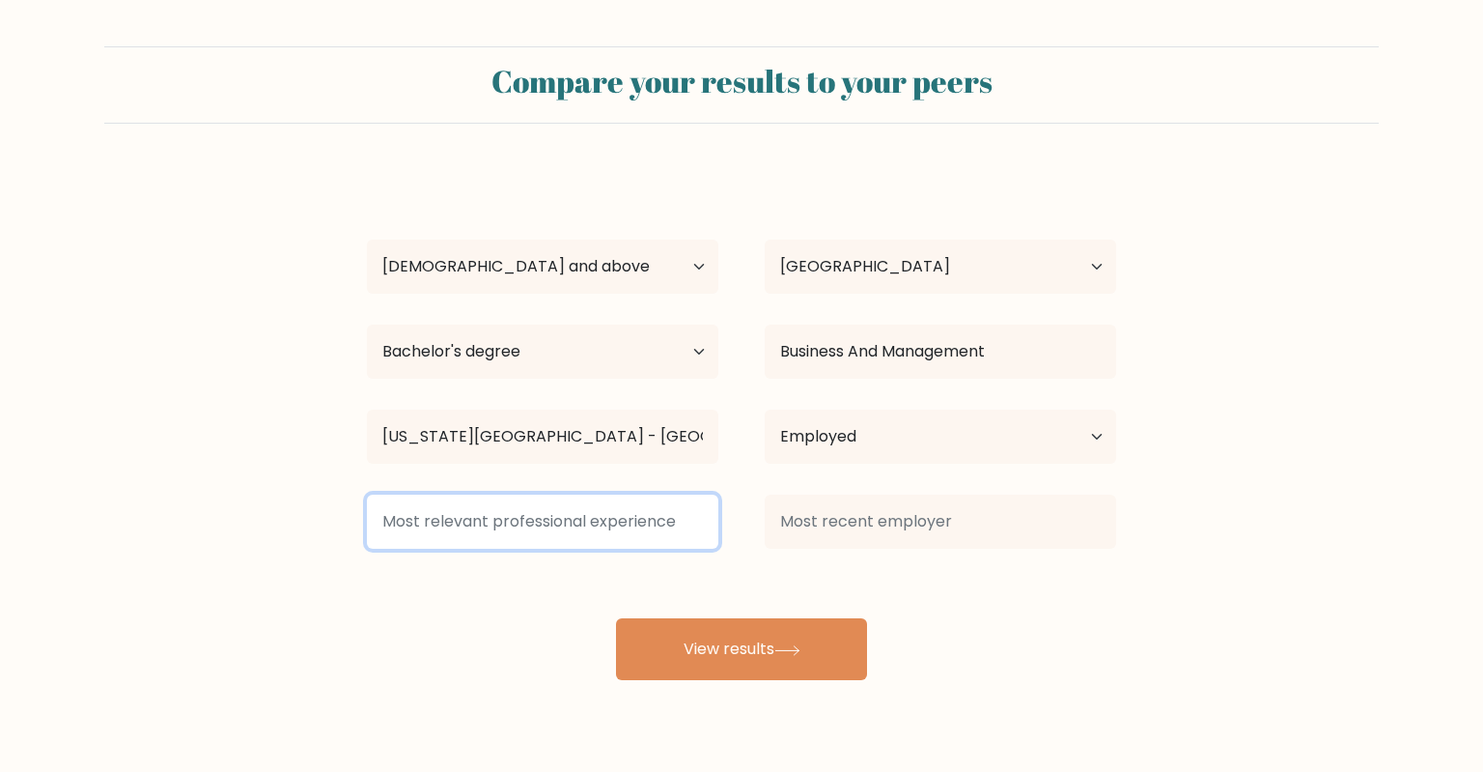
click at [644, 524] on input at bounding box center [542, 521] width 351 height 54
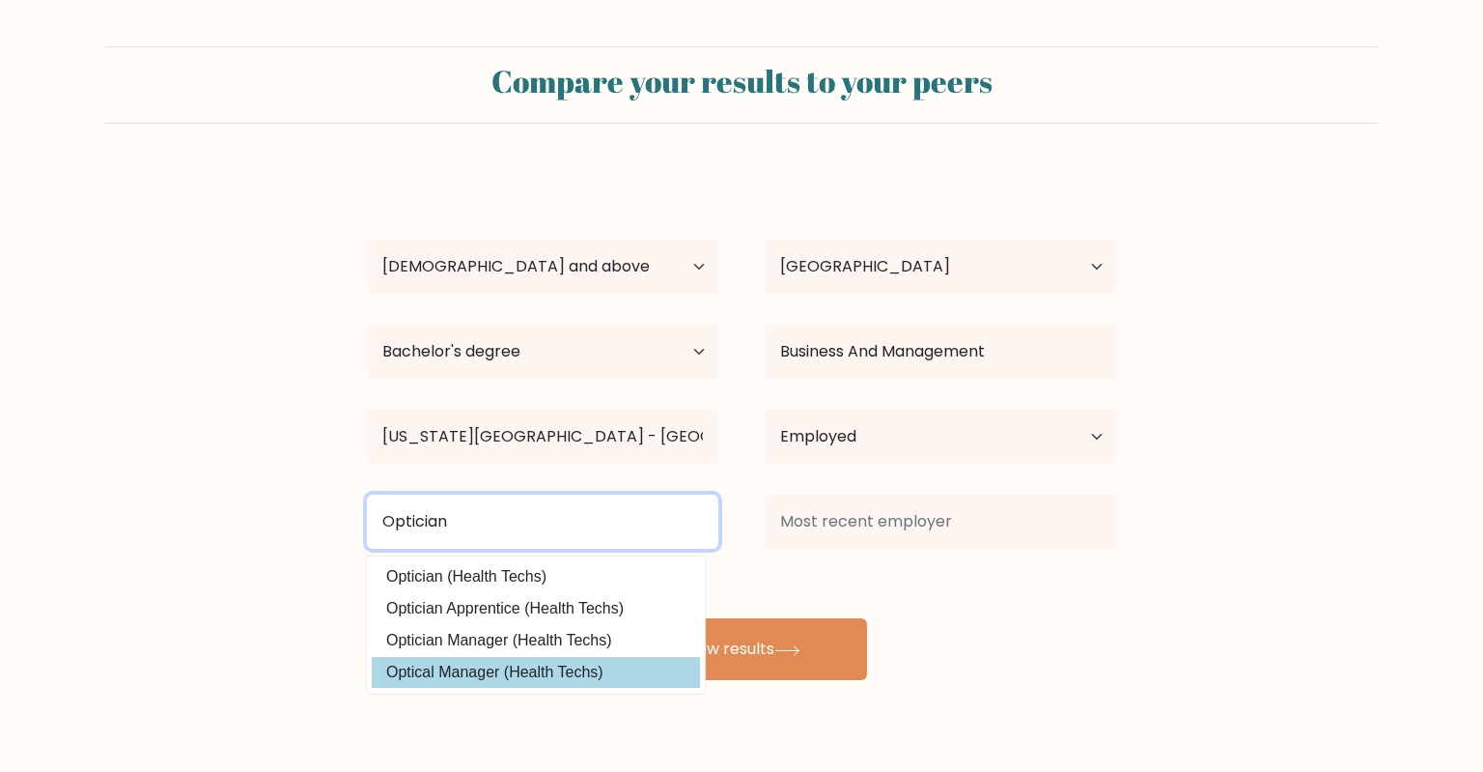
type input "Optician"
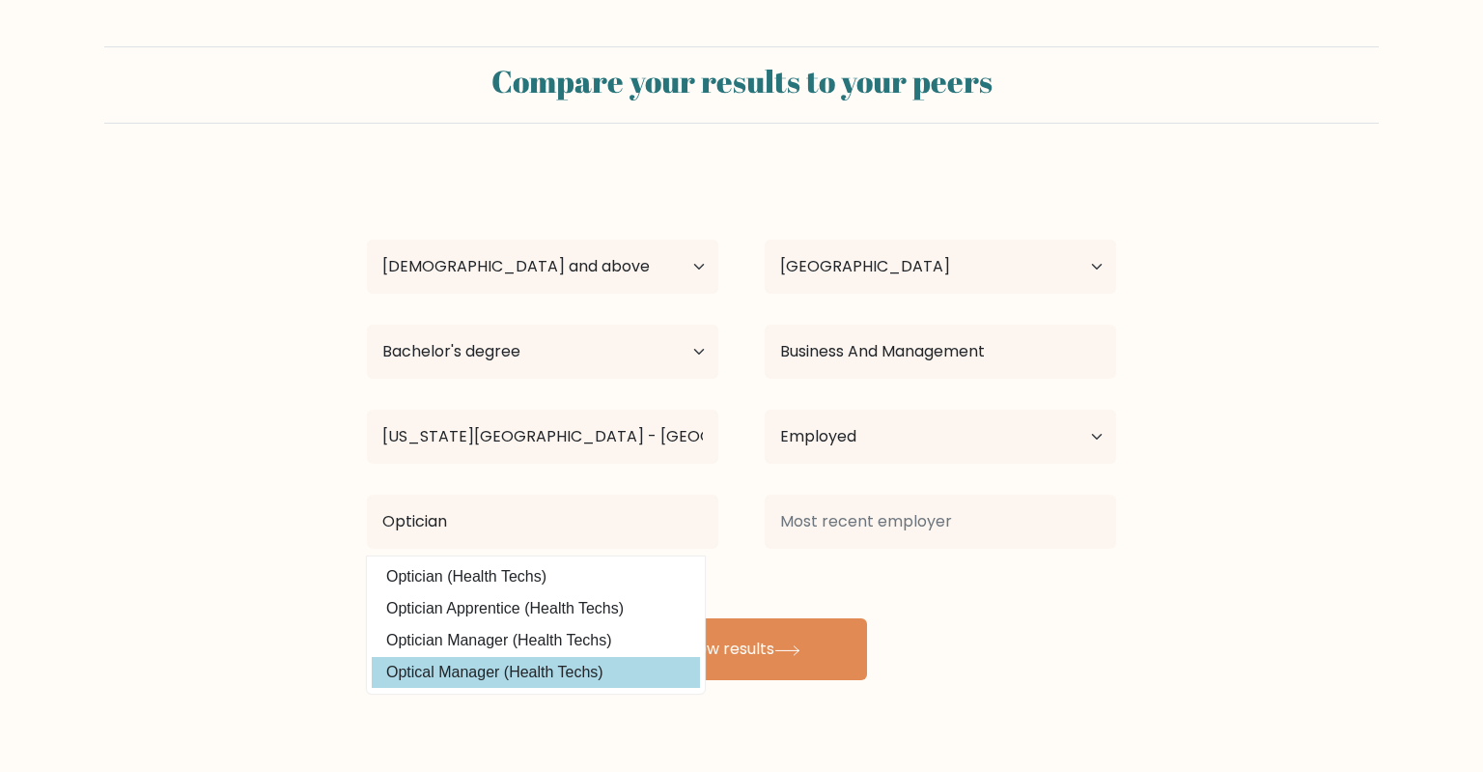
click at [475, 669] on div "jay thompson Age Under 18 years old 18-24 years old 25-34 years old 35-44 years…" at bounding box center [741, 425] width 772 height 510
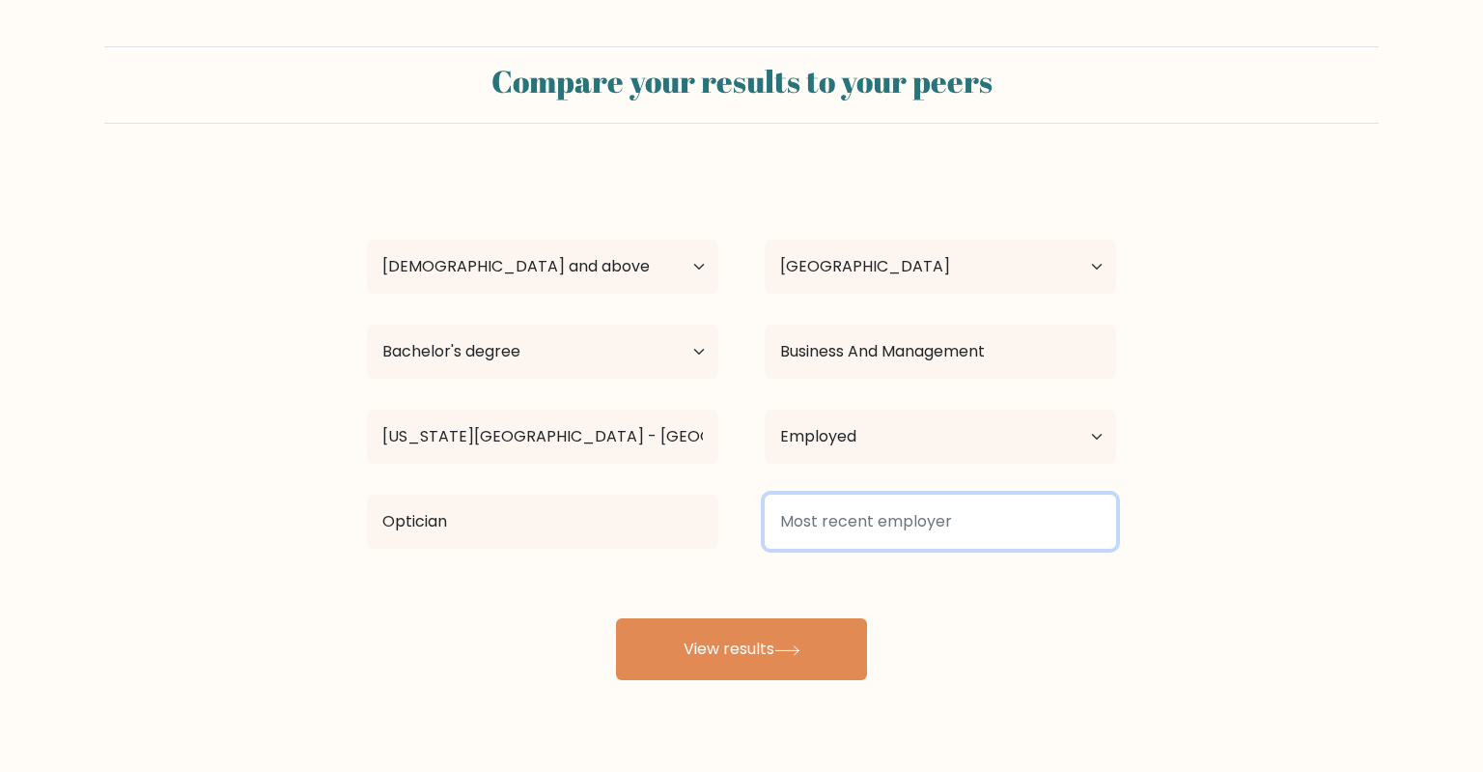
click at [856, 531] on input at bounding box center [940, 521] width 351 height 54
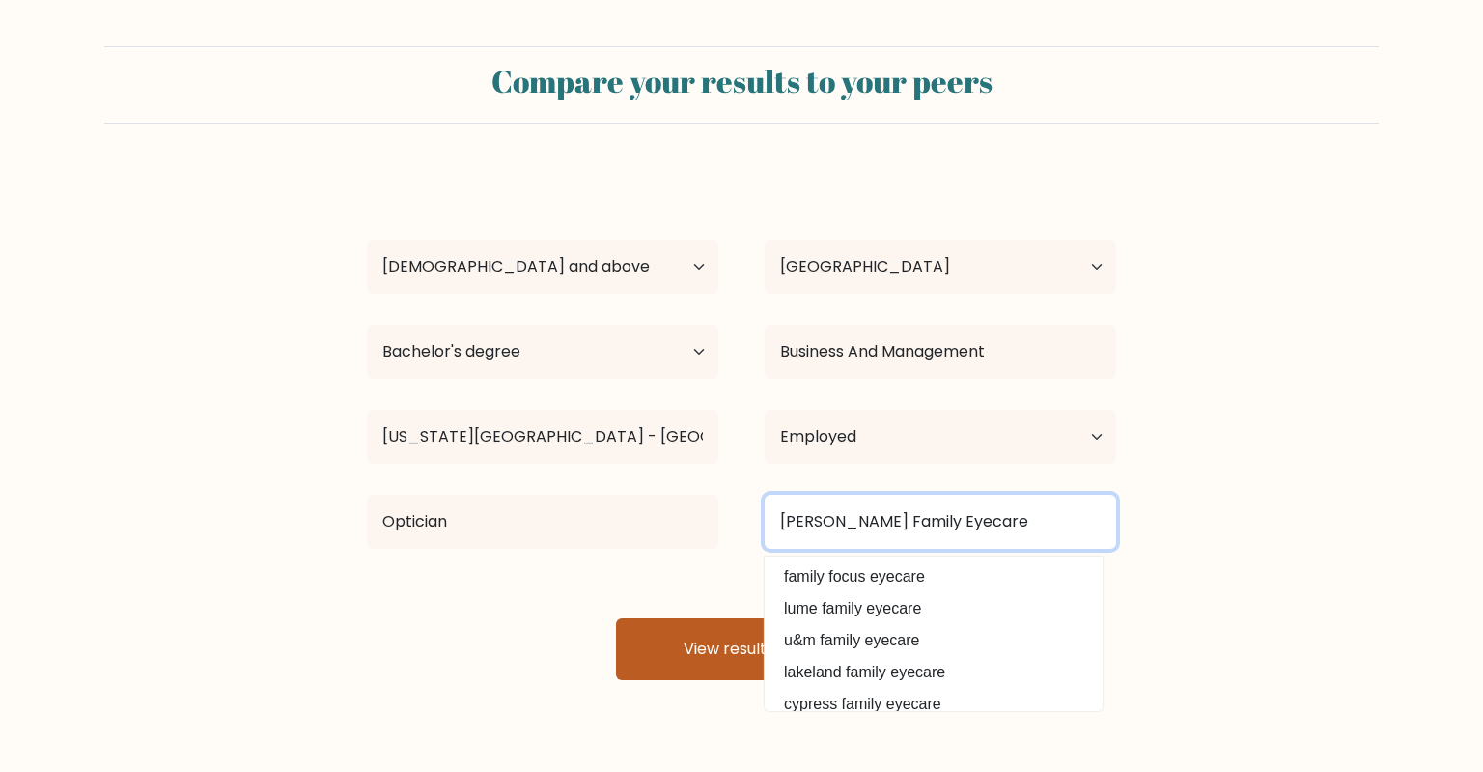
type input "Johnson Family Eyecare"
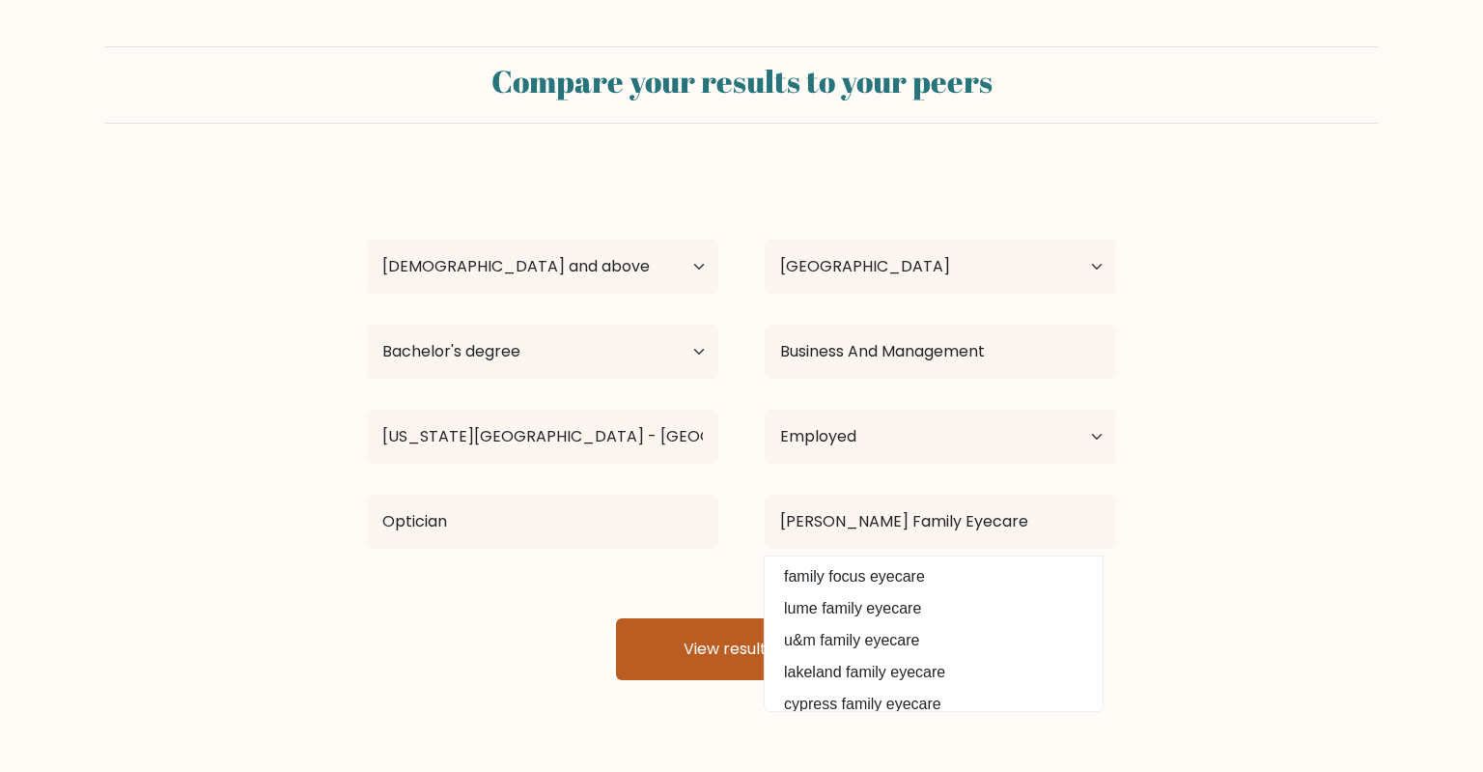
click at [688, 670] on button "View results" at bounding box center [741, 649] width 251 height 62
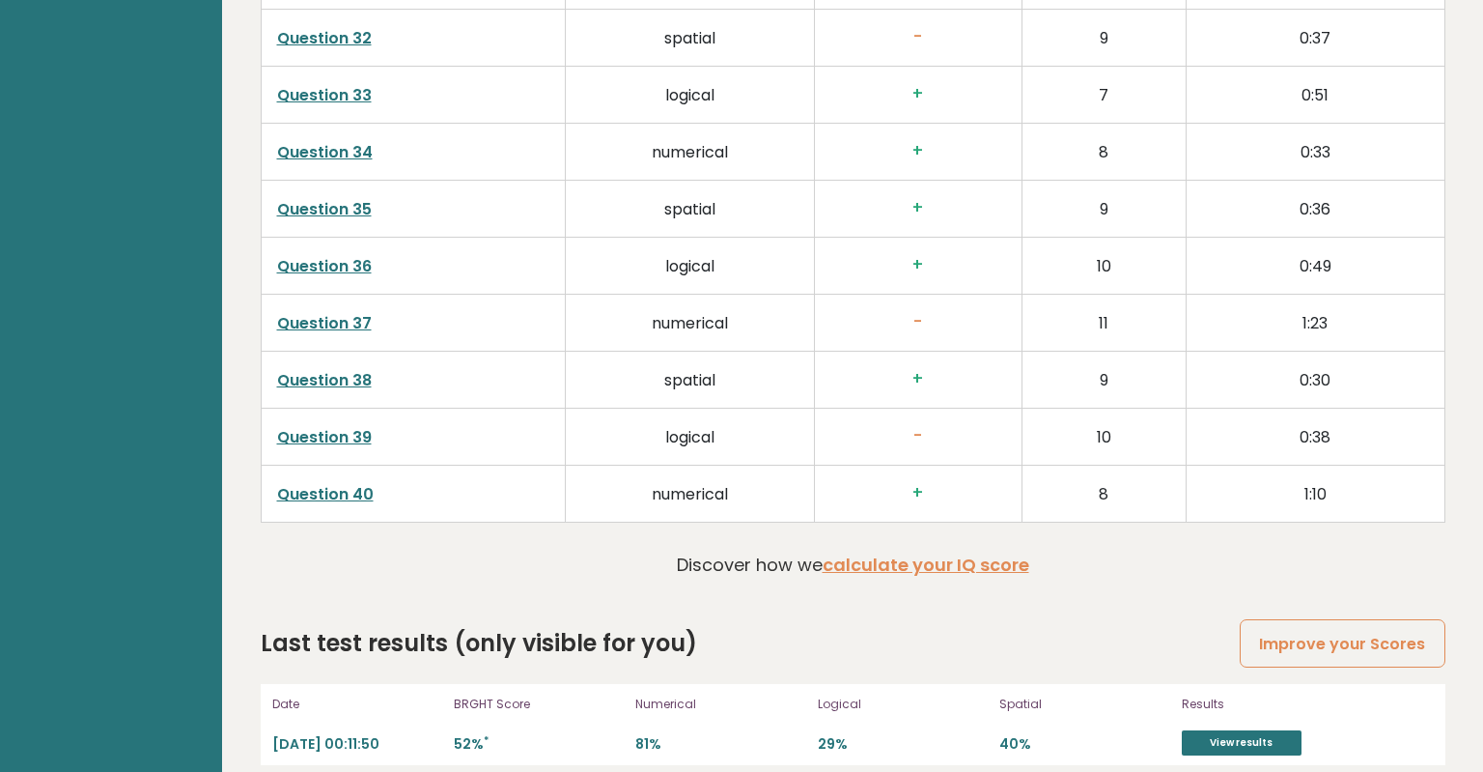
scroll to position [4966, 0]
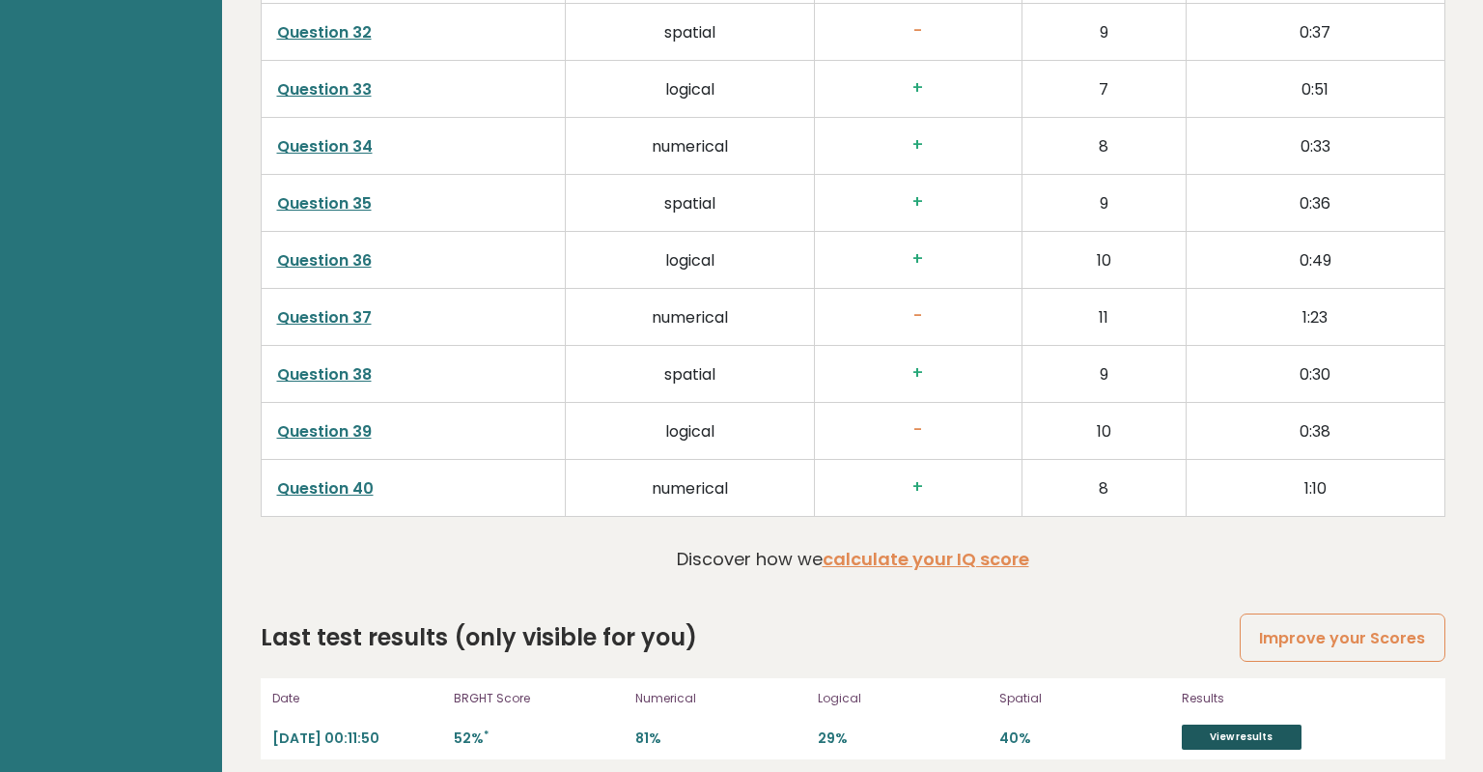
click at [1265, 724] on link "View results" at bounding box center [1242, 736] width 120 height 25
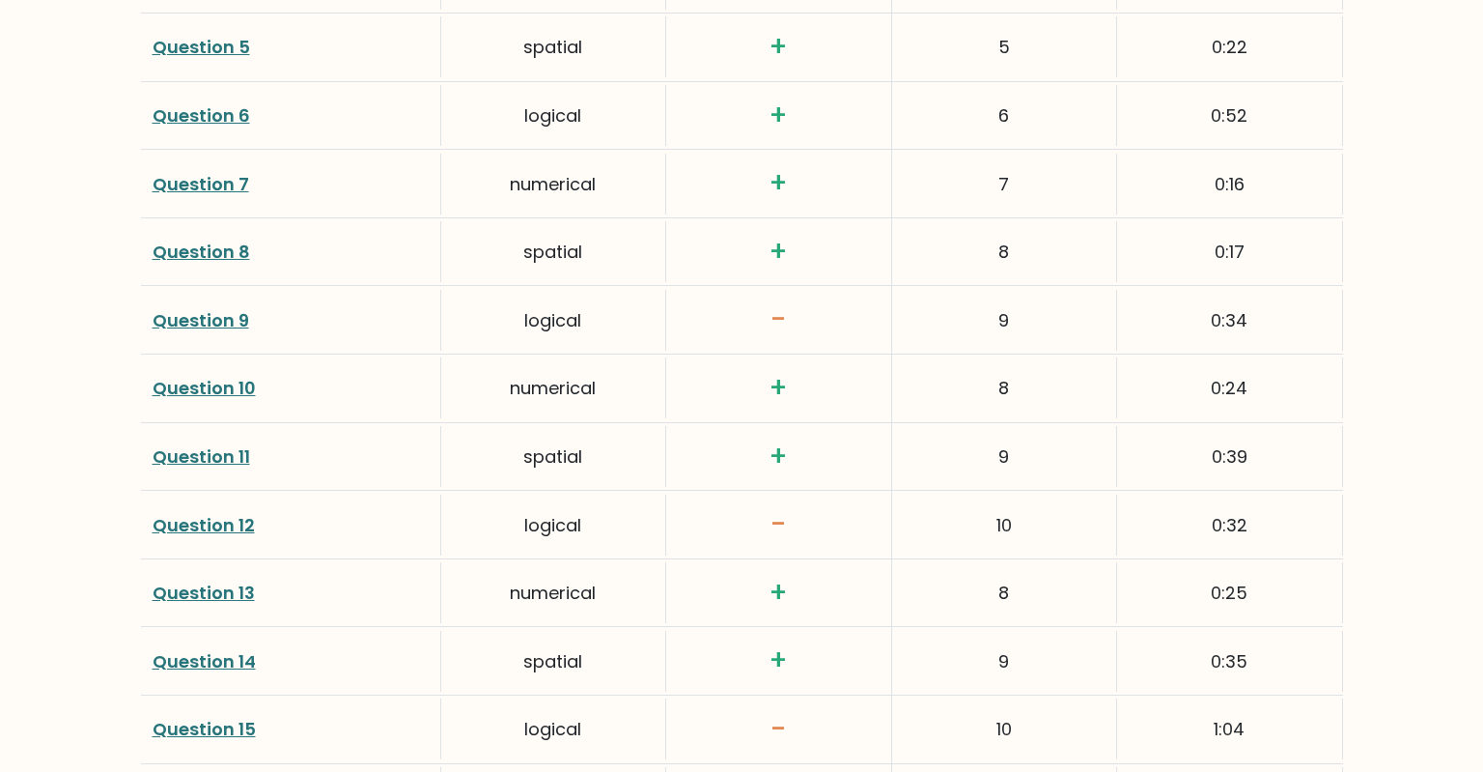
scroll to position [3059, 0]
click at [196, 317] on link "Question 9" at bounding box center [201, 318] width 97 height 24
